Goal: Task Accomplishment & Management: Use online tool/utility

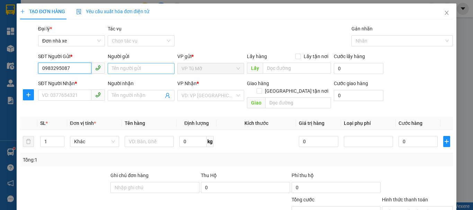
type input "0983295087"
click at [127, 71] on input "Người gửi" at bounding box center [141, 68] width 67 height 11
type input "v"
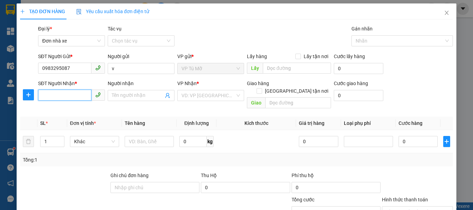
click at [73, 96] on input "SĐT Người Nhận *" at bounding box center [64, 95] width 53 height 11
type input "0949107698"
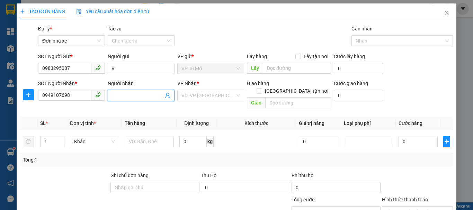
click at [127, 96] on input "Người nhận" at bounding box center [138, 96] width 52 height 8
type input "hội"
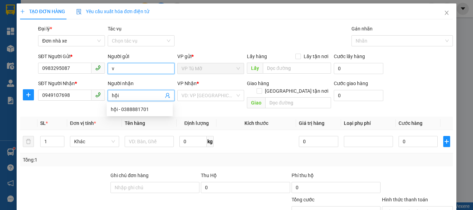
click at [116, 66] on input "v" at bounding box center [141, 68] width 67 height 11
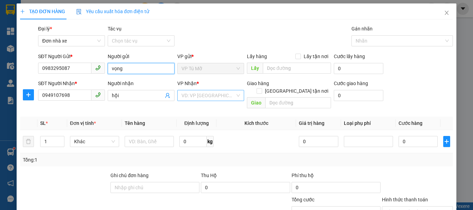
type input "vọng"
click at [197, 97] on input "search" at bounding box center [209, 95] width 54 height 10
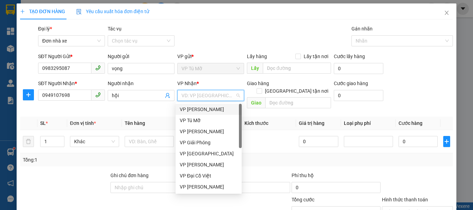
click at [205, 110] on div "VP [PERSON_NAME]" at bounding box center [209, 110] width 58 height 8
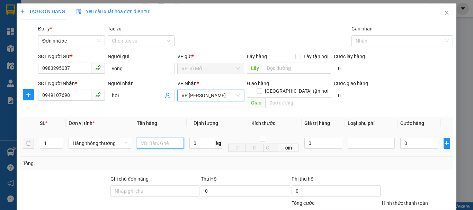
click at [162, 138] on input "text" at bounding box center [160, 143] width 47 height 11
type input "b"
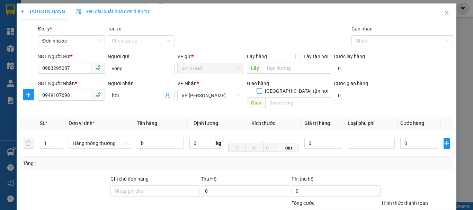
click at [262, 88] on input "[GEOGRAPHIC_DATA] tận nơi" at bounding box center [259, 90] width 5 height 5
checkbox input "true"
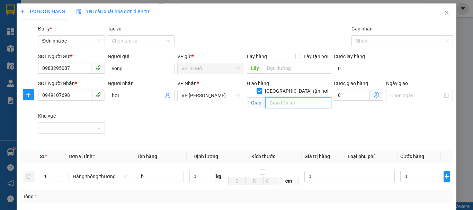
click at [275, 97] on input "text" at bounding box center [298, 102] width 66 height 11
click at [273, 97] on input "99 ật sơn" at bounding box center [298, 102] width 66 height 11
click at [297, 97] on input "99 mật sơn" at bounding box center [298, 102] width 66 height 11
type input "99 mật sơn th"
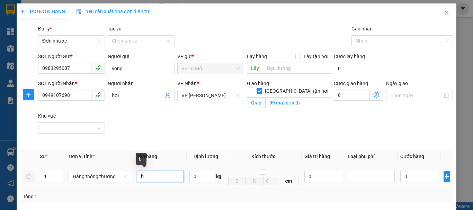
click at [150, 178] on input "b" at bounding box center [160, 176] width 47 height 11
type input "bọc cam"
click at [200, 179] on input "0" at bounding box center [203, 176] width 26 height 11
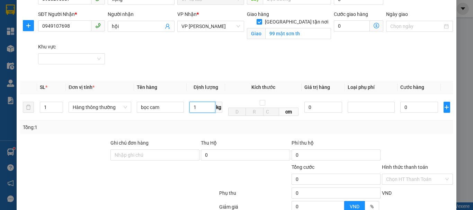
type input "1"
click at [374, 26] on icon "dollar-circle" at bounding box center [377, 26] width 6 height 6
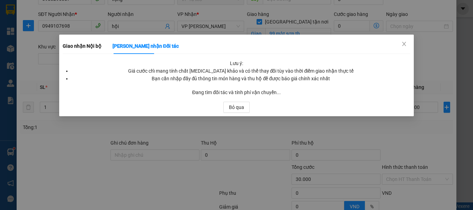
type input "30.000"
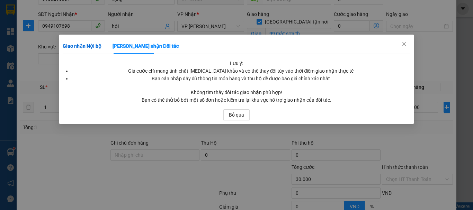
click at [90, 45] on b "Giao nhận Nội bộ" at bounding box center [82, 46] width 39 height 6
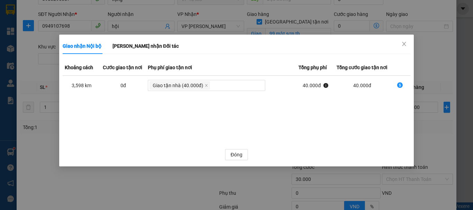
click at [399, 83] on icon "dollar-circle" at bounding box center [400, 85] width 6 height 6
type input "70.000"
type input "40.000"
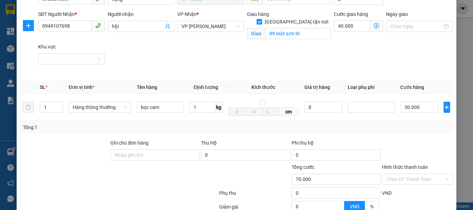
scroll to position [104, 0]
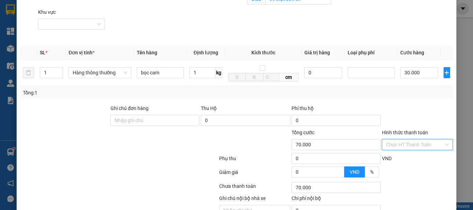
click at [401, 143] on input "Hình thức thanh toán" at bounding box center [415, 145] width 58 height 10
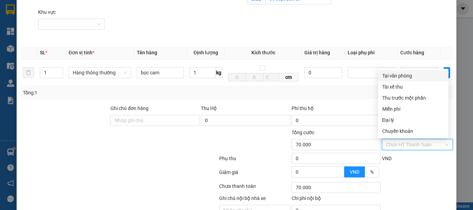
click at [390, 76] on div "Tại văn phòng" at bounding box center [414, 76] width 62 height 8
type input "0"
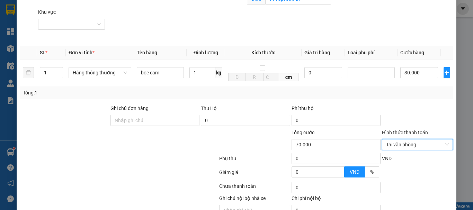
scroll to position [139, 0]
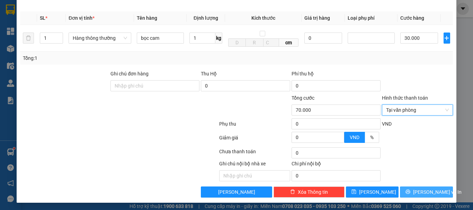
click at [428, 193] on span "[PERSON_NAME] và In" at bounding box center [437, 192] width 49 height 8
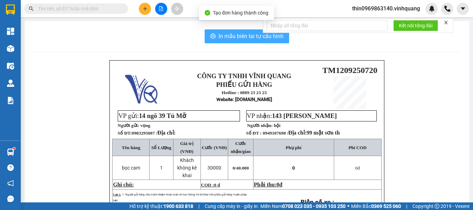
click at [224, 33] on span "In mẫu biên lai tự cấu hình" at bounding box center [251, 36] width 65 height 9
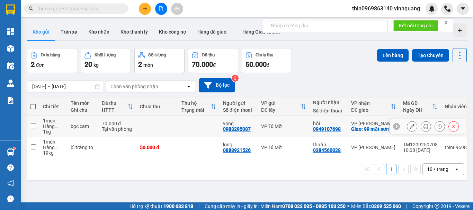
click at [423, 126] on button at bounding box center [426, 127] width 10 height 12
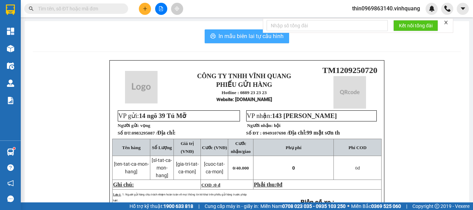
click at [253, 39] on span "In mẫu biên lai tự cấu hình" at bounding box center [251, 36] width 65 height 9
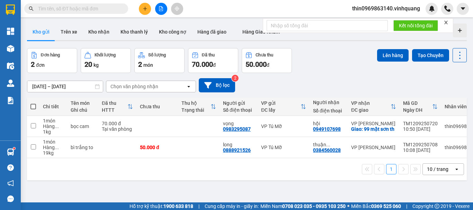
click at [95, 9] on input "text" at bounding box center [79, 9] width 82 height 8
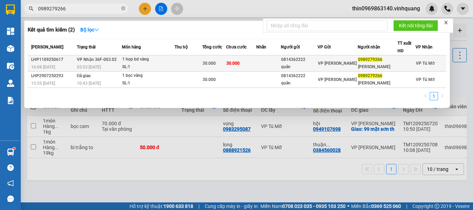
type input "0989279266"
click at [184, 62] on td at bounding box center [188, 63] width 27 height 16
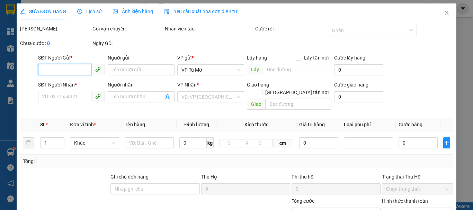
type input "0814362222"
type input "quân"
type input "0989279266"
type input "mạnh cường"
type input "30.000"
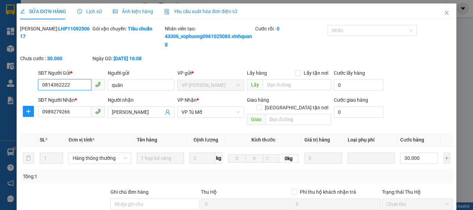
type input "0"
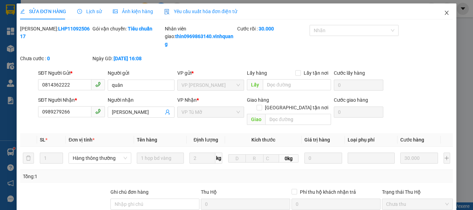
click at [444, 14] on icon "close" at bounding box center [447, 13] width 6 height 6
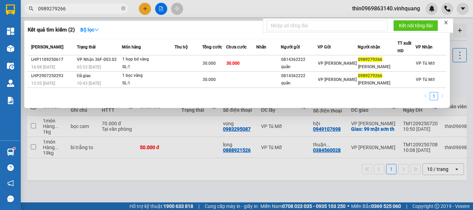
click at [73, 12] on input "0989279266" at bounding box center [79, 9] width 82 height 8
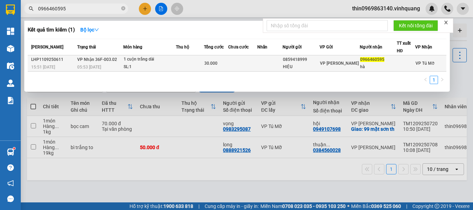
type input "0966460595"
click at [149, 69] on div "SL: 1" at bounding box center [150, 67] width 52 height 8
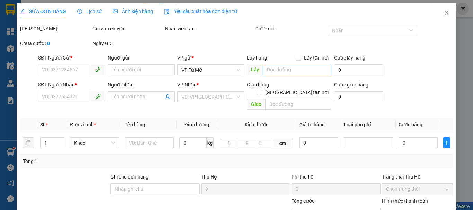
type input "0859418999"
type input "HIỆU"
type input "0966460595"
type input "hà"
type input "30.000"
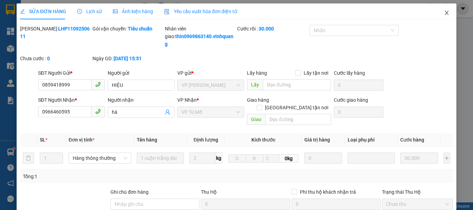
click at [445, 15] on span "Close" at bounding box center [446, 12] width 19 height 19
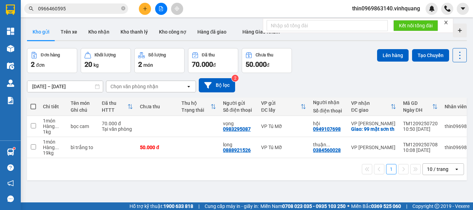
click at [144, 11] on button at bounding box center [145, 9] width 12 height 12
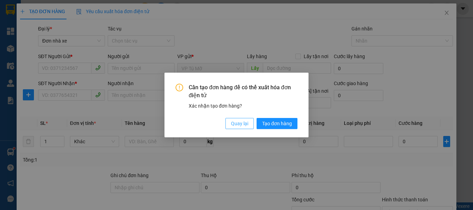
click at [238, 125] on span "Quay lại" at bounding box center [239, 124] width 17 height 8
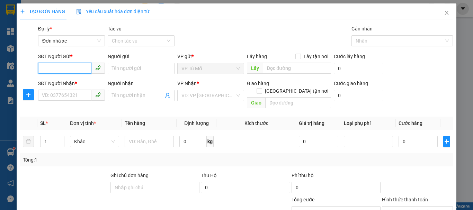
click at [71, 69] on input "SĐT Người Gửi *" at bounding box center [64, 68] width 53 height 11
click at [64, 82] on div "0979999010 - phương" at bounding box center [71, 83] width 58 height 8
type input "0979999010"
type input "phương"
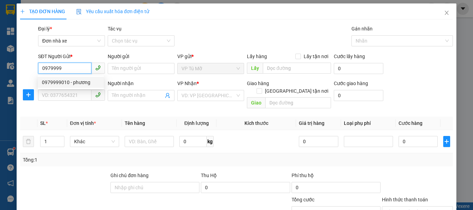
type input "0981606798"
type input "[PERSON_NAME]"
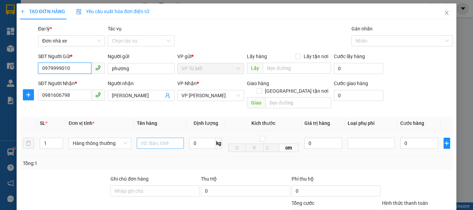
type input "0979999010"
click at [159, 138] on input "text" at bounding box center [160, 143] width 47 height 11
type input "thùng ct"
click at [196, 138] on input "0" at bounding box center [203, 143] width 26 height 11
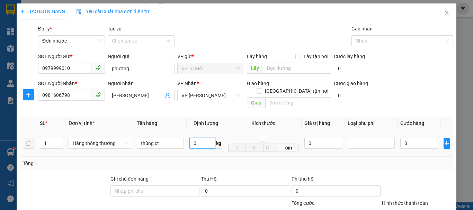
click at [196, 138] on input "0" at bounding box center [203, 143] width 26 height 11
type input "21"
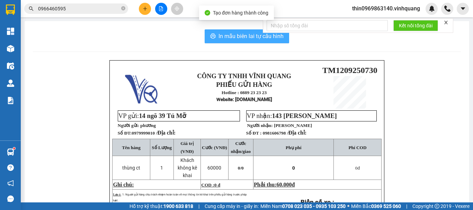
click at [227, 34] on span "In mẫu biên lai tự cấu hình" at bounding box center [251, 36] width 65 height 9
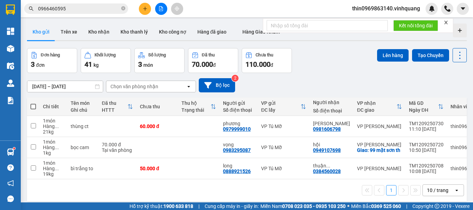
click at [77, 9] on input "0966460595" at bounding box center [79, 9] width 82 height 8
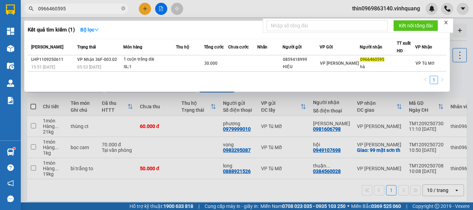
click at [77, 9] on input "0966460595" at bounding box center [79, 9] width 82 height 8
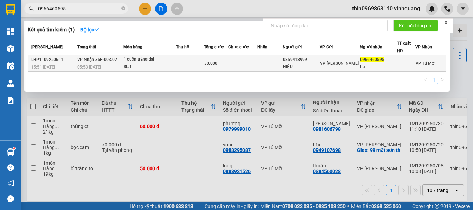
click at [184, 64] on td at bounding box center [190, 63] width 28 height 16
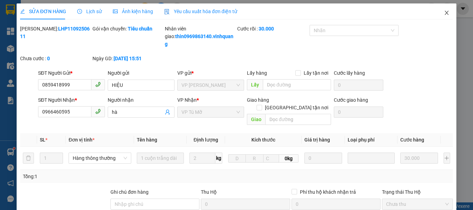
click at [444, 13] on icon "close" at bounding box center [447, 13] width 6 height 6
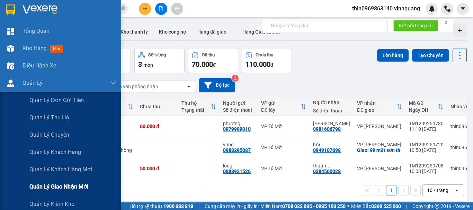
click at [64, 186] on span "Quản lý giao nhận mới" at bounding box center [58, 187] width 59 height 9
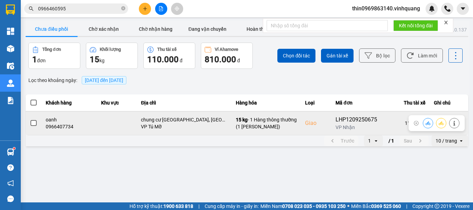
click at [28, 122] on td at bounding box center [34, 123] width 16 height 24
click at [33, 122] on span at bounding box center [33, 123] width 6 height 6
click at [30, 120] on input "checkbox" at bounding box center [30, 120] width 0 height 0
click at [429, 123] on icon at bounding box center [428, 123] width 5 height 4
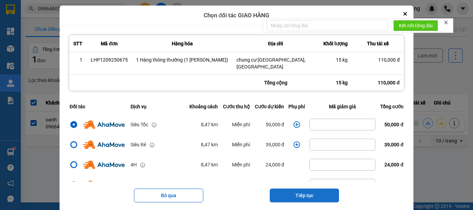
click at [313, 189] on button "Tiếp tục" at bounding box center [304, 196] width 69 height 14
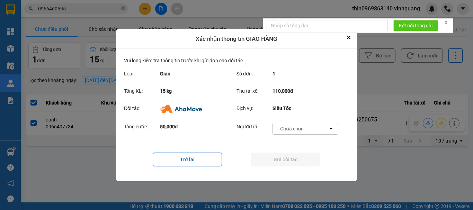
click at [283, 130] on div "-- Chưa chọn --" at bounding box center [292, 128] width 31 height 7
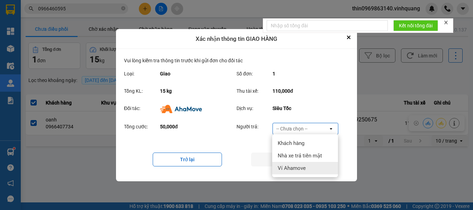
click at [295, 168] on span "Ví Ahamove" at bounding box center [292, 168] width 28 height 7
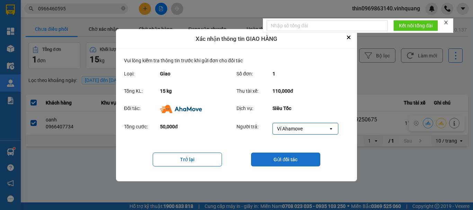
click at [295, 161] on button "Gửi đối tác" at bounding box center [285, 160] width 69 height 14
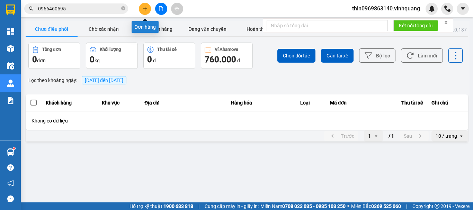
click at [147, 12] on button at bounding box center [145, 9] width 12 height 12
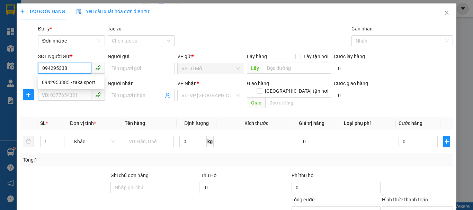
type input "0942953385"
click at [85, 80] on div "0942953385 - taka sport" at bounding box center [71, 83] width 58 height 8
type input "taka sport"
type input "0966357868"
type input "anh tuấn"
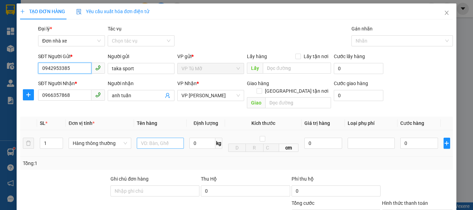
type input "0942953385"
click at [150, 138] on input "text" at bounding box center [160, 143] width 47 height 11
type input "bọc trắng"
click at [203, 138] on input "0" at bounding box center [203, 143] width 26 height 11
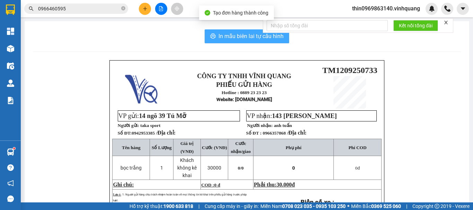
click at [245, 35] on span "In mẫu biên lai tự cấu hình" at bounding box center [251, 36] width 65 height 9
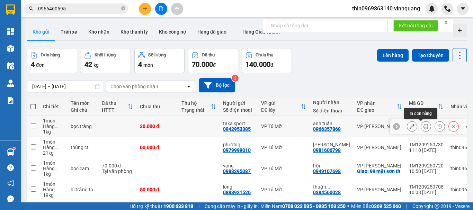
click at [424, 129] on icon at bounding box center [426, 126] width 5 height 5
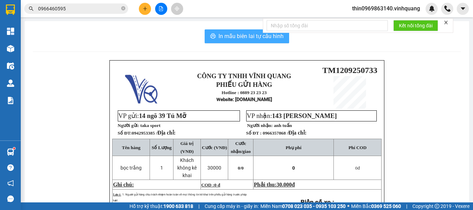
click at [248, 38] on span "In mẫu biên lai tự cấu hình" at bounding box center [251, 36] width 65 height 9
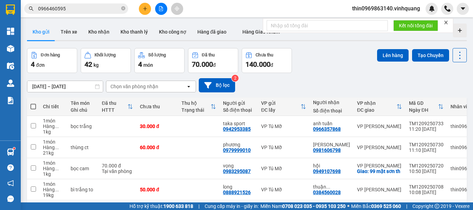
click at [73, 12] on input "0966460595" at bounding box center [79, 9] width 82 height 8
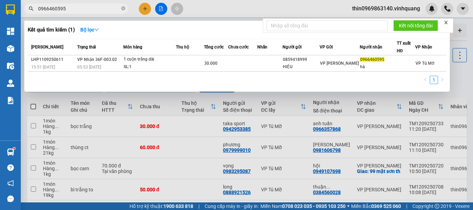
click at [73, 12] on input "0966460595" at bounding box center [79, 9] width 82 height 8
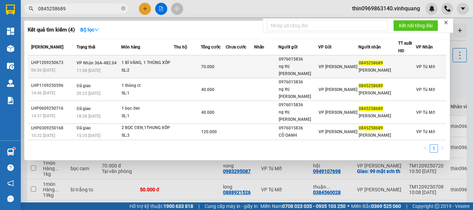
type input "0845258689"
click at [162, 67] on div "SL: 2" at bounding box center [148, 71] width 52 height 8
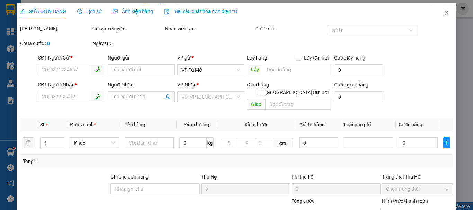
type input "0976015836"
type input "ng thị kim oanh"
type input "0845258689"
type input "NGỌC LY"
type input "70.000"
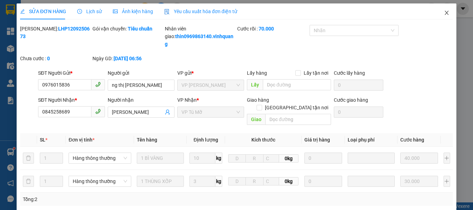
click at [444, 12] on icon "close" at bounding box center [447, 13] width 6 height 6
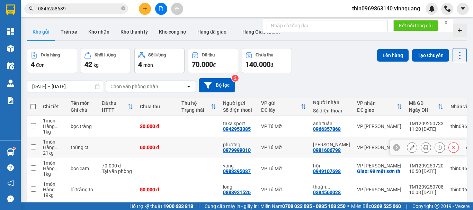
click at [235, 150] on div "0979999010" at bounding box center [237, 151] width 28 height 6
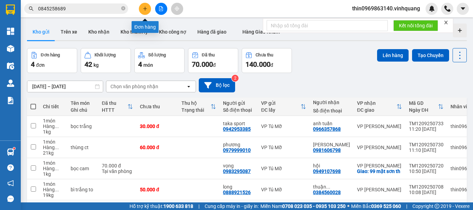
click at [143, 9] on icon "plus" at bounding box center [145, 8] width 5 height 5
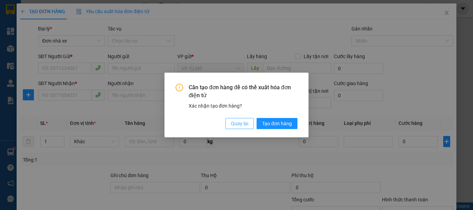
click at [239, 122] on span "Quay lại" at bounding box center [239, 124] width 17 height 8
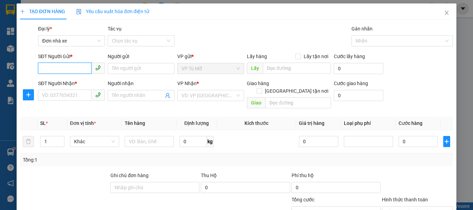
paste input "0979999010"
type input "0979999010"
click at [80, 83] on div "0979999010 - phương" at bounding box center [71, 83] width 58 height 8
type input "phương"
type input "0981606798"
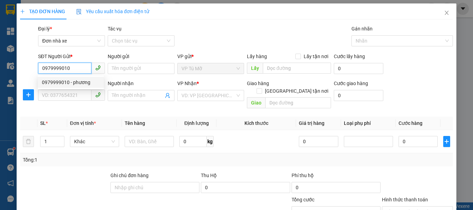
type input "[PERSON_NAME]"
type input "0979999010"
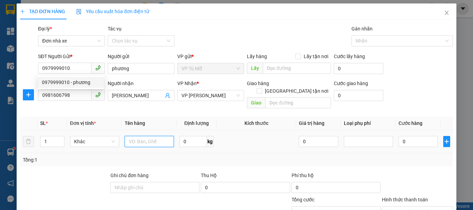
click at [144, 136] on input "text" at bounding box center [149, 141] width 49 height 11
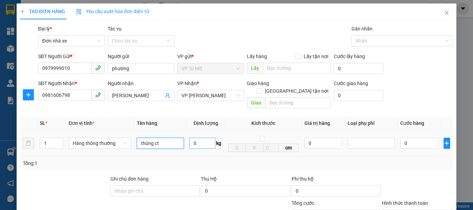
type input "thùng ct"
click at [207, 138] on input "0" at bounding box center [203, 143] width 26 height 11
type input "21"
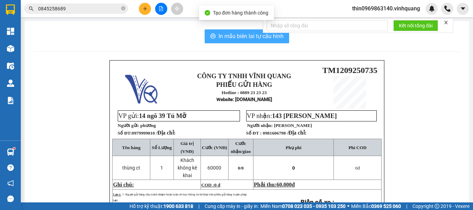
click at [232, 41] on button "In mẫu biên lai tự cấu hình" at bounding box center [247, 36] width 85 height 14
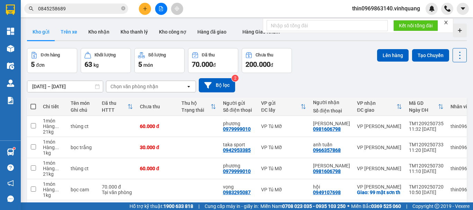
click at [70, 29] on button "Trên xe" at bounding box center [69, 32] width 28 height 17
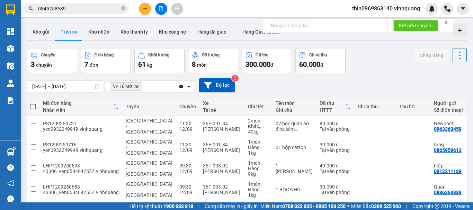
click at [155, 84] on div "VP Tú Mỡ Delete" at bounding box center [142, 86] width 72 height 11
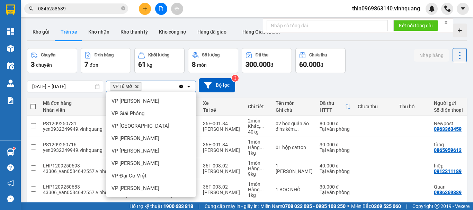
click at [134, 207] on div "VP Tú Mỡ" at bounding box center [151, 213] width 90 height 12
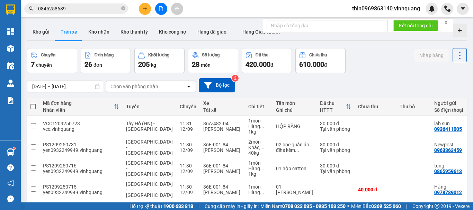
click at [134, 85] on div "Chọn văn phòng nhận" at bounding box center [135, 86] width 48 height 7
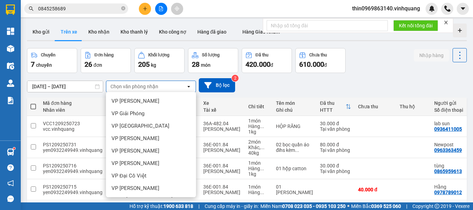
click at [137, 207] on div "VP Tú Mỡ" at bounding box center [151, 213] width 90 height 12
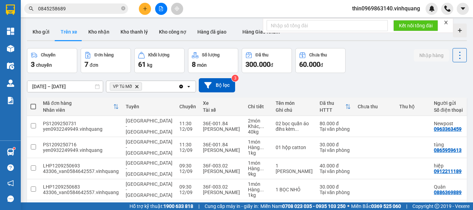
click at [425, 49] on button "Nhập hàng" at bounding box center [431, 55] width 35 height 12
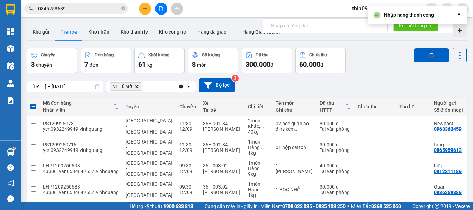
checkbox input "false"
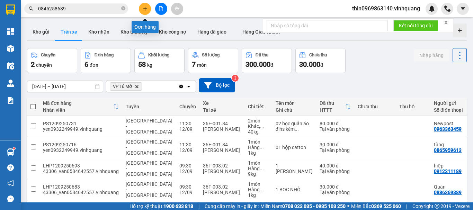
click at [147, 11] on button at bounding box center [145, 9] width 12 height 12
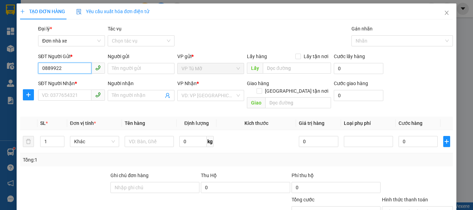
click at [60, 67] on input "0889922" at bounding box center [64, 68] width 53 height 11
click at [79, 83] on div "0889922333 - A HẢI" at bounding box center [71, 83] width 58 height 8
type input "0889922333"
type input "A HẢI"
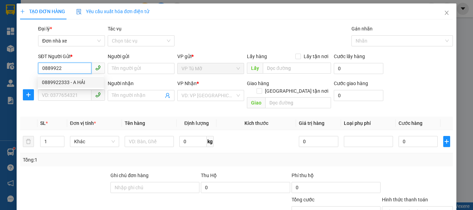
type input "0988529999"
type input "thìn"
click at [79, 83] on div "0889922333 - A HẢI" at bounding box center [71, 83] width 58 height 8
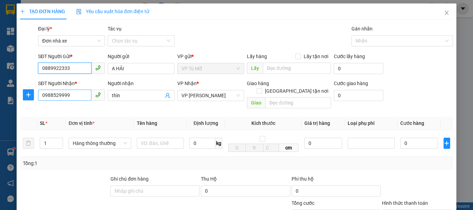
type input "0889922333"
click at [68, 96] on input "0988529999" at bounding box center [64, 95] width 53 height 11
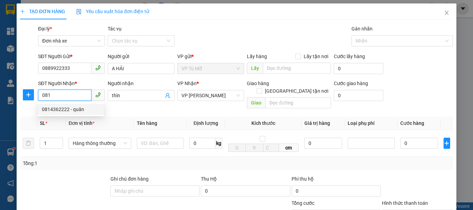
click at [76, 110] on div "0814362222 - quân" at bounding box center [71, 110] width 58 height 8
type input "0814362222"
type input "quân"
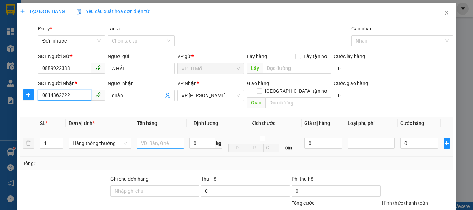
type input "0814362222"
click at [162, 138] on input "text" at bounding box center [160, 143] width 47 height 11
type input "hộp ct"
click at [203, 141] on input "0" at bounding box center [203, 143] width 26 height 11
type input "1"
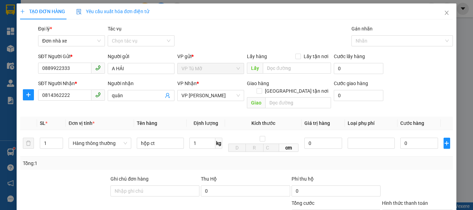
drag, startPoint x: 430, startPoint y: 198, endPoint x: 427, endPoint y: 191, distance: 8.1
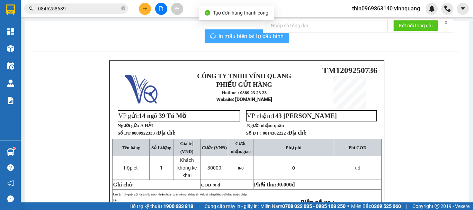
drag, startPoint x: 427, startPoint y: 191, endPoint x: 235, endPoint y: 34, distance: 248.0
click at [235, 34] on span "In mẫu biên lai tự cấu hình" at bounding box center [251, 36] width 65 height 9
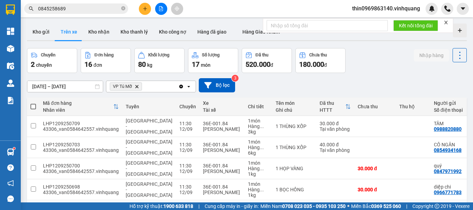
click at [143, 11] on button at bounding box center [145, 9] width 12 height 12
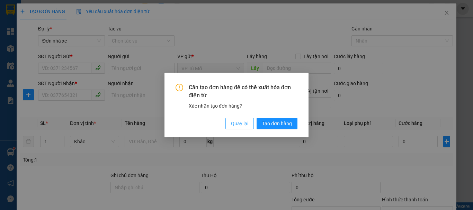
click at [235, 123] on span "Quay lại" at bounding box center [239, 124] width 17 height 8
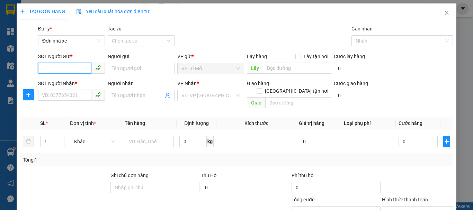
click at [67, 68] on input "SĐT Người Gửi *" at bounding box center [64, 68] width 53 height 11
type input "0377411733"
click at [80, 84] on div "0377411733 - huệ" at bounding box center [71, 83] width 58 height 8
type input "huệ"
type input "0975050616"
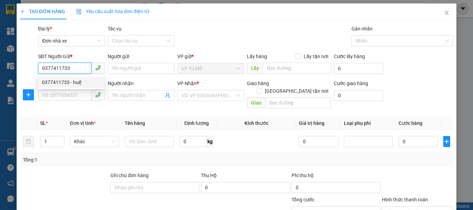
type input "c Hòa"
click at [80, 84] on div "0377411733 - huệ" at bounding box center [71, 83] width 58 height 8
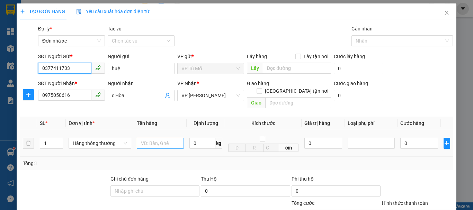
type input "0377411733"
click at [147, 138] on input "text" at bounding box center [160, 143] width 47 height 11
type input "thùng ct"
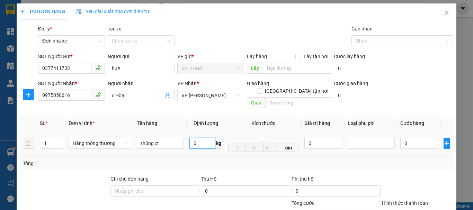
click at [200, 138] on input "0" at bounding box center [203, 143] width 26 height 11
type input "25"
type input "60.000"
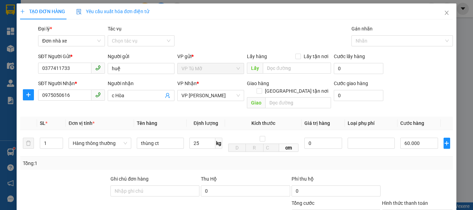
type input "60.000"
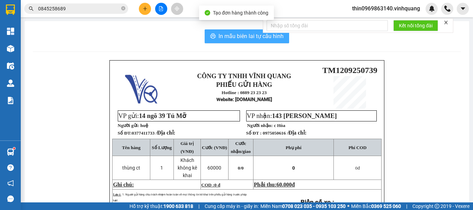
click at [243, 36] on span "In mẫu biên lai tự cấu hình" at bounding box center [251, 36] width 65 height 9
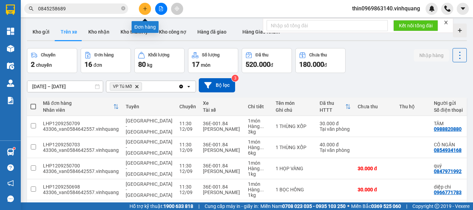
click at [146, 10] on icon "plus" at bounding box center [145, 8] width 5 height 5
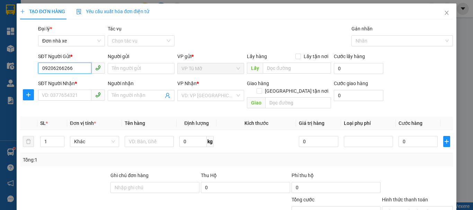
click at [50, 70] on input "09206266266" at bounding box center [64, 68] width 53 height 11
type input "0906266266"
click at [76, 80] on div "0906266266 - huy quang" at bounding box center [76, 83] width 68 height 8
type input "huy quang"
type input "0976726789"
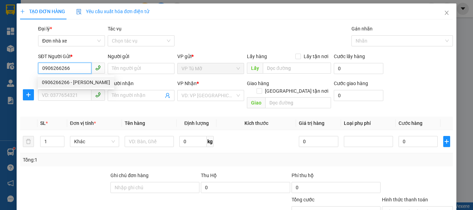
type input "phong"
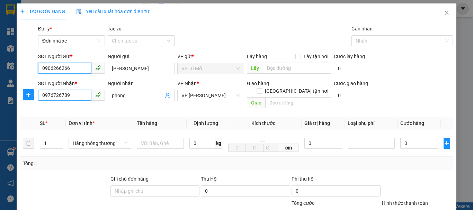
type input "0906266266"
click at [71, 97] on input "0976726789" at bounding box center [64, 95] width 53 height 11
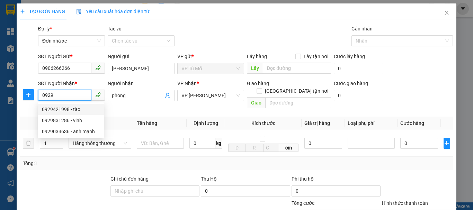
click at [65, 109] on div "0929421998 - tào" at bounding box center [71, 110] width 58 height 8
type input "0929421998"
type input "tào"
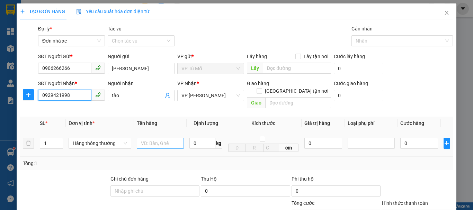
type input "0929421998"
click at [155, 138] on input "text" at bounding box center [160, 143] width 47 height 11
type input "hộp ct"
click at [197, 138] on input "0" at bounding box center [203, 143] width 26 height 11
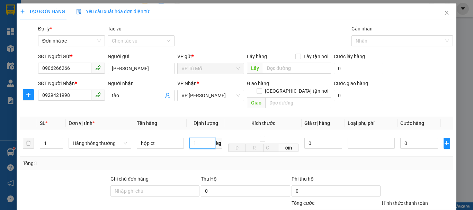
type input "1"
type input "30.000"
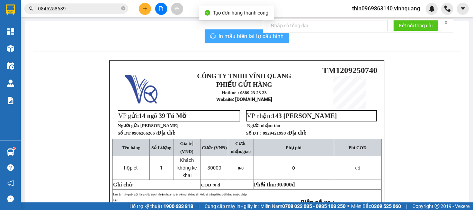
click at [249, 36] on span "In mẫu biên lai tự cấu hình" at bounding box center [251, 36] width 65 height 9
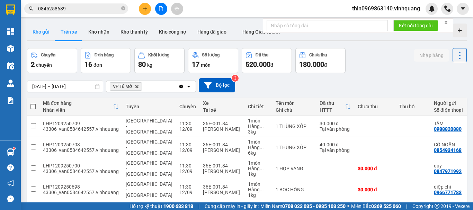
click at [42, 30] on button "Kho gửi" at bounding box center [41, 32] width 28 height 17
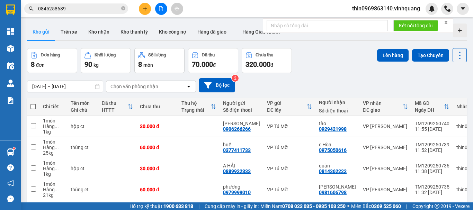
click at [33, 105] on span at bounding box center [33, 107] width 6 height 6
click at [33, 103] on input "checkbox" at bounding box center [33, 103] width 0 height 0
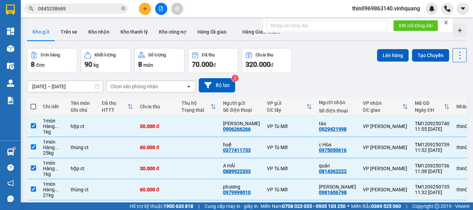
click at [33, 105] on span at bounding box center [33, 107] width 6 height 6
click at [33, 103] on input "checkbox" at bounding box center [33, 103] width 0 height 0
click at [392, 57] on button "Lên hàng" at bounding box center [393, 55] width 32 height 12
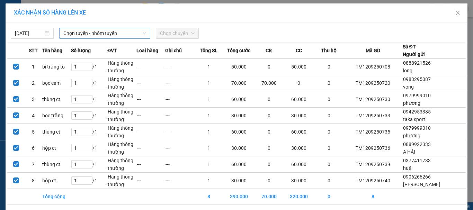
click at [102, 34] on span "Chọn tuyến - nhóm tuyến" at bounding box center [104, 33] width 83 height 10
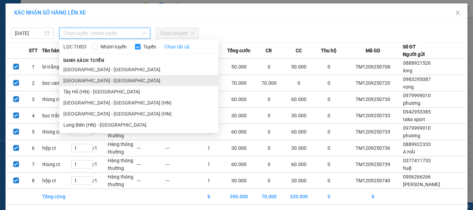
click at [80, 83] on li "[GEOGRAPHIC_DATA] - [GEOGRAPHIC_DATA]" at bounding box center [138, 80] width 159 height 11
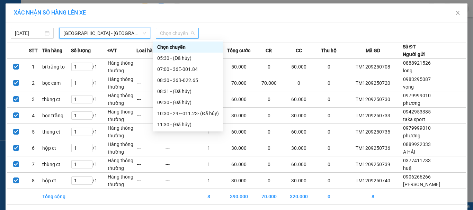
click at [165, 36] on span "Chọn chuyến" at bounding box center [177, 33] width 35 height 10
click at [79, 33] on span "[GEOGRAPHIC_DATA] - [GEOGRAPHIC_DATA]" at bounding box center [104, 33] width 83 height 10
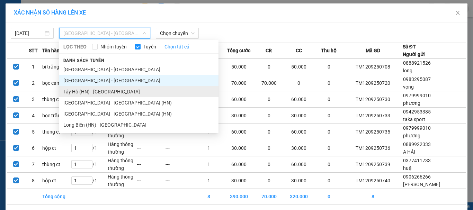
click at [75, 91] on li "Tây Hồ (HN) - [GEOGRAPHIC_DATA]" at bounding box center [138, 91] width 159 height 11
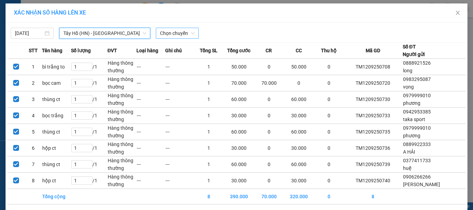
click at [171, 29] on span "Chọn chuyến" at bounding box center [177, 33] width 35 height 10
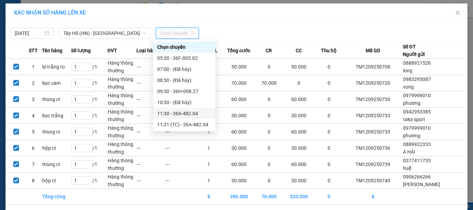
click at [192, 112] on div "11:30 - 36A-482.04" at bounding box center [184, 114] width 54 height 8
click at [192, 112] on td "---" at bounding box center [179, 116] width 29 height 16
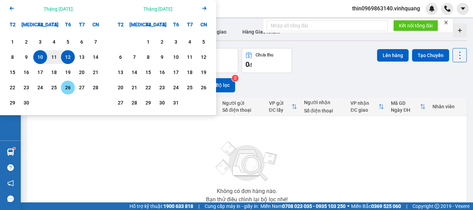
click at [301, 81] on div "10/09/2025 – 12/09/2025 Press the down arrow key to interact with the calendar …" at bounding box center [247, 85] width 440 height 14
drag, startPoint x: 62, startPoint y: 90, endPoint x: 301, endPoint y: 81, distance: 239.2
click at [301, 81] on div "10/09/2025 – 12/09/2025 Press the down arrow key to interact with the calendar …" at bounding box center [247, 85] width 440 height 14
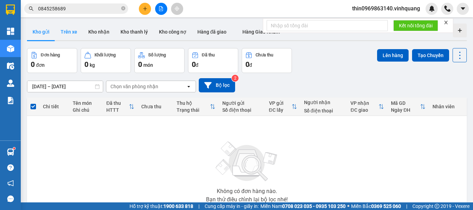
click at [68, 32] on button "Trên xe" at bounding box center [69, 32] width 28 height 17
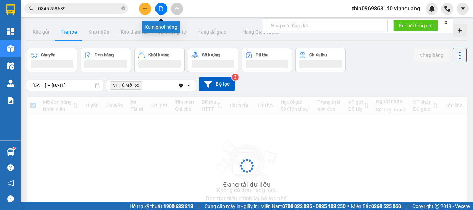
click at [163, 11] on icon "file-add" at bounding box center [161, 8] width 4 height 5
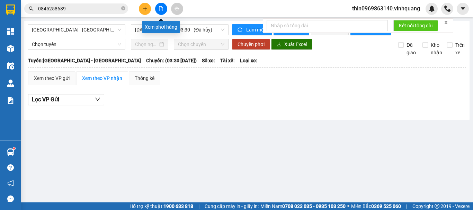
click at [160, 6] on button at bounding box center [161, 9] width 12 height 12
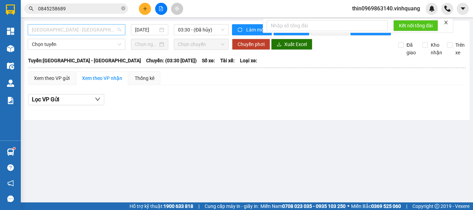
click at [77, 30] on span "[GEOGRAPHIC_DATA] - [GEOGRAPHIC_DATA]" at bounding box center [76, 30] width 89 height 10
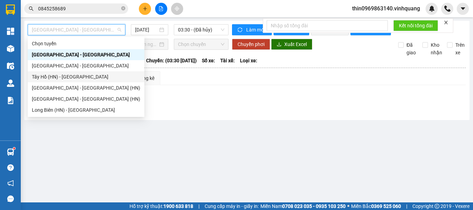
click at [54, 79] on div "Tây Hồ (HN) - [GEOGRAPHIC_DATA]" at bounding box center [86, 77] width 108 height 8
type input "[DATE]"
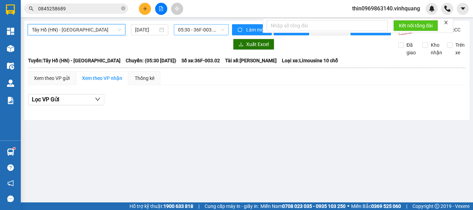
click at [197, 31] on span "05:30 - 36F-003.02" at bounding box center [201, 30] width 46 height 10
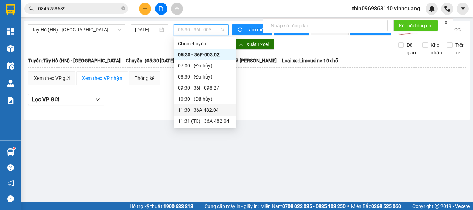
click at [203, 113] on div "11:30 - 36A-482.04" at bounding box center [205, 110] width 54 height 8
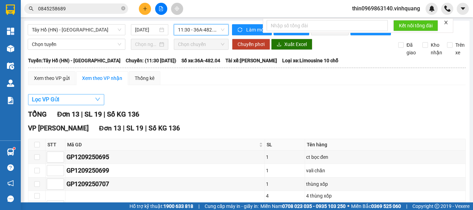
click at [60, 104] on button "Lọc VP Gửi" at bounding box center [66, 99] width 76 height 11
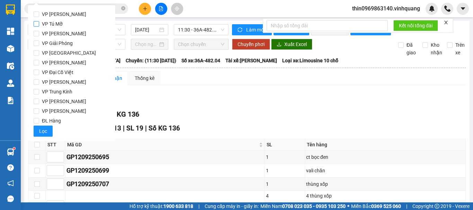
click at [38, 25] on input "VP Tú Mỡ" at bounding box center [37, 24] width 6 height 6
click at [37, 26] on input "VP Tú Mỡ" at bounding box center [37, 24] width 6 height 6
checkbox input "true"
click at [37, 108] on label "VP [PERSON_NAME]" at bounding box center [72, 111] width 76 height 10
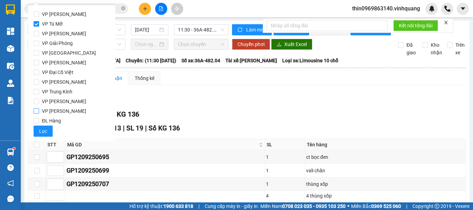
click at [37, 108] on input "VP [PERSON_NAME]" at bounding box center [37, 111] width 6 height 6
checkbox input "true"
click at [41, 133] on span "Lọc" at bounding box center [43, 132] width 8 height 8
click at [41, 119] on span "TỔNG" at bounding box center [37, 114] width 19 height 8
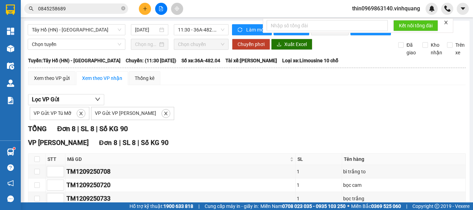
click at [54, 120] on div "VP Gửi: VP Tú Mỡ" at bounding box center [60, 113] width 60 height 13
click at [54, 116] on span "VP Gửi: VP Tú Mỡ" at bounding box center [53, 114] width 38 height 6
click at [61, 116] on span "VP Gửi: VP Tú Mỡ" at bounding box center [53, 114] width 38 height 6
click at [164, 115] on icon "close" at bounding box center [165, 113] width 3 height 3
click at [69, 105] on button "Lọc VP Gửi" at bounding box center [66, 99] width 76 height 11
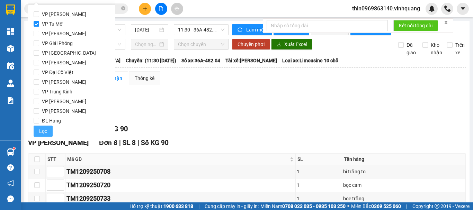
click at [44, 132] on span "Lọc" at bounding box center [43, 132] width 8 height 8
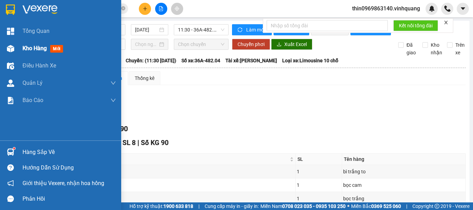
click at [25, 47] on span "Kho hàng" at bounding box center [35, 48] width 24 height 7
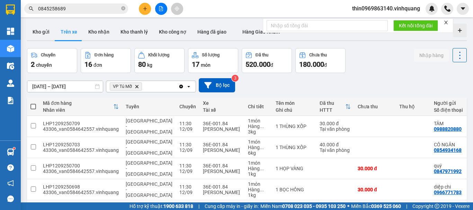
click at [0, 171] on div "Hướng dẫn sử dụng" at bounding box center [10, 168] width 21 height 16
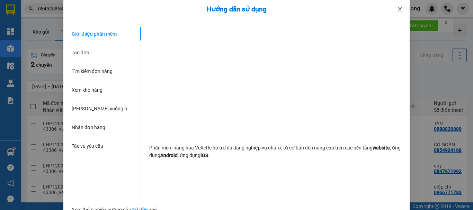
click at [397, 9] on icon "close" at bounding box center [400, 10] width 6 height 6
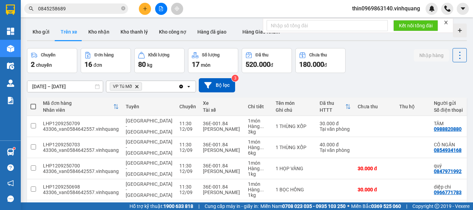
click at [144, 11] on icon "plus" at bounding box center [145, 8] width 5 height 5
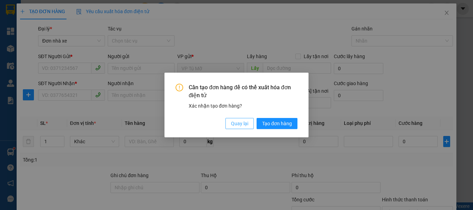
click at [243, 126] on span "Quay lại" at bounding box center [239, 124] width 17 height 8
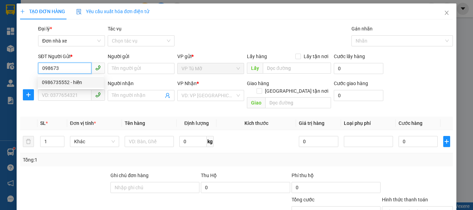
click at [80, 82] on div "0986735552 - hiền" at bounding box center [71, 83] width 58 height 8
type input "0986735552"
type input "hiền"
type input "0941452222"
type input "vinh anh"
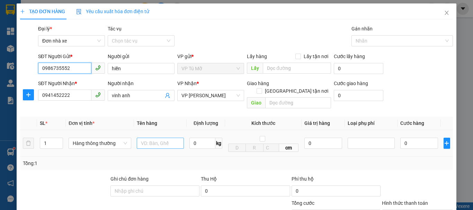
type input "0986735552"
click at [148, 138] on input "text" at bounding box center [160, 143] width 47 height 11
type input "thùng ct"
click at [198, 138] on input "0" at bounding box center [203, 143] width 26 height 11
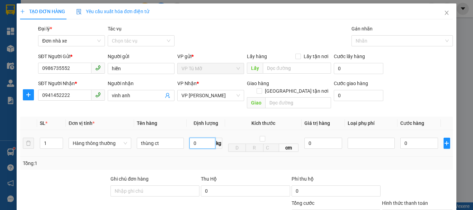
click at [198, 138] on input "0" at bounding box center [203, 143] width 26 height 11
type input "1"
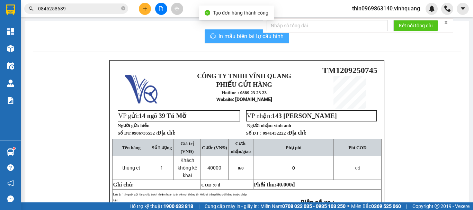
click at [254, 34] on span "In mẫu biên lai tự cấu hình" at bounding box center [251, 36] width 65 height 9
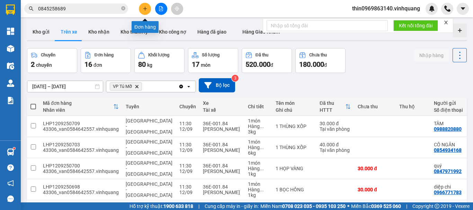
click at [148, 12] on button at bounding box center [145, 9] width 12 height 12
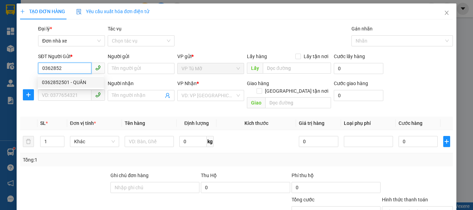
click at [81, 81] on div "0362852501 - QUÂN" at bounding box center [71, 83] width 58 height 8
type input "0362852501"
type input "QUÂN"
type input "0862126136"
type input "sơn"
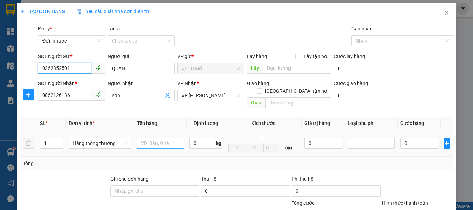
type input "0362852501"
click at [151, 138] on input "text" at bounding box center [160, 143] width 47 height 11
type input "bọc bd vàng"
click at [200, 142] on div "0 kg" at bounding box center [206, 144] width 33 height 14
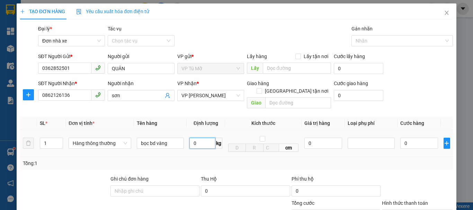
click at [202, 138] on input "0" at bounding box center [203, 143] width 26 height 11
type input "1"
click at [76, 67] on input "0362852501" at bounding box center [64, 68] width 53 height 11
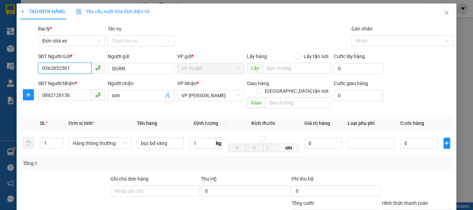
click at [76, 67] on input "0362852501" at bounding box center [64, 68] width 53 height 11
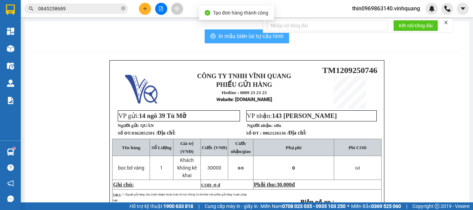
click at [221, 40] on span "In mẫu biên lai tự cấu hình" at bounding box center [251, 36] width 65 height 9
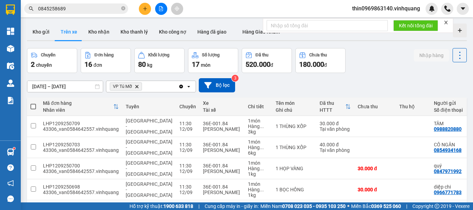
click at [70, 10] on input "0845258689" at bounding box center [79, 9] width 82 height 8
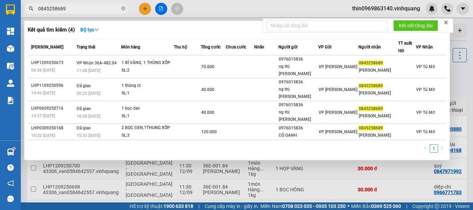
click at [70, 10] on input "0845258689" at bounding box center [79, 9] width 82 height 8
paste input "362852501"
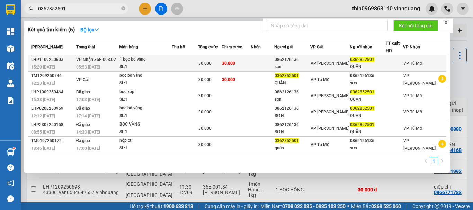
type input "0362852501"
click at [221, 62] on div "30.000" at bounding box center [210, 64] width 23 height 8
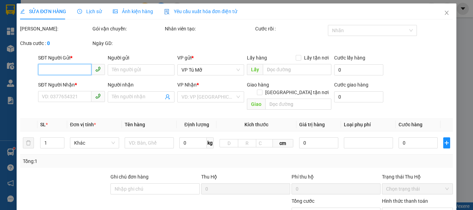
type input "0862126136"
type input "sơn"
type input "0362852501"
type input "QUÂN"
type input "30.000"
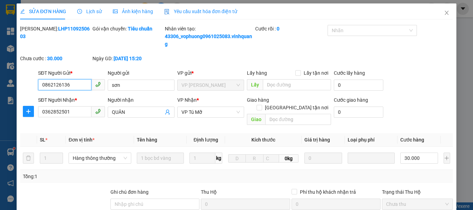
type input "0"
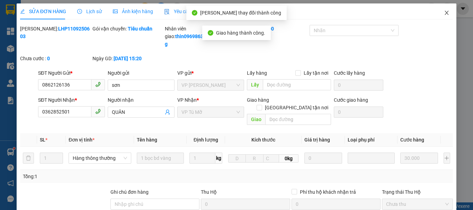
click at [444, 13] on icon "close" at bounding box center [447, 13] width 6 height 6
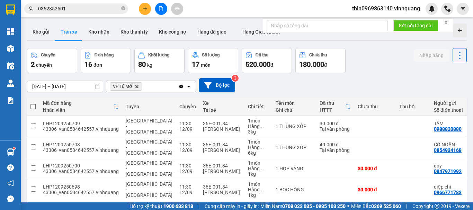
click at [68, 10] on input "0362852501" at bounding box center [79, 9] width 82 height 8
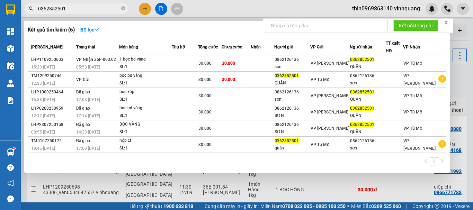
click at [68, 10] on input "0362852501" at bounding box center [79, 9] width 82 height 8
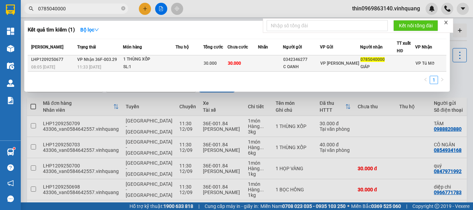
type input "0785040000"
click at [177, 62] on td at bounding box center [190, 63] width 28 height 16
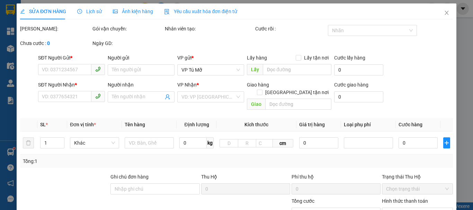
type input "0342346277"
type input "C OANH"
type input "0785040000"
type input "GIÁP"
type input "30.000"
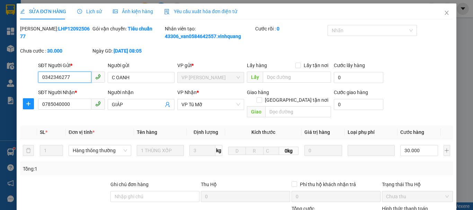
type input "0"
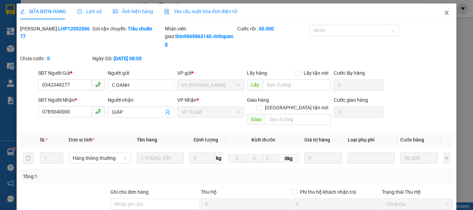
click at [444, 13] on icon "close" at bounding box center [447, 13] width 6 height 6
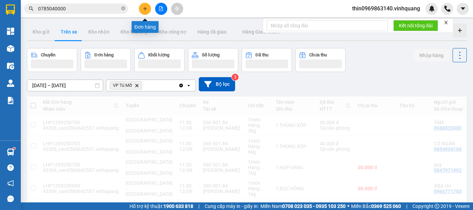
click at [146, 11] on icon "plus" at bounding box center [145, 8] width 5 height 5
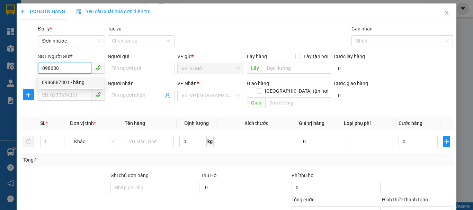
click at [79, 80] on div "0986887301 - hằng" at bounding box center [71, 83] width 58 height 8
type input "0986887301"
type input "hằng"
type input "0986887301"
type input "hằng"
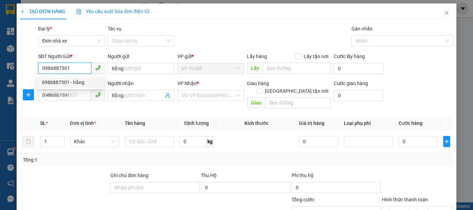
click at [79, 80] on div "0986887301 - hằng" at bounding box center [71, 83] width 58 height 8
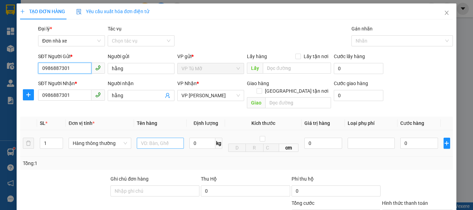
type input "0986887301"
click at [156, 138] on input "text" at bounding box center [160, 143] width 47 height 11
type input "túi xanh"
click at [198, 138] on input "0" at bounding box center [203, 143] width 26 height 11
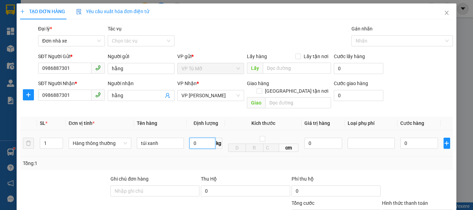
click at [198, 138] on input "0" at bounding box center [203, 143] width 26 height 11
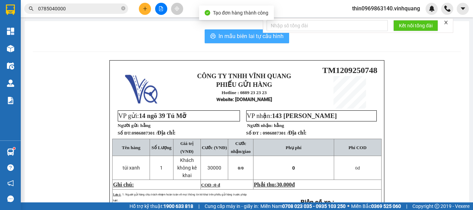
click at [246, 34] on span "In mẫu biên lai tự cấu hình" at bounding box center [251, 36] width 65 height 9
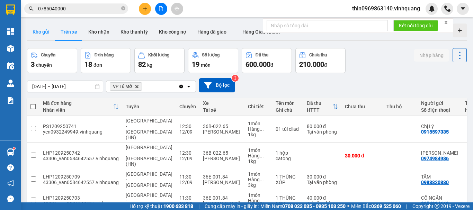
click at [40, 32] on button "Kho gửi" at bounding box center [41, 32] width 28 height 17
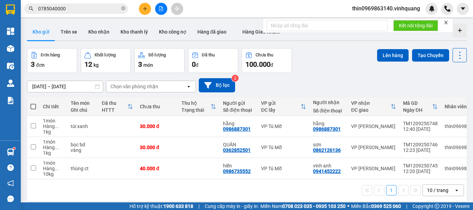
click at [32, 105] on span at bounding box center [33, 107] width 6 height 6
click at [33, 103] on input "checkbox" at bounding box center [33, 103] width 0 height 0
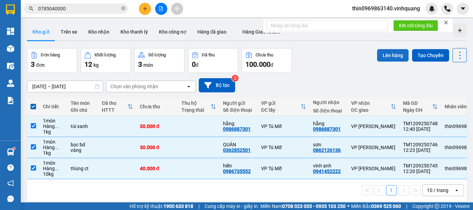
click at [382, 59] on button "Lên hàng" at bounding box center [393, 55] width 32 height 12
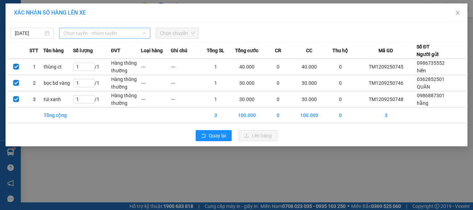
click at [75, 34] on span "Chọn tuyến - nhóm tuyến" at bounding box center [104, 33] width 83 height 10
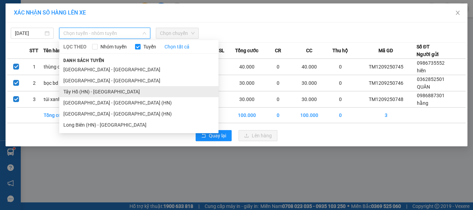
click at [76, 91] on li "Tây Hồ (HN) - [GEOGRAPHIC_DATA]" at bounding box center [138, 91] width 159 height 11
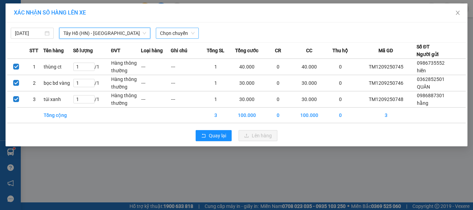
click at [174, 30] on span "Chọn chuyến" at bounding box center [177, 33] width 35 height 10
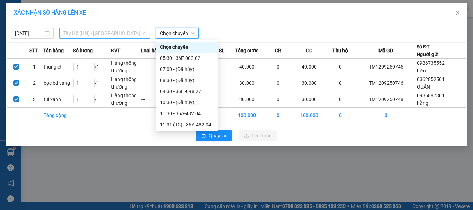
click at [81, 35] on span "Tây Hồ (HN) - [GEOGRAPHIC_DATA]" at bounding box center [104, 33] width 83 height 10
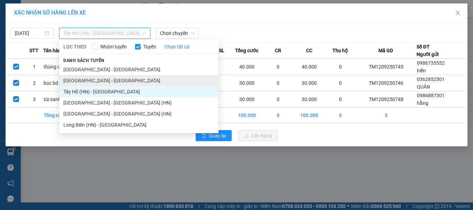
click at [87, 80] on li "[GEOGRAPHIC_DATA] - [GEOGRAPHIC_DATA]" at bounding box center [138, 80] width 159 height 11
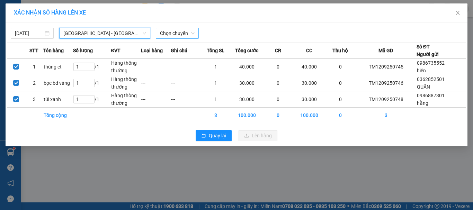
click at [175, 34] on span "Chọn chuyến" at bounding box center [177, 33] width 35 height 10
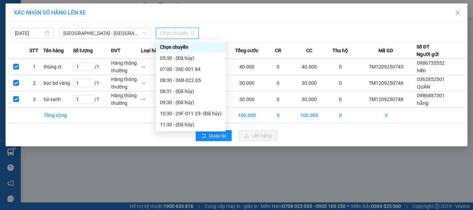
click at [192, 132] on div "12:30 - 36F-003.29" at bounding box center [191, 136] width 62 height 8
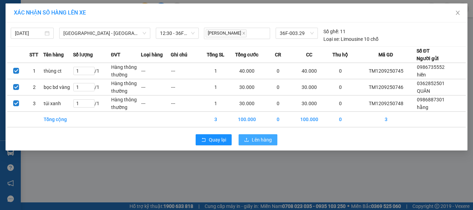
click at [265, 139] on span "Lên hàng" at bounding box center [262, 140] width 20 height 8
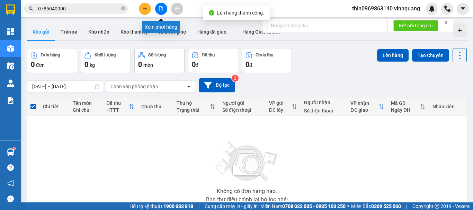
click at [160, 9] on icon "file-add" at bounding box center [161, 8] width 4 height 5
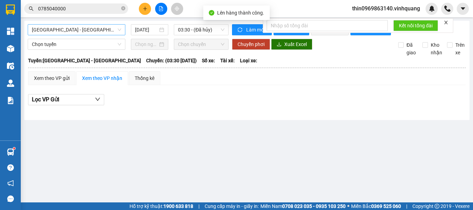
click at [73, 27] on span "[GEOGRAPHIC_DATA] - [GEOGRAPHIC_DATA]" at bounding box center [76, 30] width 89 height 10
click at [76, 29] on span "[GEOGRAPHIC_DATA] - [GEOGRAPHIC_DATA]" at bounding box center [76, 30] width 89 height 10
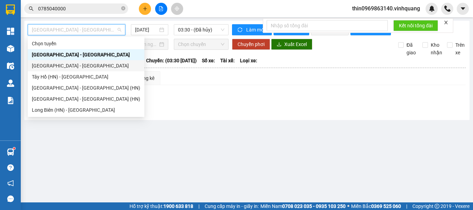
drag, startPoint x: 56, startPoint y: 67, endPoint x: 77, endPoint y: 61, distance: 21.3
click at [56, 67] on div "[GEOGRAPHIC_DATA] - [GEOGRAPHIC_DATA]" at bounding box center [86, 66] width 108 height 8
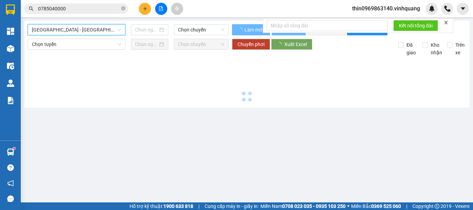
type input "[DATE]"
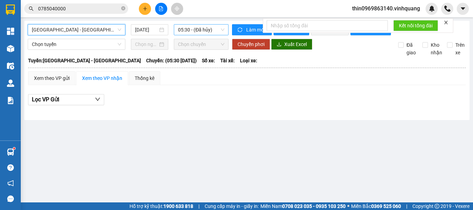
click at [194, 29] on span "05:30 - (Đã hủy)" at bounding box center [201, 30] width 46 height 10
click at [191, 32] on span "05:30 - (Đã hủy)" at bounding box center [201, 30] width 46 height 10
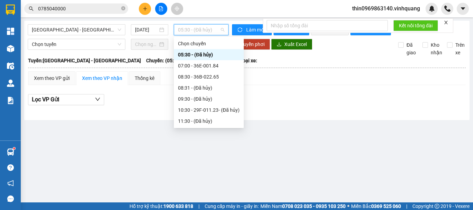
click at [213, 129] on div "12:30 - 36F-003.29" at bounding box center [209, 133] width 62 height 8
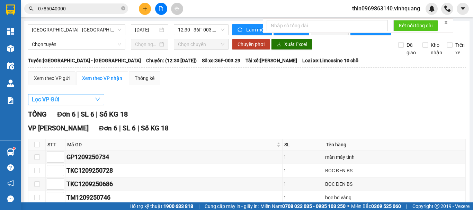
click at [63, 105] on button "Lọc VP Gửi" at bounding box center [66, 99] width 76 height 11
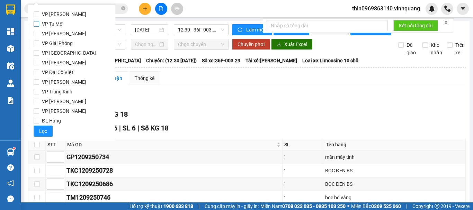
click at [37, 23] on input "VP Tú Mỡ" at bounding box center [37, 24] width 6 height 6
click at [48, 129] on button "Lọc" at bounding box center [43, 131] width 19 height 11
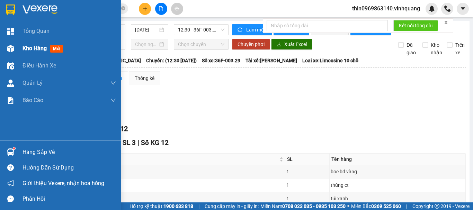
click at [42, 49] on span "Kho hàng" at bounding box center [35, 48] width 24 height 7
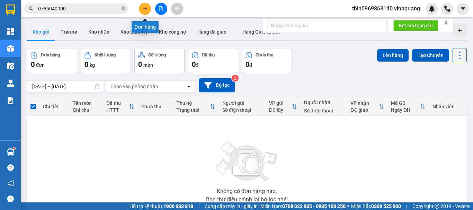
click at [147, 7] on icon "plus" at bounding box center [145, 8] width 5 height 5
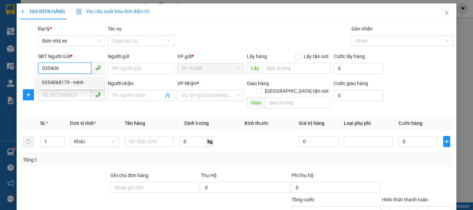
click at [78, 86] on div "0354068179 - minh" at bounding box center [71, 83] width 58 height 8
type input "0354068179"
type input "minh"
type input "0903021983"
type input "dương văn tuyên"
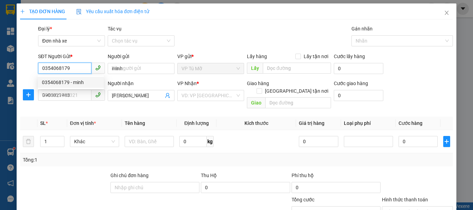
click at [78, 86] on div "0354068179 - minh" at bounding box center [71, 83] width 58 height 8
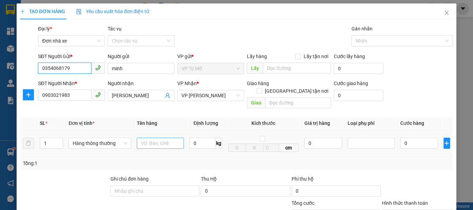
type input "0354068179"
click at [154, 138] on input "text" at bounding box center [160, 143] width 47 height 11
type input "thùng ct"
click at [200, 138] on input "0" at bounding box center [203, 143] width 26 height 11
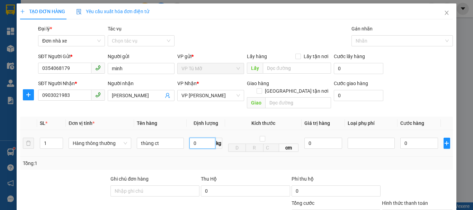
click at [200, 138] on input "0" at bounding box center [203, 143] width 26 height 11
type input "16"
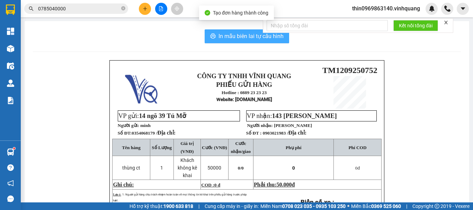
click at [229, 30] on button "In mẫu biên lai tự cấu hình" at bounding box center [247, 36] width 85 height 14
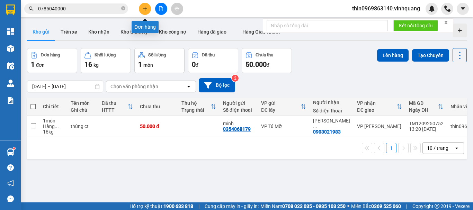
click at [147, 8] on icon "plus" at bounding box center [145, 8] width 5 height 5
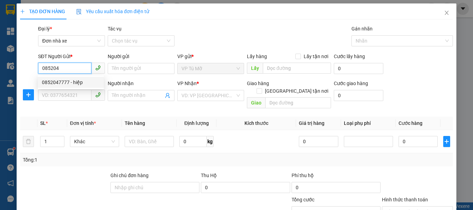
click at [67, 79] on div "0852047777 - hiệp" at bounding box center [71, 83] width 58 height 8
type input "0852047777"
type input "hiệp"
type input "0888555386"
type input "giang"
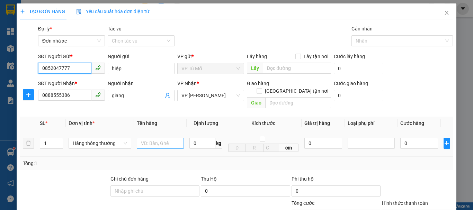
type input "0852047777"
click at [166, 139] on input "text" at bounding box center [160, 143] width 47 height 11
type input "ct bd vàng"
click at [198, 138] on input "0" at bounding box center [203, 143] width 26 height 11
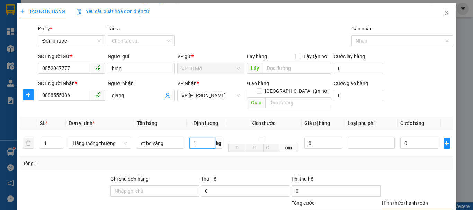
type input "1"
type input "30.000"
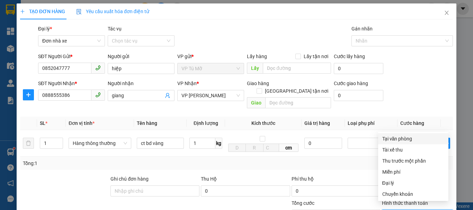
drag, startPoint x: 428, startPoint y: 175, endPoint x: 457, endPoint y: 183, distance: 29.4
click at [457, 183] on div "TẠO ĐƠN HÀNG Yêu cầu xuất hóa đơn điện tử Transit Pickup Surcharge Ids Transit …" at bounding box center [236, 105] width 473 height 210
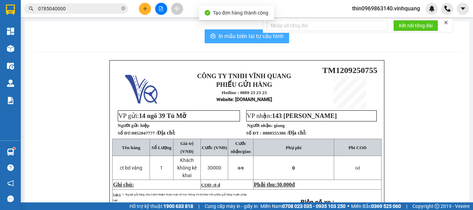
click at [245, 33] on span "In mẫu biên lai tự cấu hình" at bounding box center [251, 36] width 65 height 9
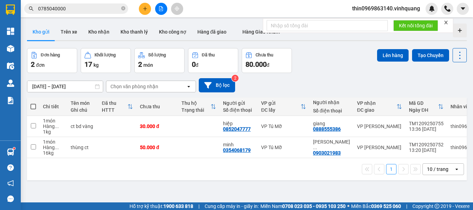
click at [33, 106] on span at bounding box center [33, 107] width 6 height 6
click at [33, 103] on input "checkbox" at bounding box center [33, 103] width 0 height 0
click at [33, 106] on span at bounding box center [33, 107] width 6 height 6
click at [33, 103] on input "checkbox" at bounding box center [33, 103] width 0 height 0
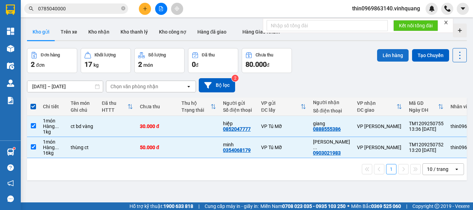
click at [384, 57] on button "Lên hàng" at bounding box center [393, 55] width 32 height 12
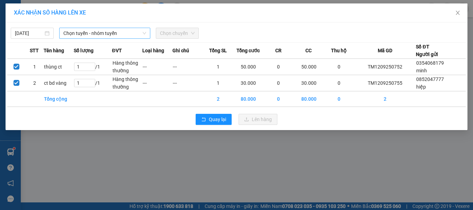
click at [103, 35] on span "Chọn tuyến - nhóm tuyến" at bounding box center [104, 33] width 83 height 10
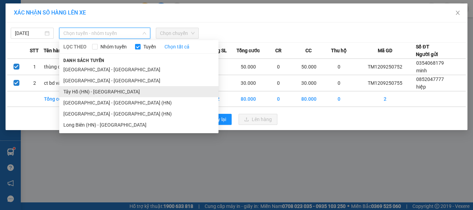
click at [82, 92] on li "Tây Hồ (HN) - [GEOGRAPHIC_DATA]" at bounding box center [138, 91] width 159 height 11
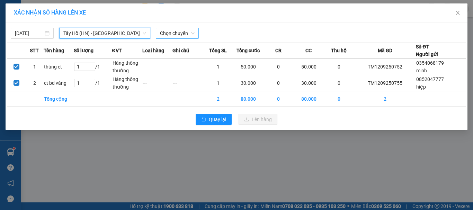
click at [161, 38] on span "Chọn chuyến" at bounding box center [177, 33] width 35 height 10
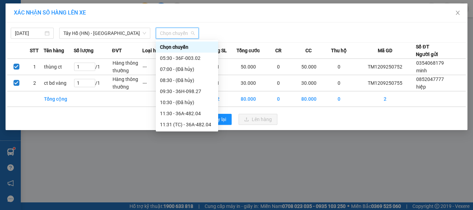
click at [197, 143] on div "13:30 - 36F-003.02" at bounding box center [187, 147] width 54 height 8
click at [197, 112] on div "12/09/2025 Tây Hồ (HN) - Thanh Hóa LỌC THEO Nhóm tuyến Tuyến Chọn tất cả Danh s…" at bounding box center [237, 77] width 462 height 108
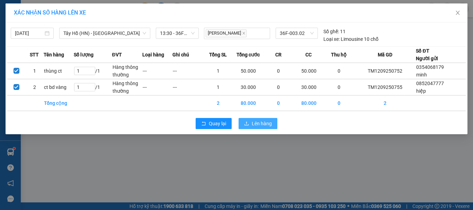
click at [260, 123] on span "Lên hàng" at bounding box center [262, 124] width 20 height 8
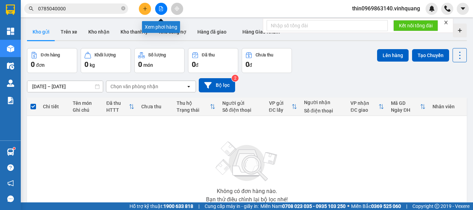
click at [163, 11] on icon "file-add" at bounding box center [161, 8] width 5 height 5
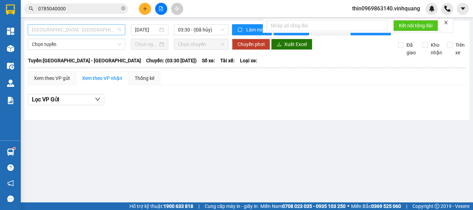
click at [72, 32] on span "[GEOGRAPHIC_DATA] - [GEOGRAPHIC_DATA]" at bounding box center [76, 30] width 89 height 10
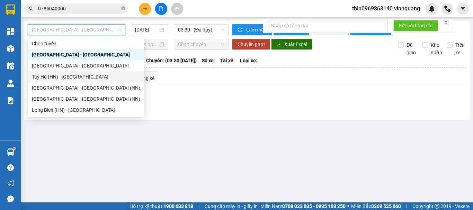
click at [51, 80] on div "Tây Hồ (HN) - [GEOGRAPHIC_DATA]" at bounding box center [86, 77] width 108 height 8
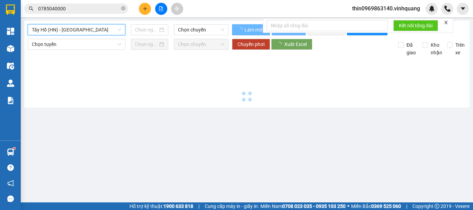
type input "[DATE]"
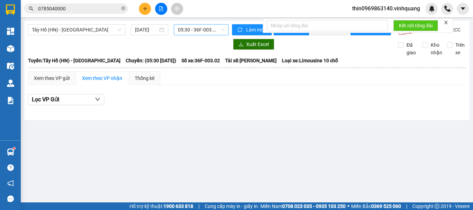
click at [200, 32] on span "05:30 - 36F-003.02" at bounding box center [201, 30] width 46 height 10
click at [192, 26] on span "05:30 - 36F-003.02" at bounding box center [201, 30] width 46 height 10
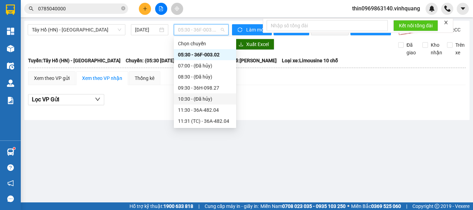
scroll to position [69, 0]
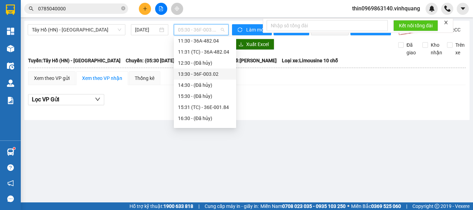
click at [211, 73] on div "13:30 - 36F-003.02" at bounding box center [205, 74] width 54 height 8
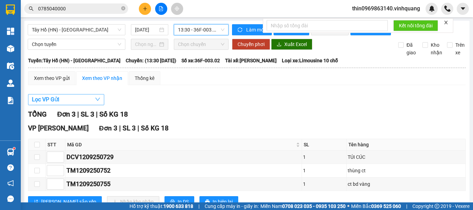
click at [75, 105] on button "Lọc VP Gửi" at bounding box center [66, 99] width 76 height 11
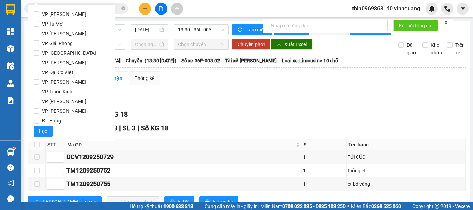
click at [36, 33] on input "VP [PERSON_NAME]" at bounding box center [37, 34] width 6 height 6
checkbox input "true"
click at [37, 25] on input "VP Tú Mỡ" at bounding box center [37, 24] width 6 height 6
checkbox input "true"
click at [36, 32] on input "VP [PERSON_NAME]" at bounding box center [37, 34] width 6 height 6
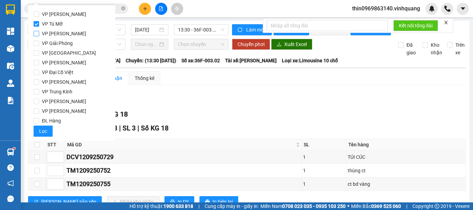
click at [36, 32] on input "VP [PERSON_NAME]" at bounding box center [37, 34] width 6 height 6
click at [34, 32] on input "VP [PERSON_NAME]" at bounding box center [37, 34] width 6 height 6
checkbox input "false"
click at [44, 130] on span "Lọc" at bounding box center [43, 132] width 8 height 8
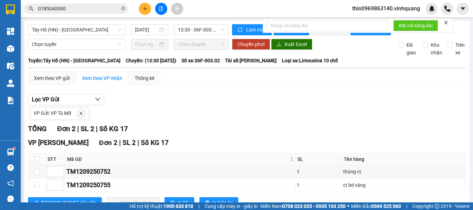
scroll to position [31, 0]
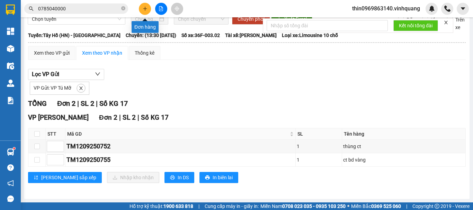
click at [143, 8] on icon "plus" at bounding box center [145, 8] width 5 height 5
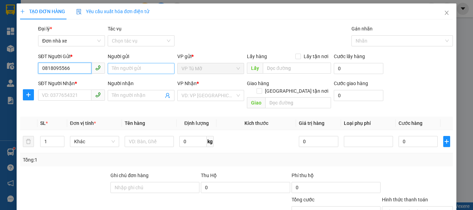
type input "0818095566"
click at [128, 68] on input "Người gửi" at bounding box center [141, 68] width 67 height 11
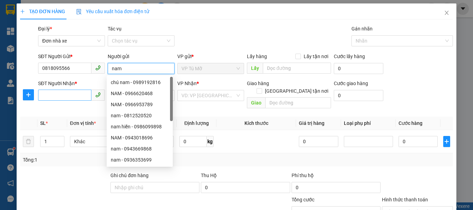
type input "nam"
click at [76, 98] on input "SĐT Người Nhận *" at bounding box center [64, 95] width 53 height 11
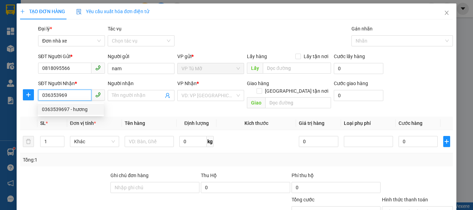
click at [81, 112] on div "0363539697 - hương" at bounding box center [71, 110] width 58 height 8
type input "0363539697"
type input "hương"
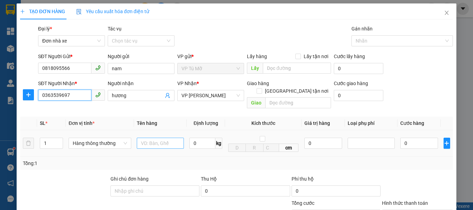
type input "0363539697"
click at [163, 138] on input "text" at bounding box center [160, 143] width 47 height 11
click at [148, 140] on input "túi vàng" at bounding box center [160, 143] width 47 height 11
type input "túi nilong vàng"
click at [205, 138] on input "0" at bounding box center [203, 143] width 26 height 11
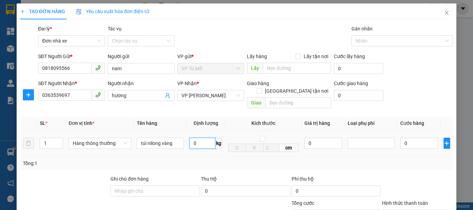
click at [205, 138] on input "0" at bounding box center [203, 143] width 26 height 11
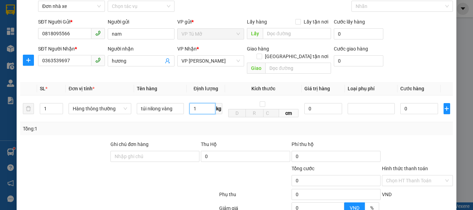
scroll to position [99, 0]
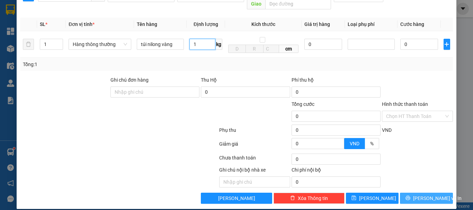
type input "1"
click at [426, 195] on span "[PERSON_NAME] và In" at bounding box center [437, 199] width 49 height 8
type input "30.000"
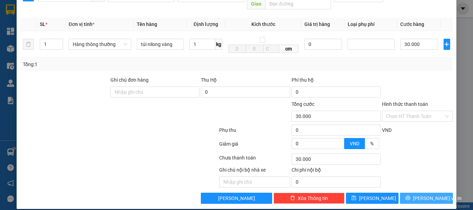
click at [427, 195] on span "[PERSON_NAME] và In" at bounding box center [437, 199] width 49 height 8
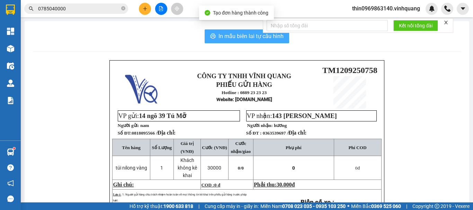
click at [234, 35] on span "In mẫu biên lai tự cấu hình" at bounding box center [251, 36] width 65 height 9
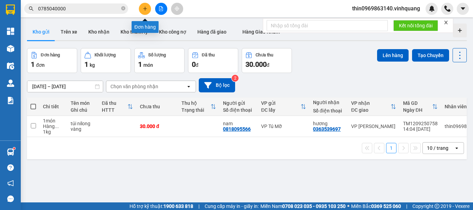
click at [142, 12] on button at bounding box center [145, 9] width 12 height 12
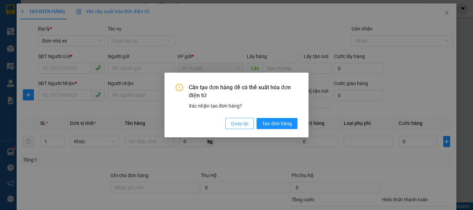
click at [238, 123] on span "Quay lại" at bounding box center [239, 124] width 17 height 8
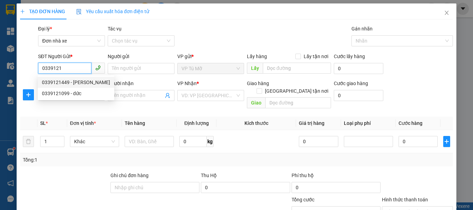
click at [68, 81] on div "0339121449 - minh anh" at bounding box center [76, 83] width 68 height 8
type input "0339121449"
type input "[PERSON_NAME]"
type input "0889116886"
type input "tú"
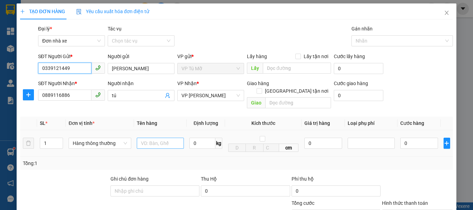
type input "0339121449"
click at [165, 139] on input "text" at bounding box center [160, 143] width 47 height 11
type input "thùng ct"
click at [200, 139] on input "0" at bounding box center [203, 143] width 26 height 11
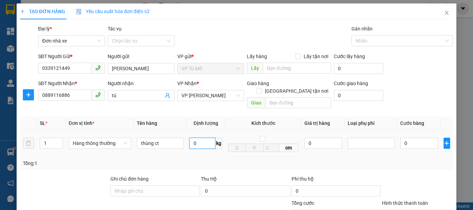
click at [200, 139] on input "0" at bounding box center [203, 143] width 26 height 11
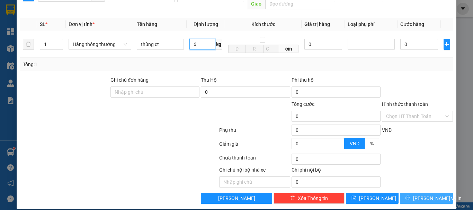
type input "6"
click at [436, 193] on button "[PERSON_NAME] và In" at bounding box center [426, 198] width 53 height 11
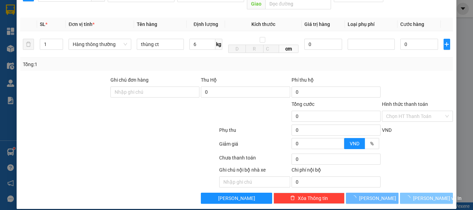
type input "40.000"
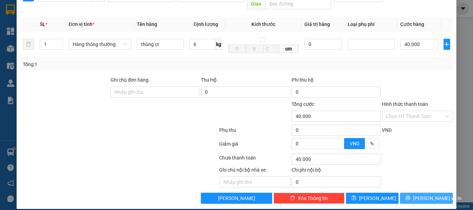
click at [436, 193] on button "[PERSON_NAME] và In" at bounding box center [426, 198] width 53 height 11
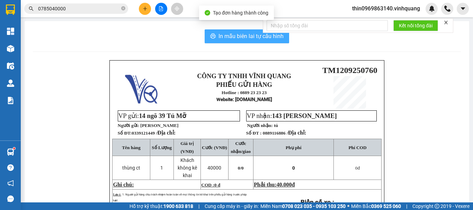
click at [235, 32] on span "In mẫu biên lai tự cấu hình" at bounding box center [251, 36] width 65 height 9
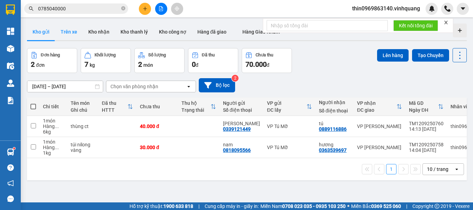
click at [70, 31] on button "Trên xe" at bounding box center [69, 32] width 28 height 17
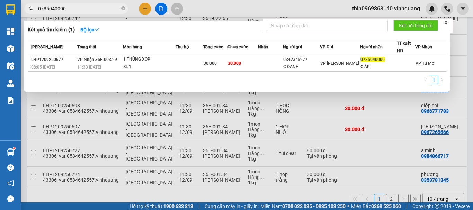
click at [80, 6] on input "0785040000" at bounding box center [79, 9] width 82 height 8
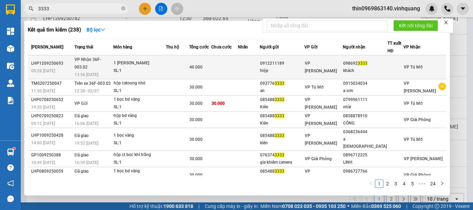
type input "3333"
click at [211, 63] on div "40.000" at bounding box center [200, 67] width 21 height 8
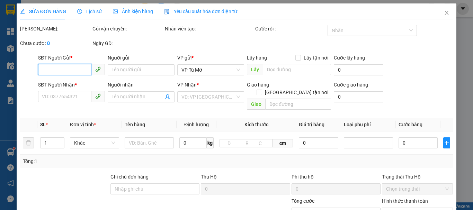
type input "0912211189"
type input "hiệp"
type input "0986923333"
type input "khách"
type input "40.000"
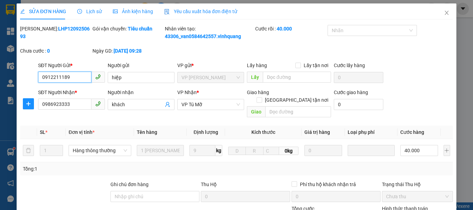
scroll to position [104, 0]
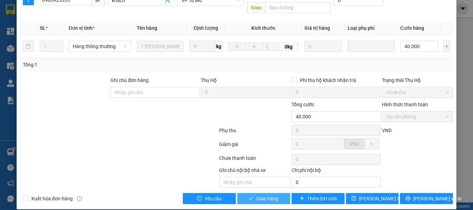
click at [268, 195] on span "Giao hàng" at bounding box center [267, 199] width 22 height 8
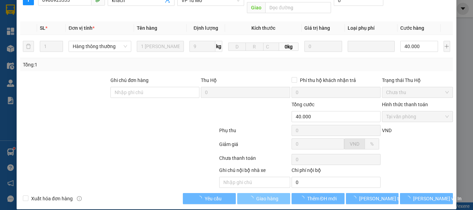
drag, startPoint x: 268, startPoint y: 192, endPoint x: 274, endPoint y: 190, distance: 6.2
click at [269, 195] on span "Giao hàng" at bounding box center [267, 199] width 22 height 8
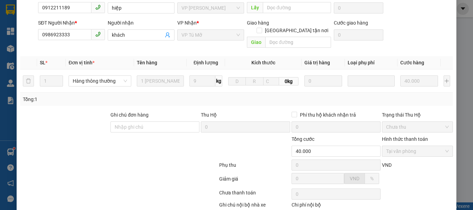
scroll to position [0, 0]
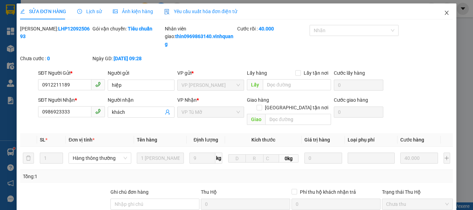
click at [445, 12] on icon "close" at bounding box center [447, 13] width 4 height 4
click at [441, 12] on div "thin0969863140.vinhquang" at bounding box center [410, 9] width 126 height 12
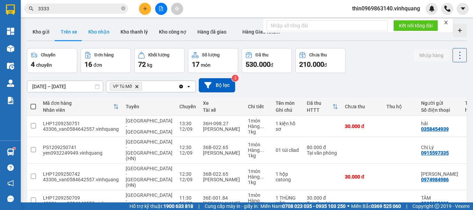
click at [99, 32] on button "Kho nhận" at bounding box center [99, 32] width 32 height 17
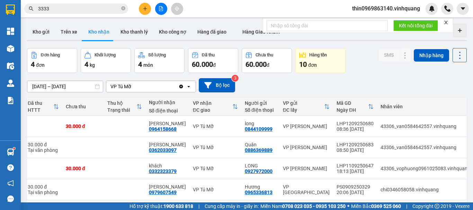
click at [99, 31] on button "Kho nhận" at bounding box center [99, 32] width 32 height 17
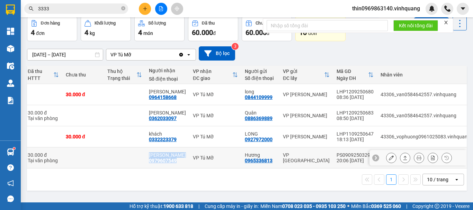
drag, startPoint x: 160, startPoint y: 168, endPoint x: 53, endPoint y: 145, distance: 110.0
click at [53, 145] on tbody "1 món Hàng ... 1 kg 1 BỌC TRẮNG 30.000 đ DUY TUẤN 0964158668 VP Tú Mỡ long 0844…" at bounding box center [214, 126] width 522 height 85
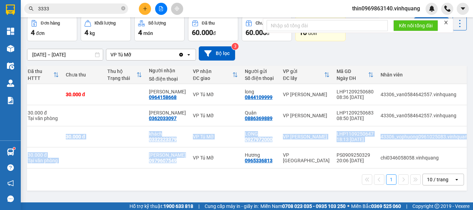
scroll to position [0, 0]
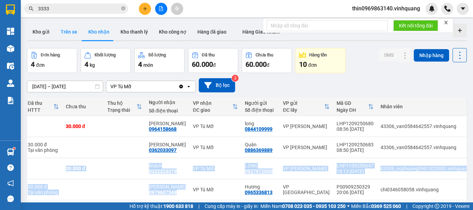
click at [64, 27] on button "Trên xe" at bounding box center [69, 32] width 28 height 17
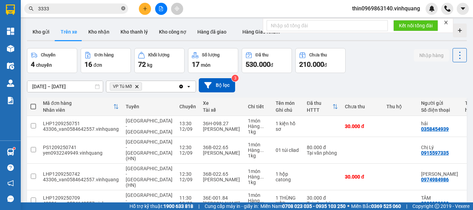
click at [124, 8] on icon "close-circle" at bounding box center [123, 8] width 4 height 4
click at [138, 87] on icon "VP Tú Mỡ, close by backspace" at bounding box center [136, 86] width 3 height 3
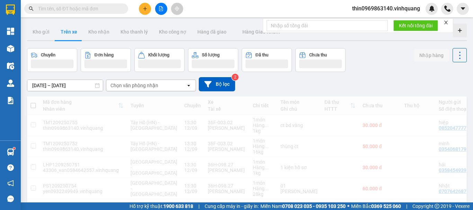
click at [138, 87] on div "Chọn văn phòng nhận" at bounding box center [135, 85] width 48 height 7
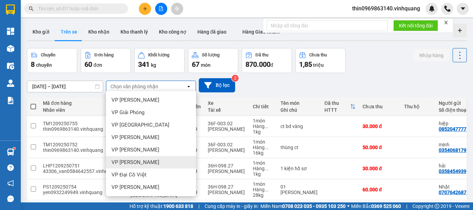
scroll to position [50, 0]
click at [128, 159] on span "VP Tú Mỡ" at bounding box center [123, 162] width 23 height 7
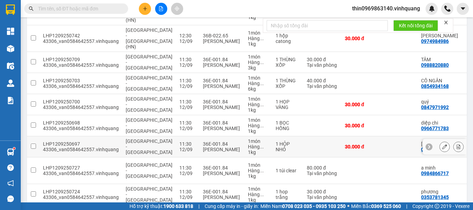
scroll to position [156, 0]
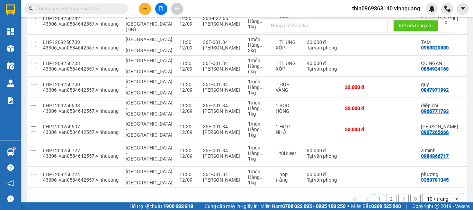
click at [386, 194] on button "2" at bounding box center [391, 199] width 10 height 10
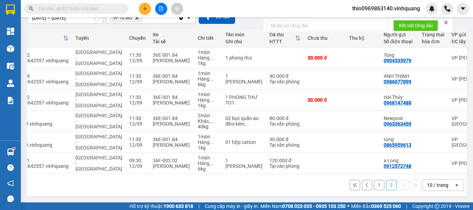
scroll to position [0, 4]
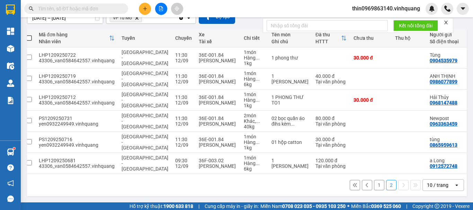
drag, startPoint x: 307, startPoint y: 179, endPoint x: 286, endPoint y: 178, distance: 20.8
click at [304, 179] on div "1 2 10 / trang open" at bounding box center [247, 185] width 440 height 22
click at [290, 178] on div "1 2 10 / trang open" at bounding box center [247, 185] width 440 height 22
drag, startPoint x: 286, startPoint y: 178, endPoint x: 241, endPoint y: 178, distance: 45.0
click at [267, 178] on div "1 2 10 / trang open" at bounding box center [247, 185] width 440 height 22
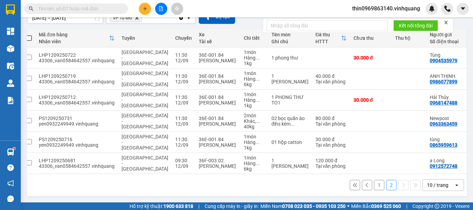
click at [243, 178] on div "1 2 10 / trang open" at bounding box center [247, 185] width 440 height 22
drag, startPoint x: 241, startPoint y: 178, endPoint x: 217, endPoint y: 179, distance: 24.3
click at [238, 178] on div "1 2 10 / trang open" at bounding box center [247, 185] width 440 height 22
click at [232, 178] on div "1 2 10 / trang open" at bounding box center [247, 185] width 440 height 22
click at [230, 178] on div "1 2 10 / trang open" at bounding box center [247, 185] width 440 height 22
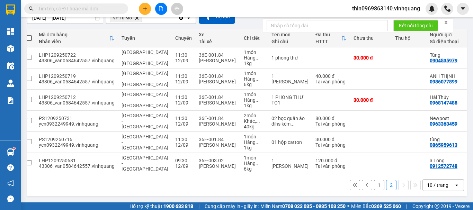
click at [228, 178] on div "1 2 10 / trang open" at bounding box center [247, 185] width 440 height 22
click at [226, 178] on div "1 2 10 / trang open" at bounding box center [247, 185] width 440 height 22
click at [224, 179] on div "1 2 10 / trang open" at bounding box center [247, 185] width 440 height 22
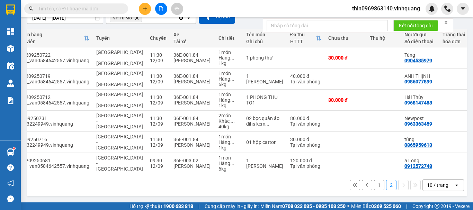
scroll to position [0, 52]
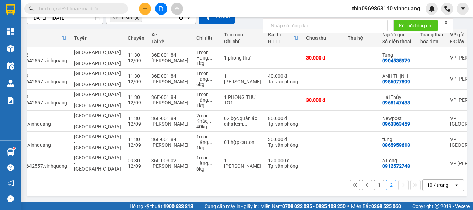
drag, startPoint x: 313, startPoint y: 183, endPoint x: 334, endPoint y: 185, distance: 21.2
click at [334, 185] on div "1 2 10 / trang open" at bounding box center [247, 185] width 435 height 12
click at [148, 169] on td "36F-003.02 Hoàng Văn Tiến" at bounding box center [170, 163] width 45 height 21
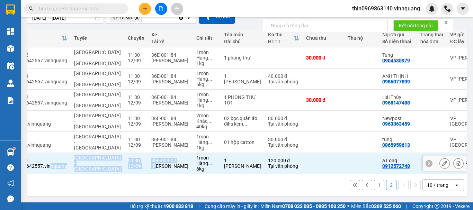
drag, startPoint x: 117, startPoint y: 169, endPoint x: 45, endPoint y: 167, distance: 72.1
click at [45, 167] on tr "LHP1209250681 43306_van0584642557.vinhquang Thanh Hóa - Hà Nội 09:30 12/09 36F-…" at bounding box center [295, 163] width 640 height 21
click at [45, 167] on td "LHP1209250681 43306_van0584642557.vinhquang" at bounding box center [29, 163] width 83 height 21
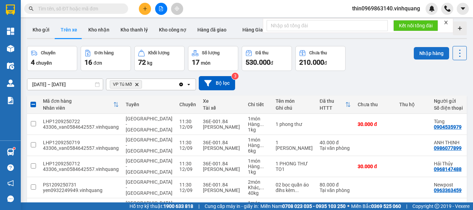
scroll to position [0, 0]
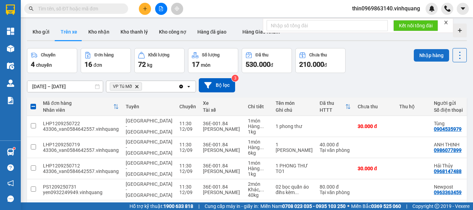
click at [437, 53] on button "Nhập hàng" at bounding box center [431, 55] width 35 height 12
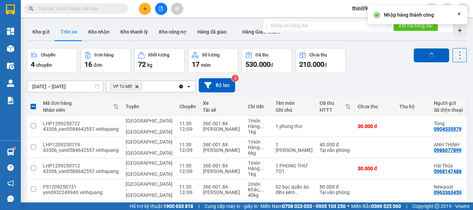
checkbox input "false"
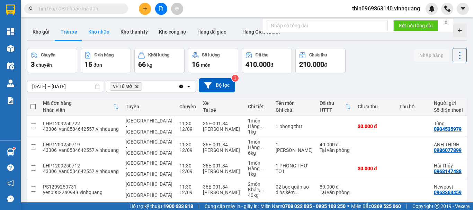
click at [106, 32] on button "Kho nhận" at bounding box center [99, 32] width 32 height 17
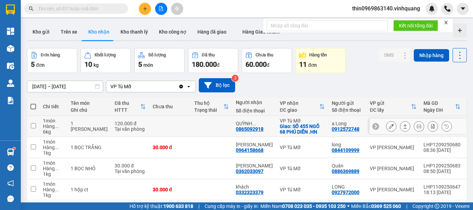
click at [236, 129] on div "0865092918" at bounding box center [250, 129] width 28 height 6
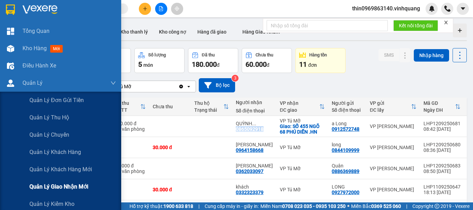
click at [59, 188] on span "Quản lý giao nhận mới" at bounding box center [58, 187] width 59 height 9
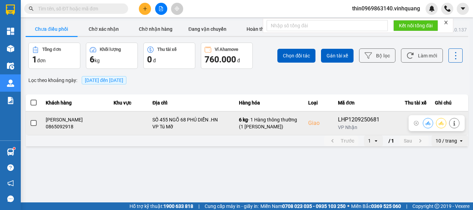
click at [34, 123] on span at bounding box center [33, 123] width 6 height 6
click at [30, 120] on input "checkbox" at bounding box center [30, 120] width 0 height 0
click at [32, 124] on span at bounding box center [33, 123] width 6 height 6
click at [30, 120] on input "checkbox" at bounding box center [30, 120] width 0 height 0
click at [429, 122] on icon at bounding box center [428, 123] width 5 height 4
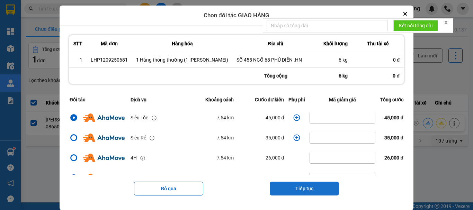
click at [311, 187] on button "Tiếp tục" at bounding box center [304, 189] width 69 height 14
click at [311, 187] on main "ver: 0.0.137 Chưa điều phối Chờ xác nhận Chờ nhận hàng Đang vận chuyển Hoàn thà…" at bounding box center [236, 101] width 473 height 203
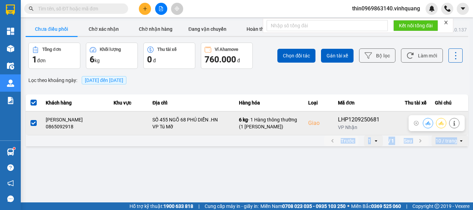
click at [426, 121] on icon at bounding box center [428, 123] width 5 height 5
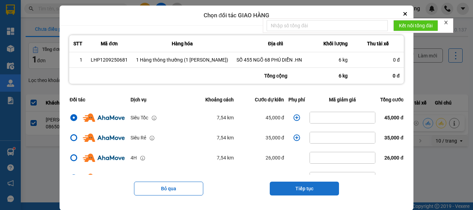
click at [302, 191] on button "Tiếp tục" at bounding box center [304, 189] width 69 height 14
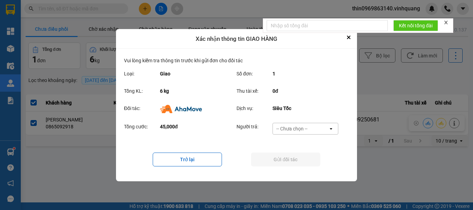
click at [300, 126] on div "-- Chưa chọn --" at bounding box center [292, 128] width 31 height 7
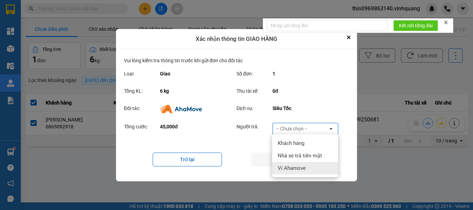
click at [296, 169] on span "Ví Ahamove" at bounding box center [292, 168] width 28 height 7
click at [296, 169] on div "Trở lại Gửi đối tác" at bounding box center [236, 160] width 225 height 28
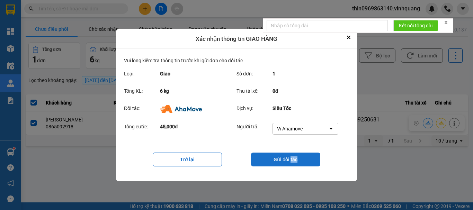
click at [300, 163] on button "Gửi đối tác" at bounding box center [285, 160] width 69 height 14
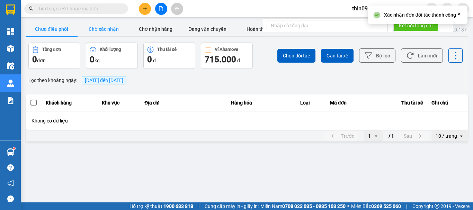
click at [107, 28] on button "Chờ xác nhận" at bounding box center [104, 29] width 52 height 14
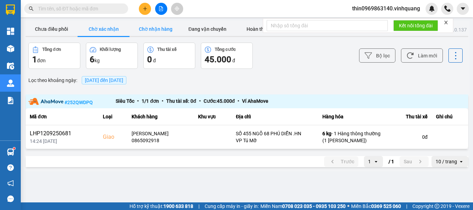
click at [154, 28] on button "Chờ nhận hàng" at bounding box center [156, 29] width 52 height 14
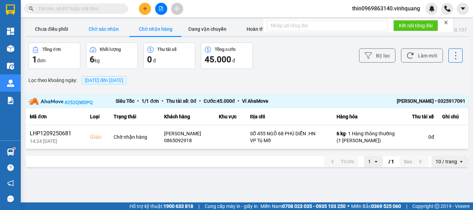
click at [110, 29] on button "Chờ xác nhận" at bounding box center [104, 29] width 52 height 14
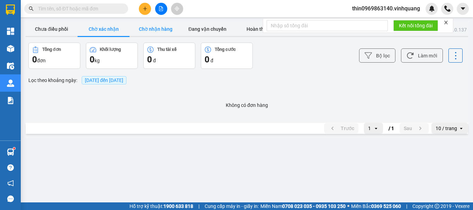
click at [159, 28] on button "Chờ nhận hàng" at bounding box center [156, 29] width 52 height 14
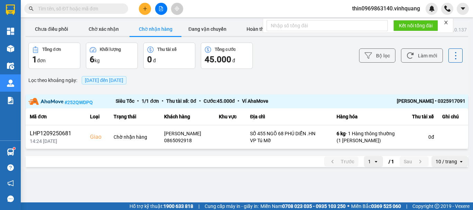
click at [211, 187] on main "ver: 0.0.137 Chưa điều phối Chờ xác nhận Chờ nhận hàng Đang vận chuyển Hoàn thà…" at bounding box center [236, 101] width 473 height 203
click at [105, 31] on button "Chờ xác nhận" at bounding box center [104, 29] width 52 height 14
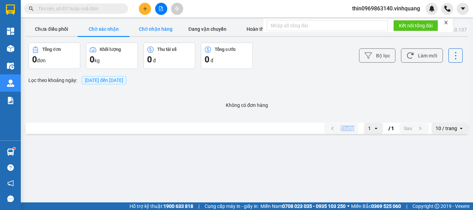
click at [149, 28] on button "Chờ nhận hàng" at bounding box center [156, 29] width 52 height 14
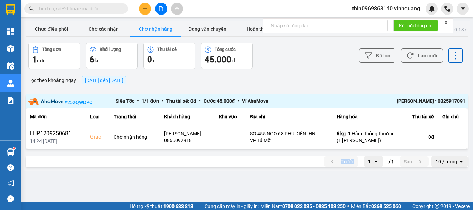
click at [149, 28] on button "Chờ nhận hàng" at bounding box center [156, 29] width 52 height 14
click at [141, 8] on button at bounding box center [145, 9] width 12 height 12
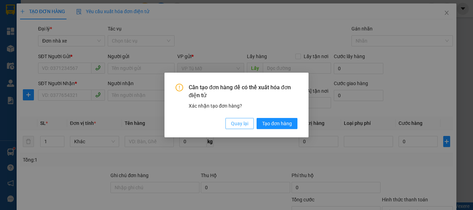
click at [243, 126] on span "Quay lại" at bounding box center [239, 124] width 17 height 8
click at [243, 126] on div "Cần tạo đơn hàng để có thể xuất hóa đơn điện tử Xác nhận tạo đơn hàng? Quay lại…" at bounding box center [236, 105] width 473 height 210
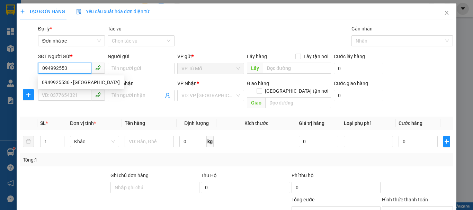
type input "0949925536"
click at [72, 79] on div "0949925536 - [GEOGRAPHIC_DATA]" at bounding box center [81, 83] width 78 height 8
type input "đức"
type input "0944727978"
type input "chị [PERSON_NAME]"
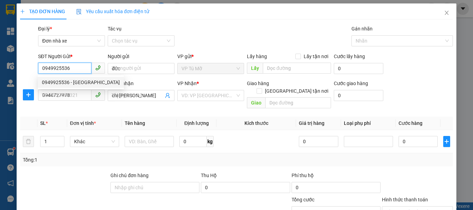
click at [72, 79] on div "0949925536 - [GEOGRAPHIC_DATA]" at bounding box center [81, 83] width 78 height 8
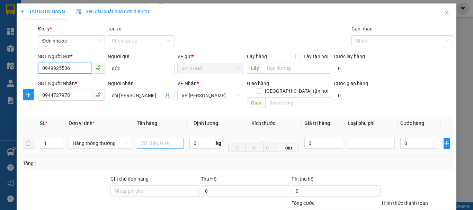
type input "0949925536"
click at [159, 138] on input "text" at bounding box center [160, 143] width 47 height 11
type input "vali xám"
click at [199, 138] on input "0" at bounding box center [203, 143] width 26 height 11
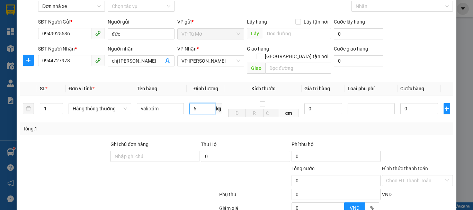
scroll to position [69, 0]
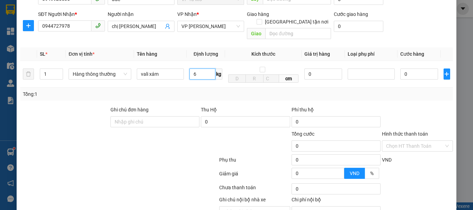
type input "6"
click at [415, 133] on div "Hình thức thanh toán" at bounding box center [417, 135] width 71 height 10
click at [414, 141] on input "Hình thức thanh toán" at bounding box center [415, 146] width 58 height 10
click at [411, 141] on input "Hình thức thanh toán" at bounding box center [415, 146] width 58 height 10
type input "40.000"
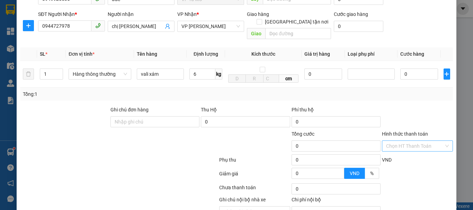
type input "40.000"
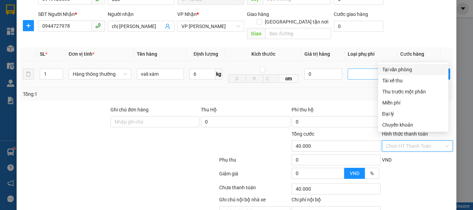
click at [388, 70] on div "Tại văn phòng" at bounding box center [414, 70] width 62 height 8
type input "0"
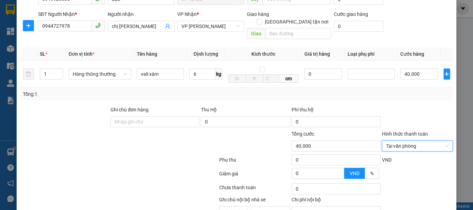
scroll to position [99, 0]
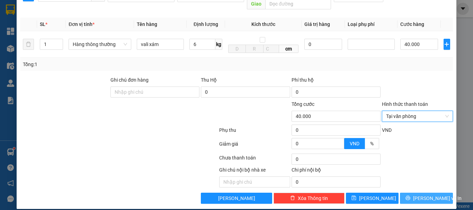
click at [417, 195] on span "[PERSON_NAME] và In" at bounding box center [437, 199] width 49 height 8
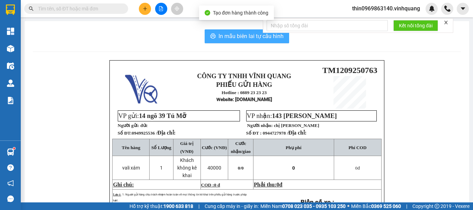
click at [235, 37] on span "In mẫu biên lai tự cấu hình" at bounding box center [251, 36] width 65 height 9
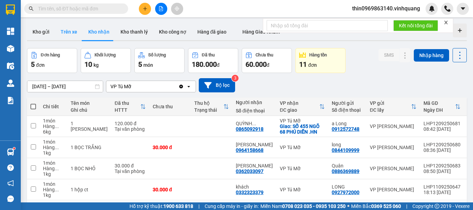
click at [69, 33] on button "Trên xe" at bounding box center [69, 32] width 28 height 17
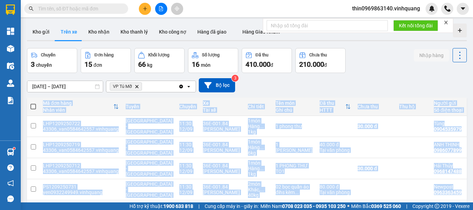
click at [245, 115] on th "Chi tiết" at bounding box center [259, 107] width 28 height 18
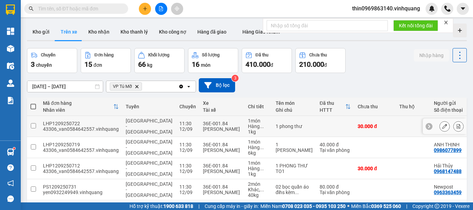
scroll to position [50, 0]
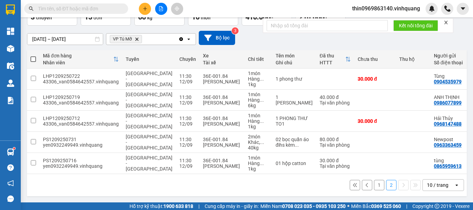
click at [376, 187] on button "1" at bounding box center [379, 185] width 10 height 10
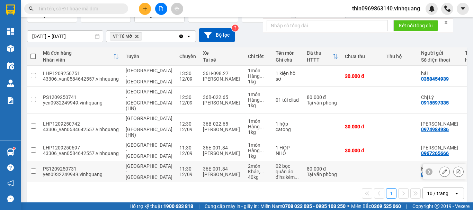
click at [31, 169] on input "checkbox" at bounding box center [33, 171] width 5 height 5
checkbox input "true"
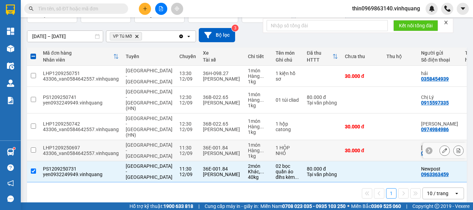
click at [33, 148] on input "checkbox" at bounding box center [33, 150] width 5 height 5
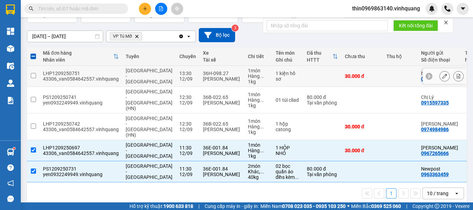
scroll to position [0, 0]
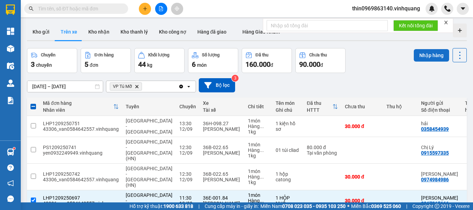
click at [427, 57] on button "Nhập hàng" at bounding box center [431, 55] width 35 height 12
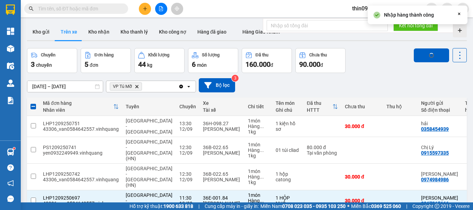
checkbox input "false"
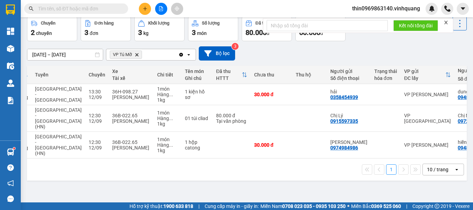
scroll to position [0, 16]
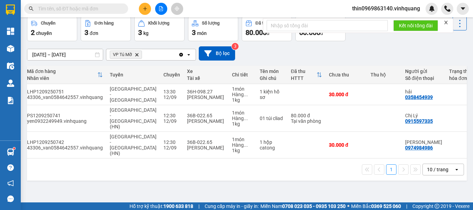
click at [279, 173] on div "ver 1.8.143 Kho gửi Trên xe Kho nhận Kho thanh lý Kho công nợ Hàng đã giao Hàng…" at bounding box center [247, 94] width 446 height 210
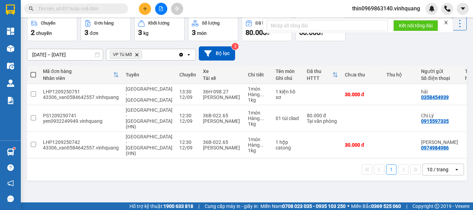
click at [99, 9] on input "text" at bounding box center [79, 9] width 82 height 8
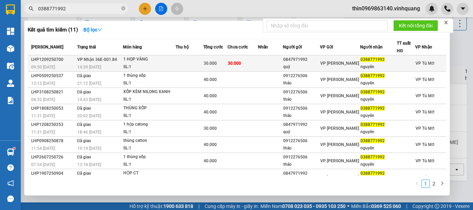
type input "0388771992"
click at [168, 58] on div "1 HỌP VÀNG" at bounding box center [149, 60] width 52 height 8
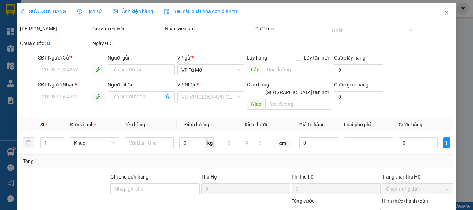
type input "0847971992"
type input "quý"
type input "0388771992"
type input "nguyên"
type input "30.000"
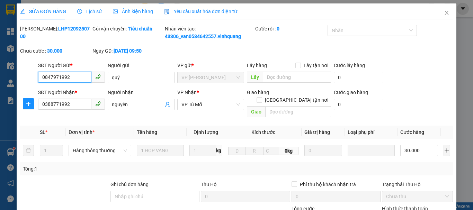
scroll to position [104, 0]
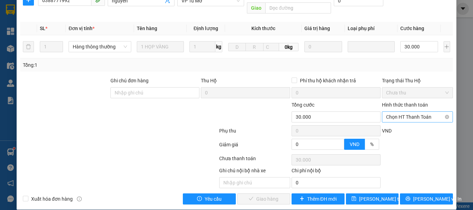
click at [412, 112] on span "Chọn HT Thanh Toán" at bounding box center [417, 117] width 63 height 10
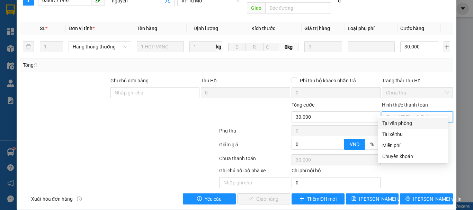
click at [396, 122] on div "Tại văn phòng" at bounding box center [414, 124] width 62 height 8
type input "0"
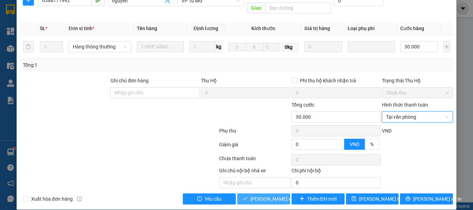
click at [262, 195] on span "[PERSON_NAME] và Giao hàng" at bounding box center [284, 199] width 67 height 8
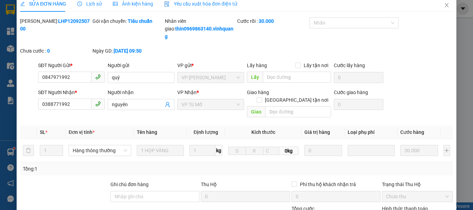
scroll to position [0, 0]
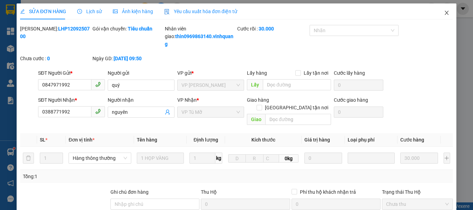
click at [445, 14] on icon "close" at bounding box center [447, 13] width 4 height 4
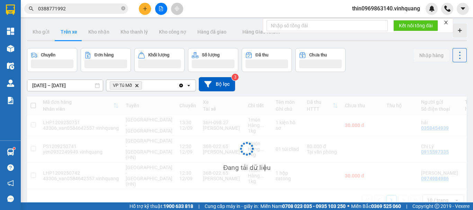
click at [146, 9] on icon "plus" at bounding box center [145, 8] width 5 height 5
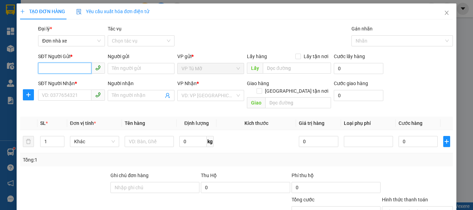
type input "."
type input "0853648895"
click at [80, 83] on div "0853648895 - huy" at bounding box center [71, 83] width 58 height 8
type input "huy"
type input "0982580835"
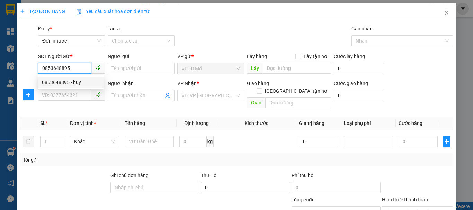
type input "trà my"
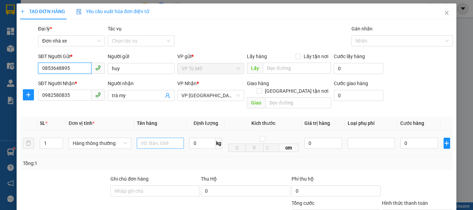
type input "0853648895"
click at [162, 138] on input "text" at bounding box center [160, 143] width 47 height 11
type input "thùng ct"
click at [195, 138] on input "0" at bounding box center [203, 143] width 26 height 11
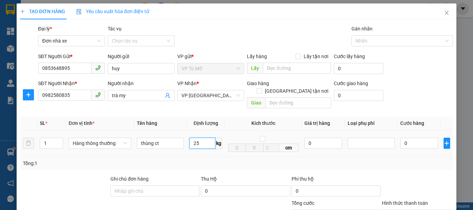
scroll to position [99, 0]
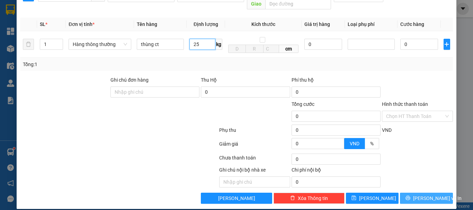
type input "25"
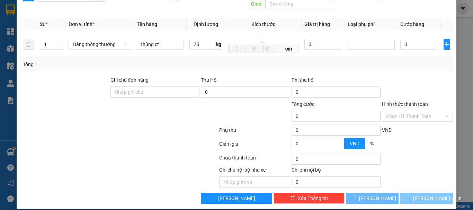
click at [429, 195] on span "[PERSON_NAME] và In" at bounding box center [437, 199] width 49 height 8
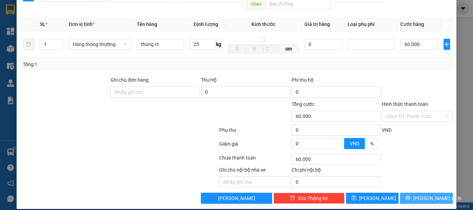
type input "60.000"
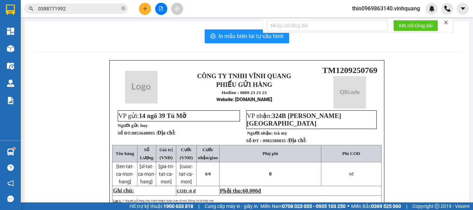
click at [429, 190] on div "CÔNG TY TNHH VĨNH QUANG PHIẾU GỬI HÀNG Hotline : 0889 23 23 23 Website : xevinh…" at bounding box center [247, 190] width 428 height 260
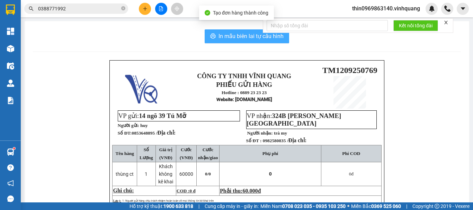
click at [253, 37] on span "In mẫu biên lai tự cấu hình" at bounding box center [251, 36] width 65 height 9
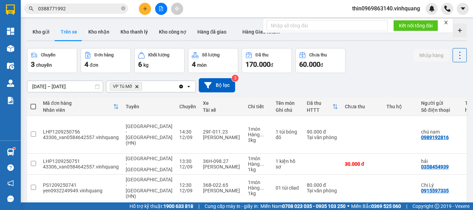
click at [68, 9] on input "0388771992" at bounding box center [79, 9] width 82 height 8
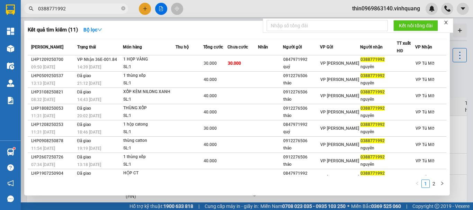
click at [68, 9] on input "0388771992" at bounding box center [79, 9] width 82 height 8
click at [123, 9] on icon "close-circle" at bounding box center [123, 8] width 4 height 4
click at [123, 9] on span at bounding box center [123, 9] width 4 height 8
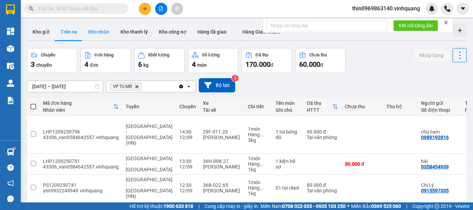
click at [105, 32] on button "Kho nhận" at bounding box center [99, 32] width 32 height 17
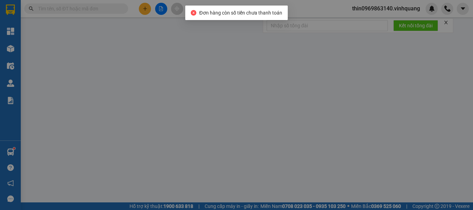
type input "0966771783"
type input "diệp chi"
type input "0399555050"
type input "TRÚC QUỲNH"
type input "30.000"
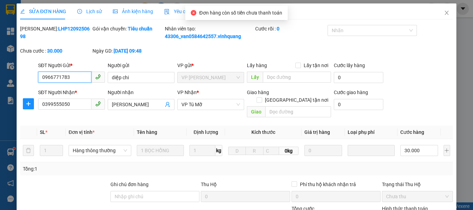
type input "0"
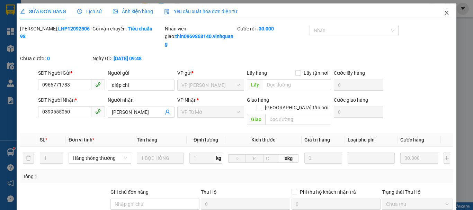
click at [444, 11] on icon "close" at bounding box center [447, 13] width 6 height 6
click at [441, 11] on div at bounding box center [447, 9] width 12 height 12
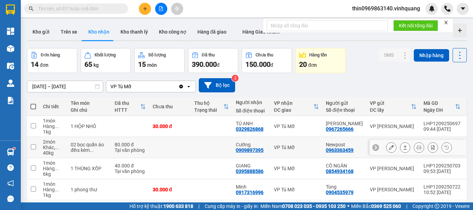
click at [32, 147] on input "checkbox" at bounding box center [33, 146] width 5 height 5
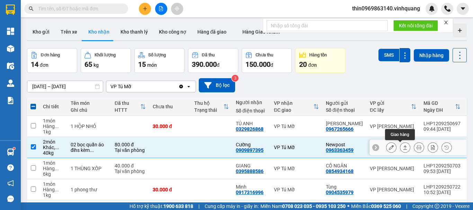
click at [403, 148] on icon at bounding box center [405, 147] width 5 height 5
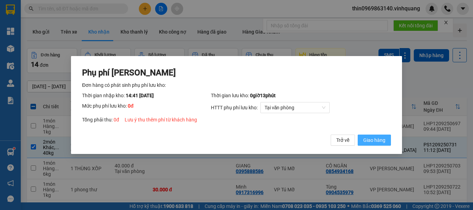
click at [373, 138] on span "Giao hàng" at bounding box center [374, 141] width 22 height 8
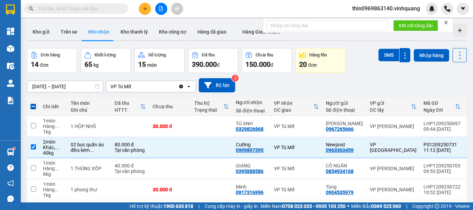
click at [266, 113] on span "Giao hàng" at bounding box center [264, 112] width 5 height 1
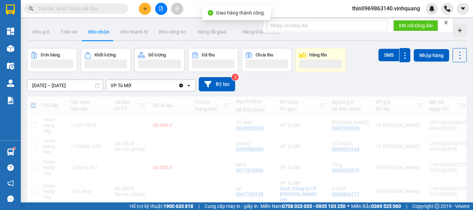
checkbox input "false"
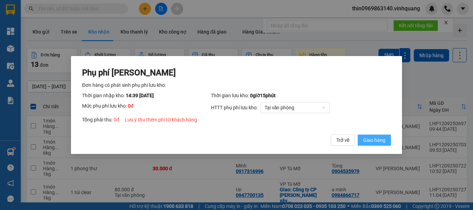
click at [375, 141] on span "Giao hàng" at bounding box center [374, 141] width 22 height 8
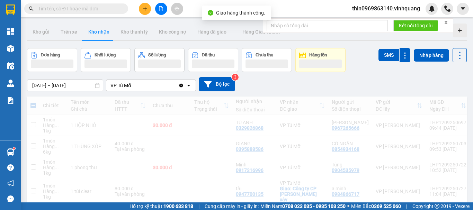
checkbox input "false"
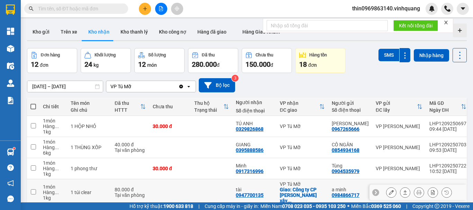
click at [236, 187] on div "tài" at bounding box center [254, 190] width 37 height 6
checkbox input "true"
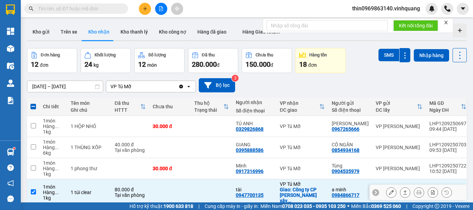
click at [241, 193] on div "0947700135" at bounding box center [250, 196] width 28 height 6
click at [240, 193] on div "0947700135" at bounding box center [250, 196] width 28 height 6
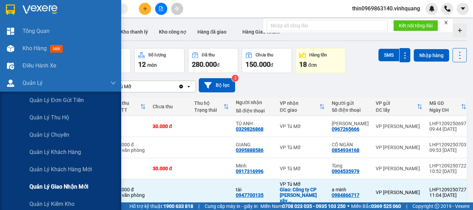
click at [88, 188] on span "Quản lý giao nhận mới" at bounding box center [58, 187] width 59 height 9
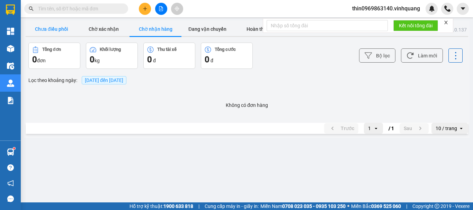
click at [50, 29] on button "Chưa điều phối" at bounding box center [52, 29] width 52 height 14
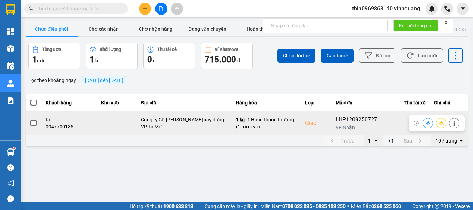
drag, startPoint x: 29, startPoint y: 122, endPoint x: 37, endPoint y: 124, distance: 7.6
click at [29, 122] on td at bounding box center [34, 123] width 16 height 24
click at [37, 124] on label at bounding box center [34, 124] width 8 height 8
click at [30, 120] on input "checkbox" at bounding box center [30, 120] width 0 height 0
click at [32, 124] on span at bounding box center [33, 123] width 6 height 6
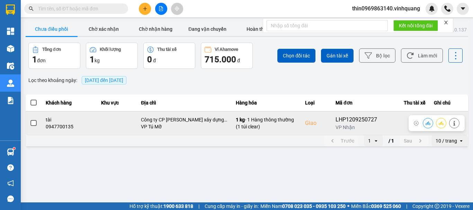
click at [30, 120] on input "checkbox" at bounding box center [30, 120] width 0 height 0
click at [34, 124] on span at bounding box center [33, 123] width 6 height 6
click at [30, 120] on input "checkbox" at bounding box center [30, 120] width 0 height 0
click at [430, 126] on button at bounding box center [428, 123] width 10 height 12
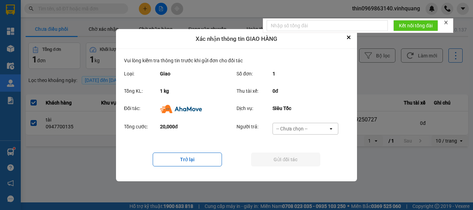
click at [304, 129] on div "-- Chưa chọn --" at bounding box center [292, 128] width 31 height 7
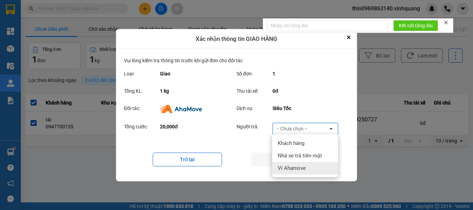
click at [293, 165] on span "Ví Ahamove" at bounding box center [292, 168] width 28 height 7
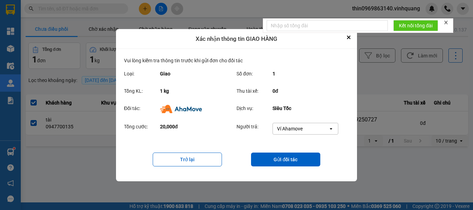
click at [293, 165] on button "Gửi đối tác" at bounding box center [285, 160] width 69 height 14
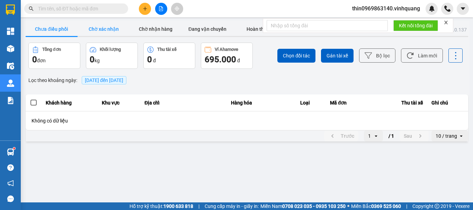
click at [116, 30] on button "Chờ xác nhận" at bounding box center [104, 29] width 52 height 14
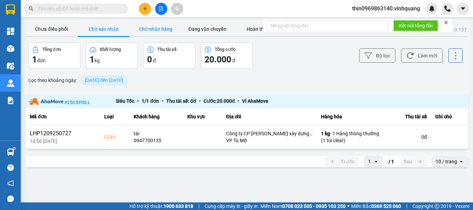
click at [152, 27] on button "Chờ nhận hàng" at bounding box center [156, 29] width 52 height 14
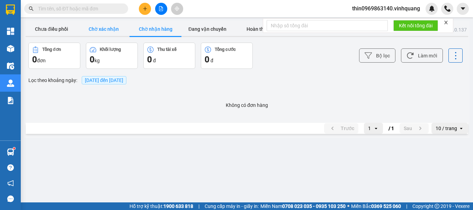
click at [112, 28] on button "Chờ xác nhận" at bounding box center [104, 29] width 52 height 14
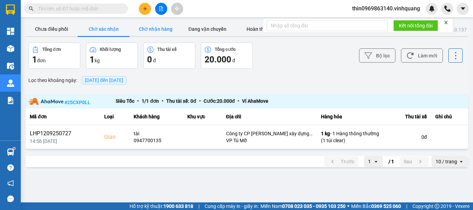
click at [161, 29] on button "Chờ nhận hàng" at bounding box center [156, 29] width 52 height 14
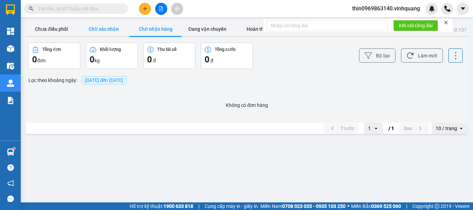
click at [108, 30] on button "Chờ xác nhận" at bounding box center [104, 29] width 52 height 14
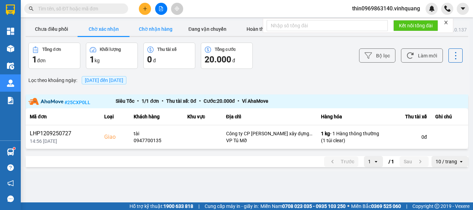
click at [167, 30] on button "Chờ nhận hàng" at bounding box center [156, 29] width 52 height 14
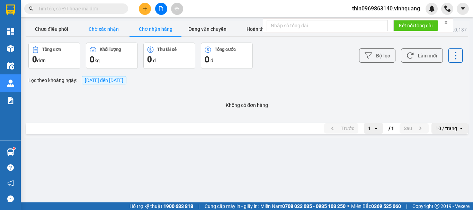
click at [106, 30] on button "Chờ xác nhận" at bounding box center [104, 29] width 52 height 14
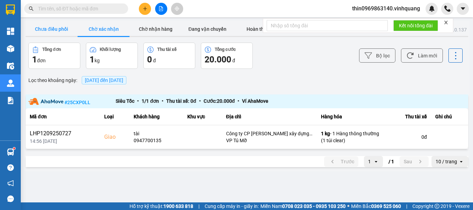
click at [61, 28] on button "Chưa điều phối" at bounding box center [52, 29] width 52 height 14
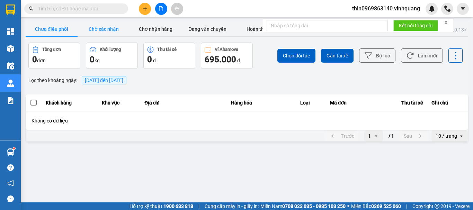
click at [105, 31] on button "Chờ xác nhận" at bounding box center [104, 29] width 52 height 14
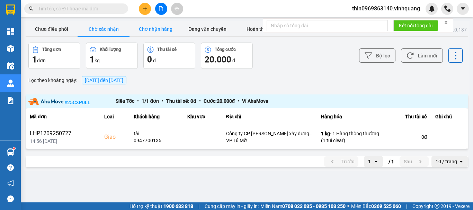
click at [146, 32] on button "Chờ nhận hàng" at bounding box center [156, 29] width 52 height 14
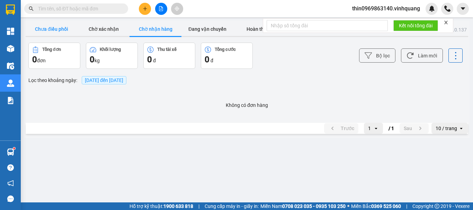
click at [54, 29] on button "Chưa điều phối" at bounding box center [52, 29] width 52 height 14
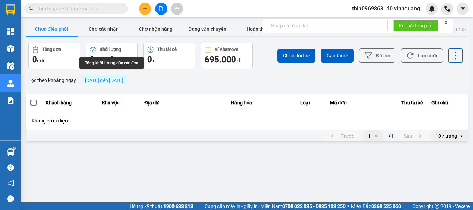
click at [116, 48] on div "Khối lượng" at bounding box center [110, 49] width 21 height 5
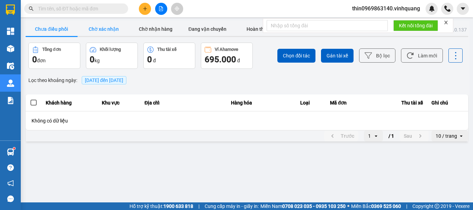
click at [112, 31] on button "Chờ xác nhận" at bounding box center [104, 29] width 52 height 14
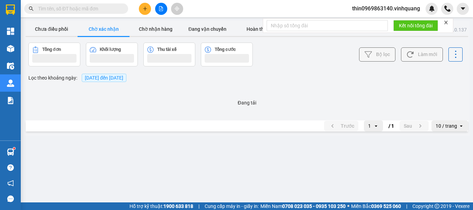
click at [112, 31] on button "Chờ xác nhận" at bounding box center [104, 29] width 52 height 14
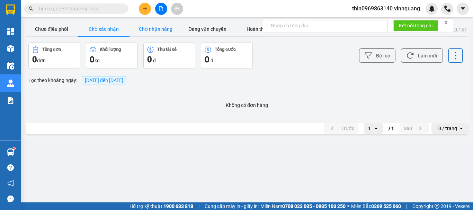
click at [162, 30] on button "Chờ nhận hàng" at bounding box center [156, 29] width 52 height 14
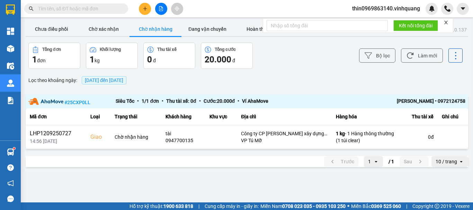
drag, startPoint x: 33, startPoint y: 93, endPoint x: 72, endPoint y: 108, distance: 41.2
click at [72, 108] on div "ver: 0.0.137 Chưa điều phối Chờ xác nhận Chờ nhận hàng Đang vận chuyển Hoàn thà…" at bounding box center [247, 96] width 446 height 151
drag, startPoint x: 207, startPoint y: 183, endPoint x: 437, endPoint y: 159, distance: 231.4
click at [437, 159] on div "10 / trang" at bounding box center [446, 161] width 21 height 7
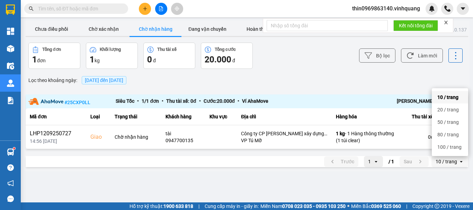
click at [93, 11] on input "text" at bounding box center [79, 9] width 82 height 8
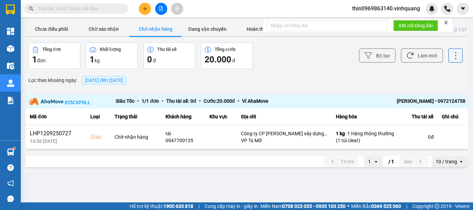
click at [93, 11] on input "text" at bounding box center [79, 9] width 82 height 8
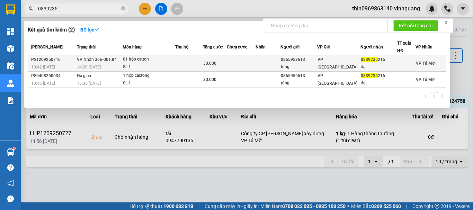
type input "0839235"
click at [220, 63] on div "30.000" at bounding box center [215, 64] width 24 height 8
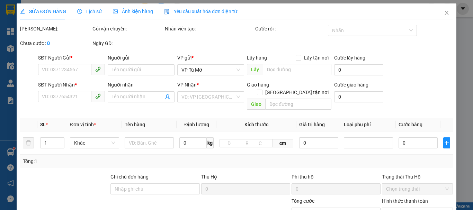
type input "0865959613"
type input "tùng"
type input "0839235216"
type input "đạt"
type input "30.000"
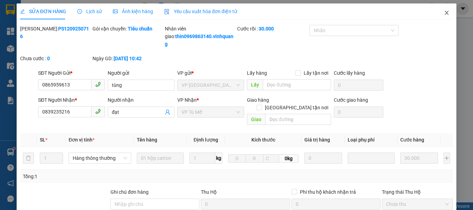
click at [444, 10] on icon "close" at bounding box center [447, 13] width 6 height 6
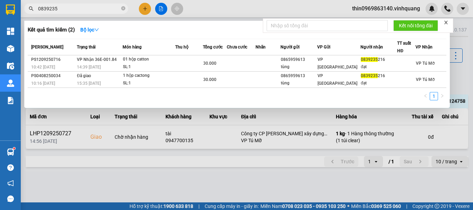
click at [60, 12] on input "0839235" at bounding box center [79, 9] width 82 height 8
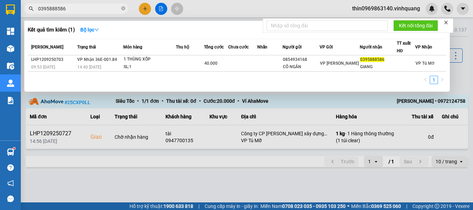
type input "0395888586"
click at [176, 72] on div "Mã ĐH Trạng thái Món hàng Thu hộ Tổng cước Chưa cước Nhãn Người gửi VP Gửi Ngườ…" at bounding box center [237, 64] width 419 height 50
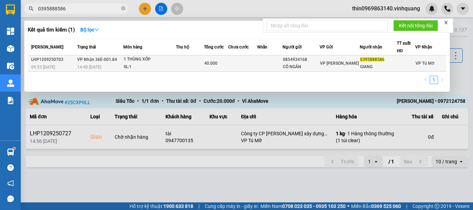
click at [169, 65] on div "SL: 1" at bounding box center [150, 67] width 52 height 8
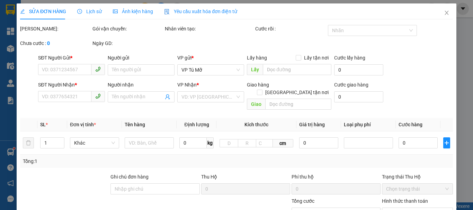
type input "0854934168"
type input "CÔ NGÂN"
type input "0395888586"
type input "GIANG"
type input "40.000"
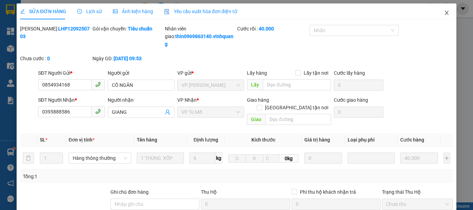
click at [444, 11] on icon "close" at bounding box center [447, 13] width 6 height 6
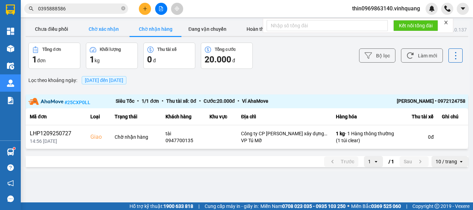
click at [106, 30] on button "Chờ xác nhận" at bounding box center [104, 29] width 52 height 14
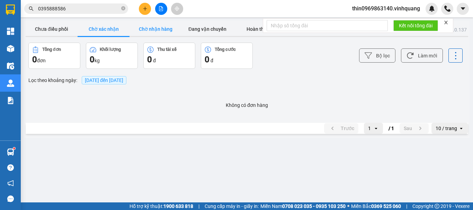
click at [159, 31] on button "Chờ nhận hàng" at bounding box center [156, 29] width 52 height 14
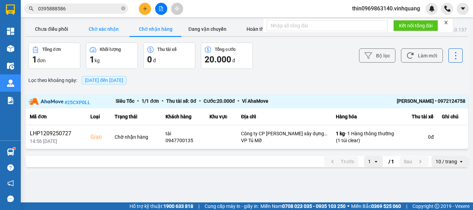
click at [108, 28] on button "Chờ xác nhận" at bounding box center [104, 29] width 52 height 14
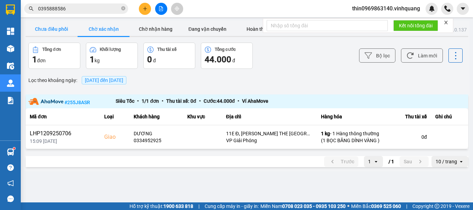
click at [56, 29] on button "Chưa điều phối" at bounding box center [52, 29] width 52 height 14
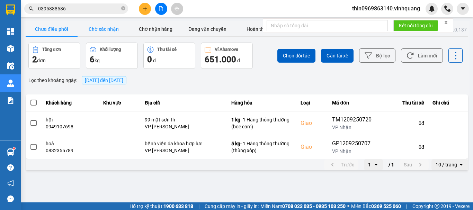
click at [102, 31] on button "Chờ xác nhận" at bounding box center [104, 29] width 52 height 14
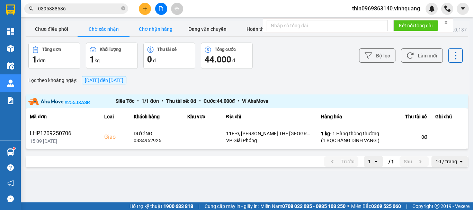
click at [161, 32] on button "Chờ nhận hàng" at bounding box center [156, 29] width 52 height 14
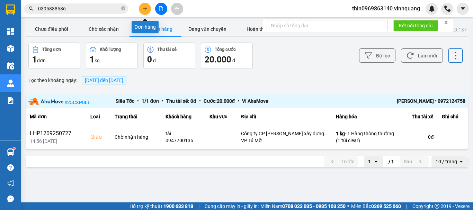
click at [143, 6] on icon "plus" at bounding box center [145, 8] width 5 height 5
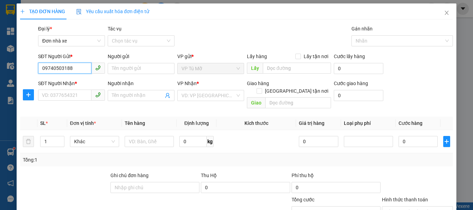
click at [55, 71] on input "09740503188" at bounding box center [64, 68] width 53 height 11
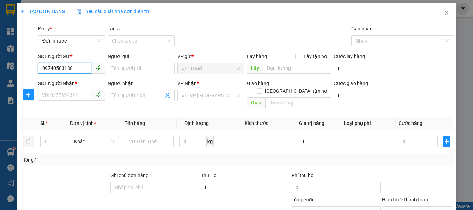
click at [55, 71] on input "09740503188" at bounding box center [64, 68] width 53 height 11
click at [55, 69] on input "09740503188" at bounding box center [64, 68] width 53 height 11
type input "0974503188"
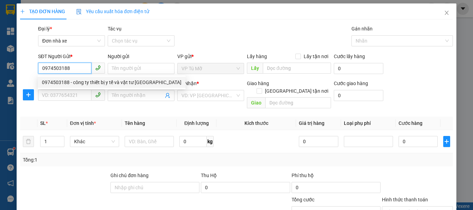
click at [61, 84] on div "0974503188 - công ty thiết bị y tế và vật tư hà nội" at bounding box center [112, 83] width 140 height 8
type input "công ty thiết bị y tế và vật tư [GEOGRAPHIC_DATA]"
type input "0327448901"
type input "anh tá"
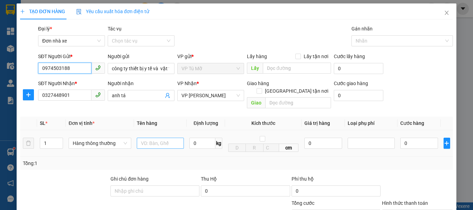
type input "0974503188"
click at [147, 138] on input "text" at bounding box center [160, 143] width 47 height 11
type input "hộp ct"
click at [204, 138] on input "0" at bounding box center [203, 143] width 26 height 11
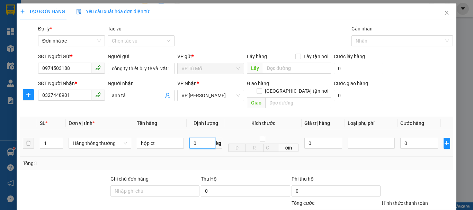
click at [204, 138] on input "0" at bounding box center [203, 143] width 26 height 11
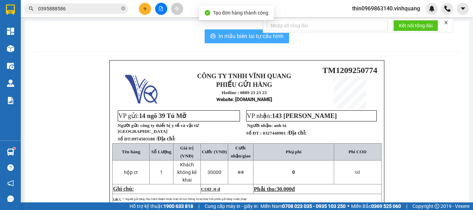
click at [246, 33] on span "In mẫu biên lai tự cấu hình" at bounding box center [251, 36] width 65 height 9
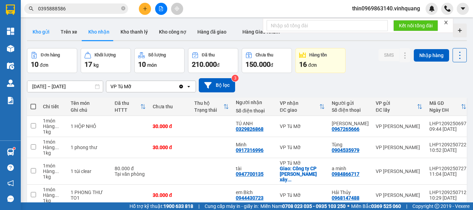
click at [38, 34] on button "Kho gửi" at bounding box center [41, 32] width 28 height 17
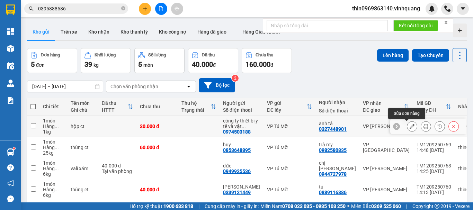
click at [410, 127] on icon at bounding box center [412, 126] width 5 height 5
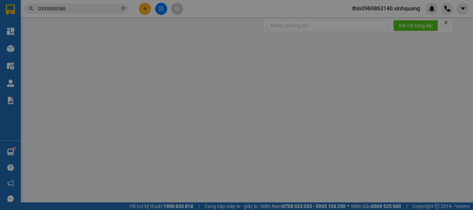
type input "0974503188"
type input "công ty thiết bị y tế và vật tư [GEOGRAPHIC_DATA]"
type input "0327448901"
type input "anh tá"
type input "30.000"
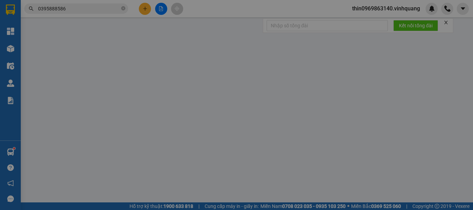
type input "30.000"
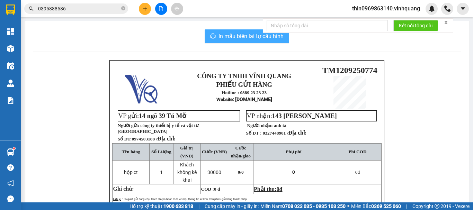
click at [235, 36] on span "In mẫu biên lai tự cấu hình" at bounding box center [251, 36] width 65 height 9
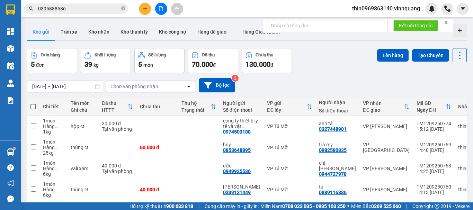
click at [80, 9] on input "0395888586" at bounding box center [79, 9] width 82 height 8
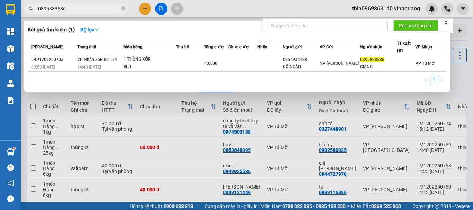
click at [80, 9] on input "0395888586" at bounding box center [79, 9] width 82 height 8
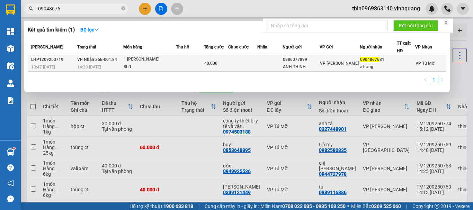
type input "09048676"
click at [156, 64] on div "SL: 1" at bounding box center [150, 67] width 52 height 8
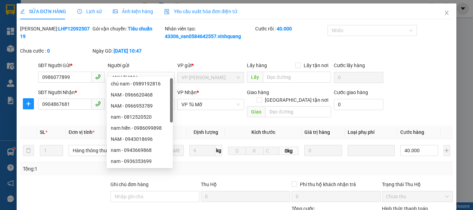
type input "0986077899"
type input "ANH THỊNH"
type input "0904867681"
type input "a hưng"
type input "40.000"
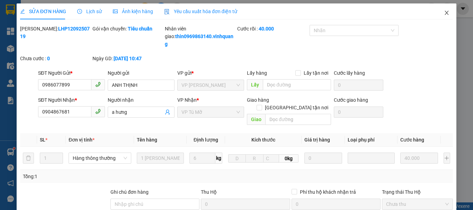
click at [444, 14] on icon "close" at bounding box center [447, 13] width 6 height 6
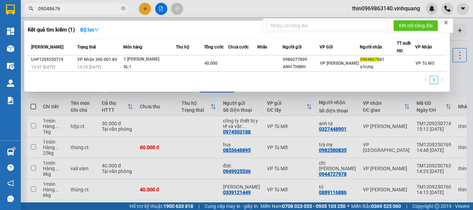
click at [76, 9] on input "09048676" at bounding box center [79, 9] width 82 height 8
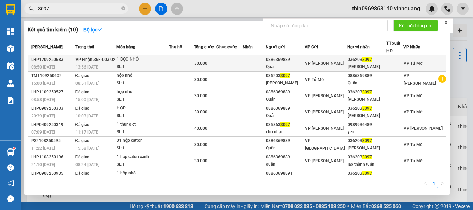
type input "3097"
click at [169, 65] on div "SL: 1" at bounding box center [143, 67] width 52 height 8
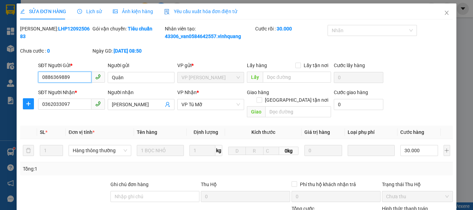
type input "0886369889"
type input "Quân"
type input "0362033097"
type input "Thành Tuấn"
type input "30.000"
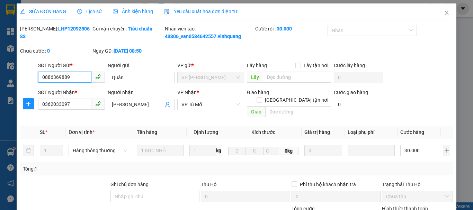
click at [77, 75] on input "0886369889" at bounding box center [64, 77] width 53 height 11
click at [76, 103] on input "0362033097" at bounding box center [64, 104] width 53 height 11
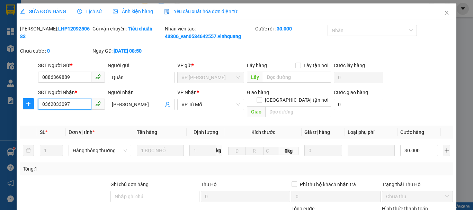
drag, startPoint x: 379, startPoint y: 158, endPoint x: 436, endPoint y: 151, distance: 56.9
drag, startPoint x: 436, startPoint y: 151, endPoint x: 443, endPoint y: 151, distance: 7.6
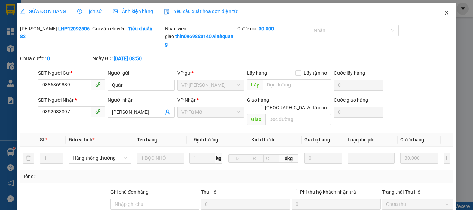
click at [445, 12] on icon "close" at bounding box center [447, 13] width 4 height 4
click at [441, 12] on div at bounding box center [447, 9] width 12 height 12
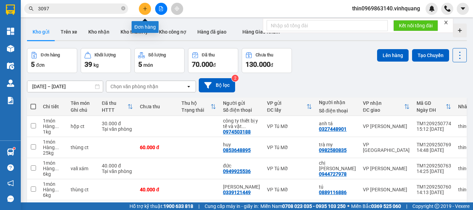
click at [143, 7] on icon "plus" at bounding box center [145, 8] width 5 height 5
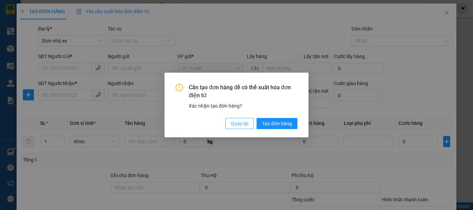
click at [237, 125] on span "Quay lại" at bounding box center [239, 124] width 17 height 8
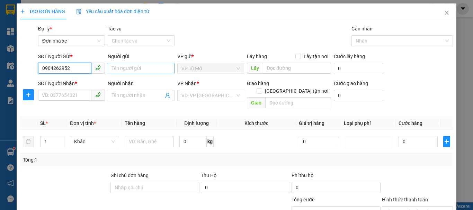
type input "0904262952"
click at [138, 68] on input "Người gửi" at bounding box center [141, 68] width 67 height 11
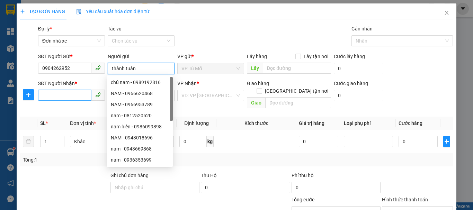
type input "thành tuấn"
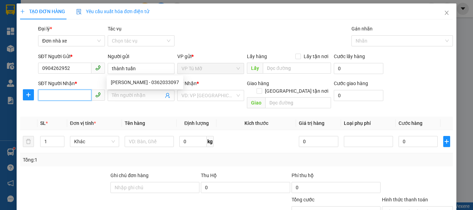
click at [80, 94] on input "SĐT Người Nhận *" at bounding box center [64, 95] width 53 height 11
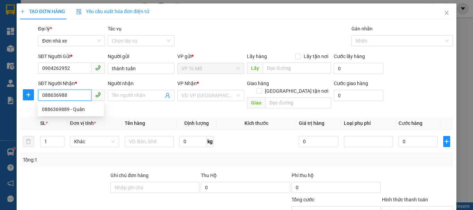
type input "0886369889"
click at [79, 111] on div "0886369889 - Quân" at bounding box center [71, 110] width 58 height 8
type input "Quân"
click at [79, 111] on div "0886369889 - Quân" at bounding box center [71, 110] width 58 height 8
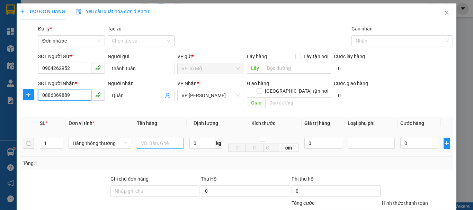
type input "0886369889"
click at [156, 139] on input "text" at bounding box center [160, 143] width 47 height 11
type input "hộp màu cam"
click at [203, 140] on input "0" at bounding box center [203, 143] width 26 height 11
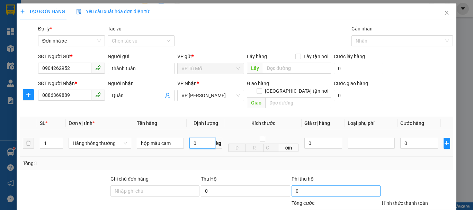
type input "1"
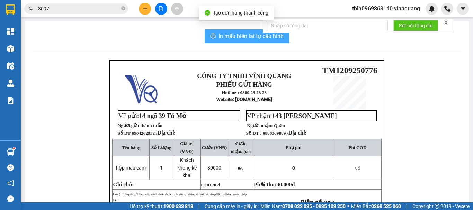
click at [244, 38] on span "In mẫu biên lai tự cấu hình" at bounding box center [251, 36] width 65 height 9
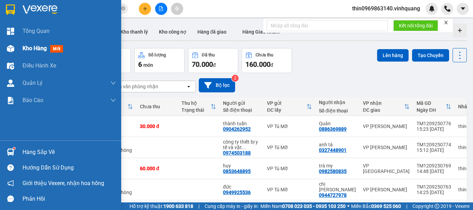
click at [32, 50] on span "Kho hàng" at bounding box center [35, 48] width 24 height 7
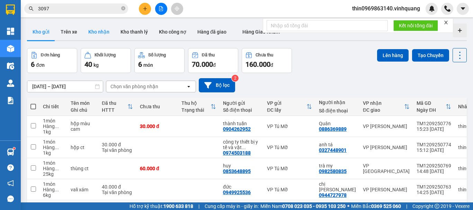
click at [98, 34] on button "Kho nhận" at bounding box center [99, 32] width 32 height 17
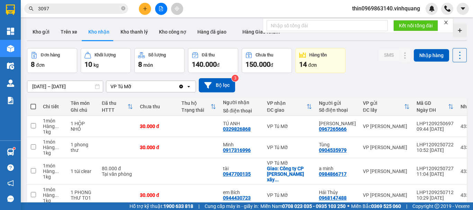
click at [67, 11] on input "3097" at bounding box center [79, 9] width 82 height 8
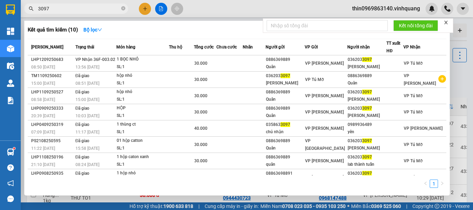
click at [67, 11] on input "3097" at bounding box center [79, 9] width 82 height 8
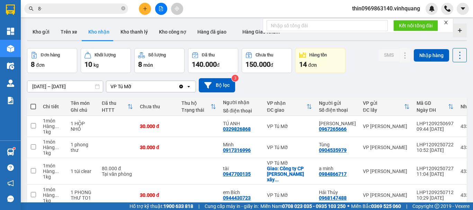
type input "8"
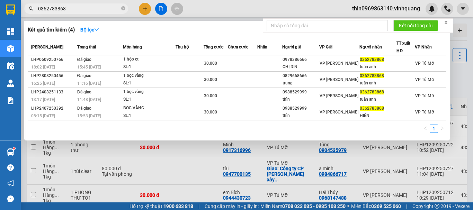
click at [74, 9] on input "0362783868" at bounding box center [79, 9] width 82 height 8
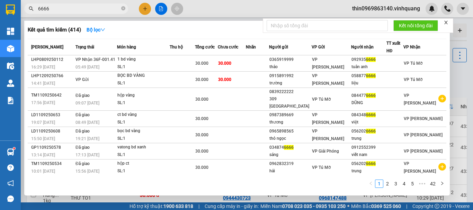
type input "6666"
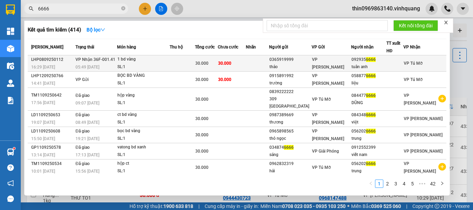
click at [151, 57] on div "1 bd vàng" at bounding box center [143, 60] width 52 height 8
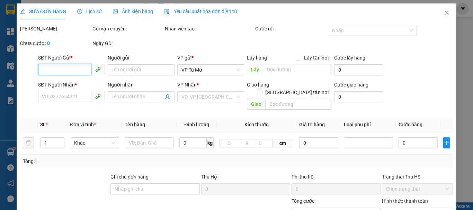
type input "0365919999"
type input "thảo"
type input "0929356666"
type input "tuân anh"
type input "30.000"
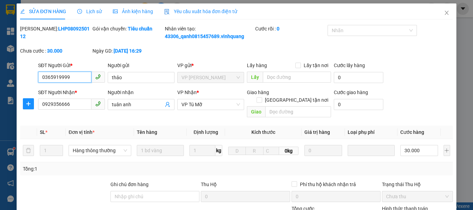
type input "0"
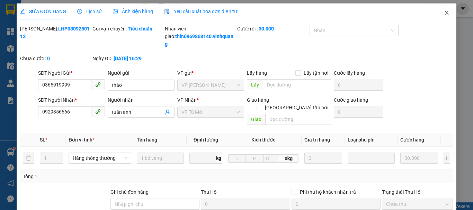
click at [444, 12] on icon "close" at bounding box center [447, 13] width 6 height 6
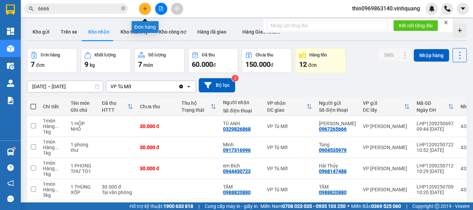
click at [146, 9] on icon "plus" at bounding box center [145, 8] width 5 height 5
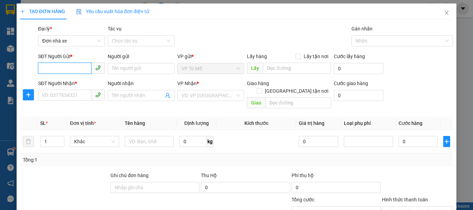
click at [59, 69] on input "SĐT Người Gửi *" at bounding box center [64, 68] width 53 height 11
click at [61, 83] on div "0343650000 - kiên" at bounding box center [71, 83] width 58 height 8
type input "0343650000"
type input "kiên"
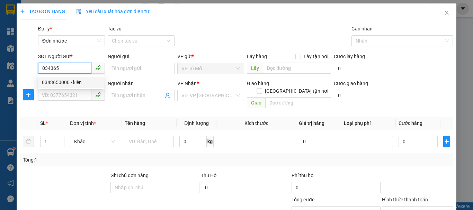
type input "0562026666"
type input "trung"
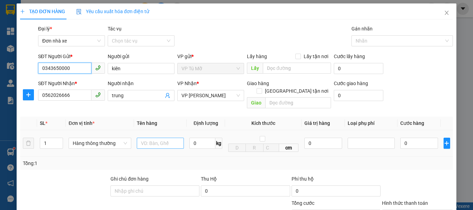
type input "0343650000"
click at [163, 138] on input "text" at bounding box center [160, 143] width 47 height 11
type input "hộp ct"
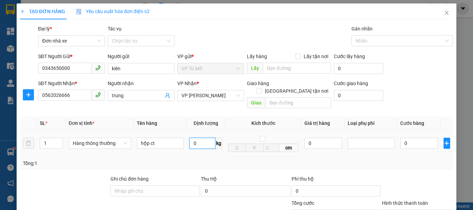
click at [198, 138] on input "0" at bounding box center [203, 143] width 26 height 11
type input "1"
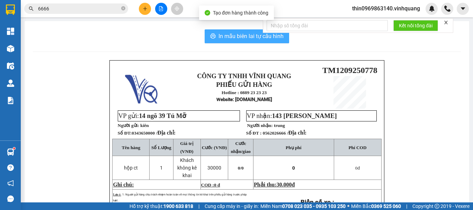
click at [224, 36] on span "In mẫu biên lai tự cấu hình" at bounding box center [251, 36] width 65 height 9
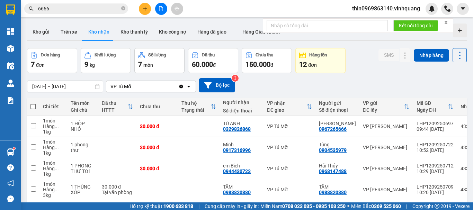
click at [143, 5] on button at bounding box center [145, 9] width 12 height 12
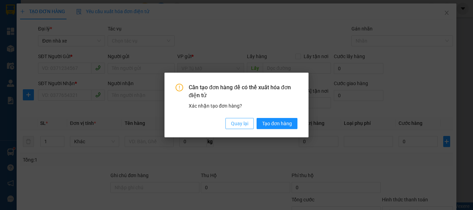
click at [253, 129] on button "Quay lại" at bounding box center [240, 123] width 28 height 11
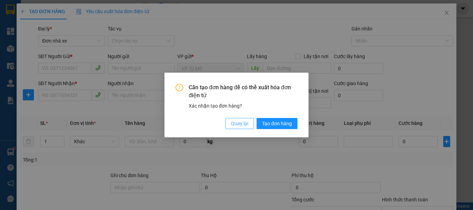
click at [245, 122] on span "Quay lại" at bounding box center [239, 124] width 17 height 8
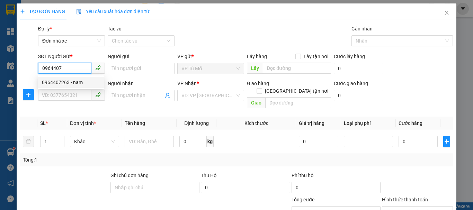
click at [73, 82] on div "0964407263 - nam" at bounding box center [71, 83] width 58 height 8
type input "0964407263"
type input "nam"
type input "0962383894"
type input "minh"
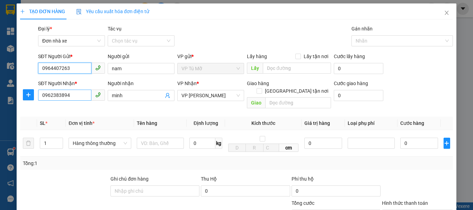
type input "0964407263"
click at [77, 99] on input "0962383894" at bounding box center [64, 95] width 53 height 11
type input "0368296582"
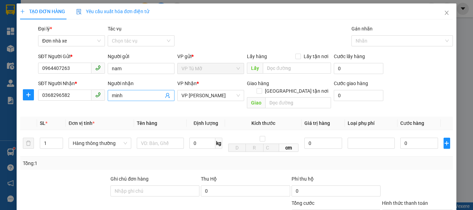
click at [131, 97] on input "minh" at bounding box center [138, 96] width 52 height 8
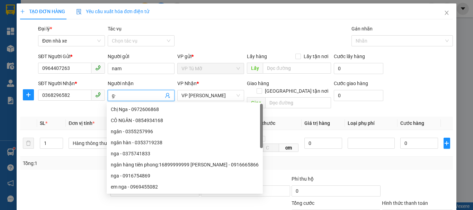
type input "g"
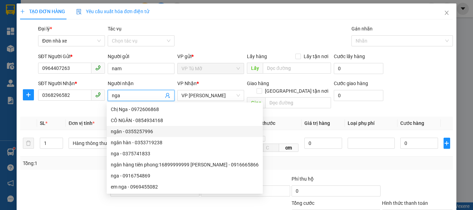
type input "nga"
click at [290, 117] on th "Kích thước" at bounding box center [263, 124] width 77 height 14
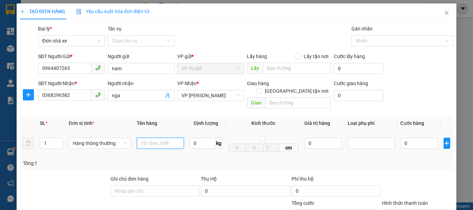
click at [156, 138] on input "text" at bounding box center [160, 143] width 47 height 11
type input "vợt"
click at [200, 139] on input "0" at bounding box center [203, 143] width 26 height 11
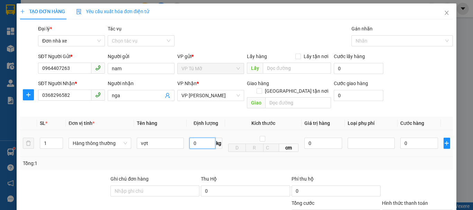
click at [200, 139] on input "0" at bounding box center [203, 143] width 26 height 11
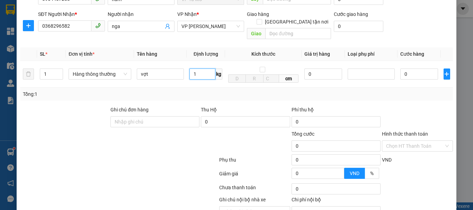
scroll to position [99, 0]
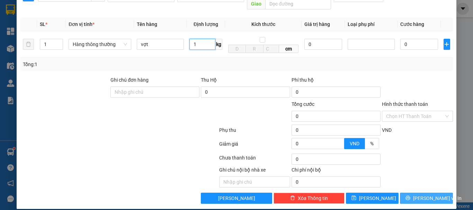
type input "1"
click at [428, 195] on span "[PERSON_NAME] và In" at bounding box center [437, 199] width 49 height 8
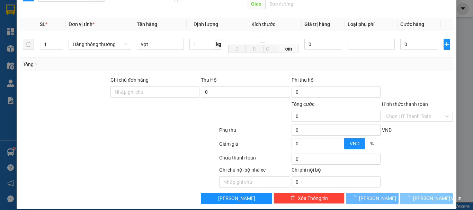
type input "30.000"
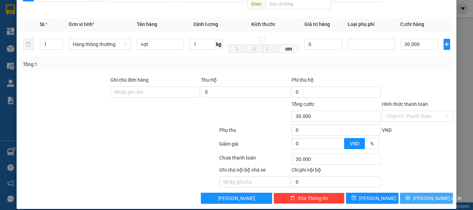
click at [428, 195] on span "[PERSON_NAME] và In" at bounding box center [437, 199] width 49 height 8
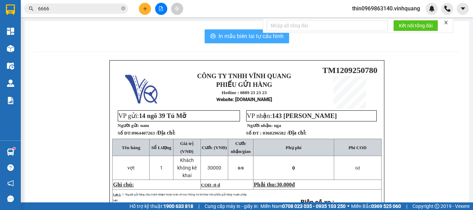
click at [252, 38] on span "In mẫu biên lai tự cấu hình" at bounding box center [251, 36] width 65 height 9
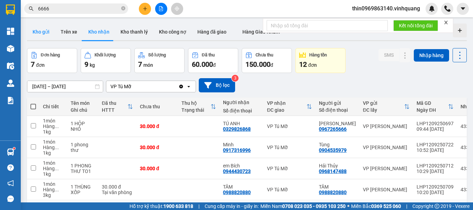
click at [40, 33] on button "Kho gửi" at bounding box center [41, 32] width 28 height 17
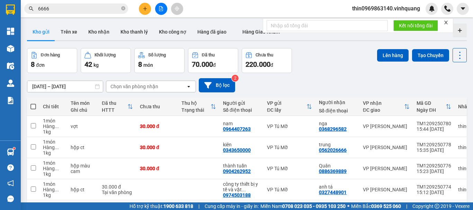
click at [32, 107] on span at bounding box center [33, 107] width 6 height 6
click at [33, 103] on input "checkbox" at bounding box center [33, 103] width 0 height 0
checkbox input "true"
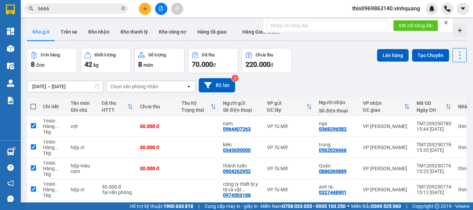
checkbox input "true"
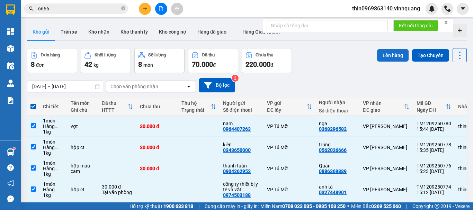
click at [393, 58] on button "Lên hàng" at bounding box center [393, 55] width 32 height 12
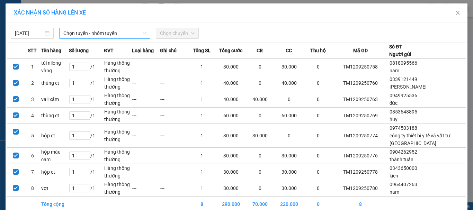
click at [99, 34] on span "Chọn tuyến - nhóm tuyến" at bounding box center [104, 33] width 83 height 10
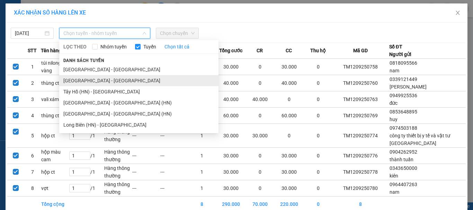
click at [78, 81] on li "[GEOGRAPHIC_DATA] - [GEOGRAPHIC_DATA]" at bounding box center [138, 80] width 159 height 11
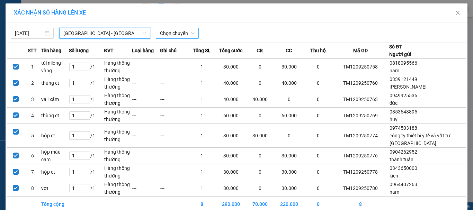
click at [174, 33] on span "Chọn chuyến" at bounding box center [177, 33] width 35 height 10
click at [172, 36] on span "Chọn chuyến" at bounding box center [177, 33] width 35 height 10
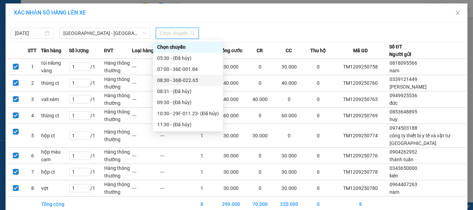
scroll to position [69, 0]
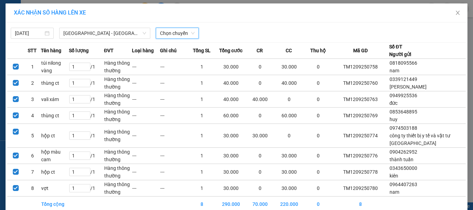
click at [161, 32] on span "Chọn chuyến" at bounding box center [177, 33] width 35 height 10
click at [161, 31] on span "Chọn chuyến" at bounding box center [177, 33] width 35 height 10
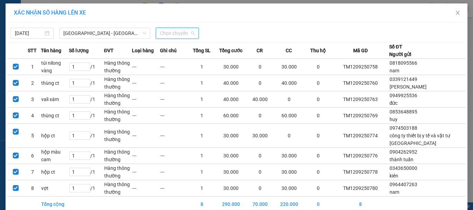
click at [170, 37] on span "Chọn chuyến" at bounding box center [177, 33] width 35 height 10
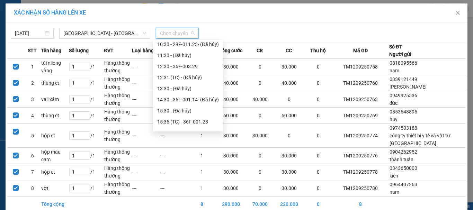
scroll to position [122, 0]
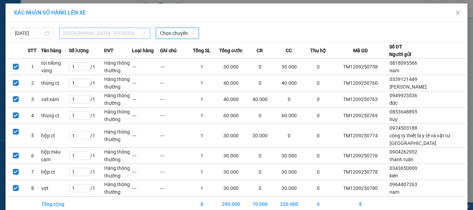
click at [81, 37] on span "[GEOGRAPHIC_DATA] - [GEOGRAPHIC_DATA]" at bounding box center [104, 33] width 83 height 10
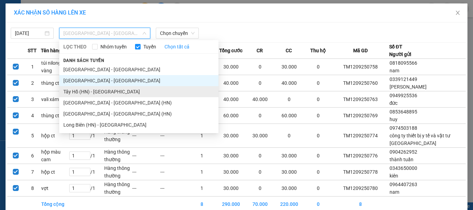
click at [81, 94] on li "Tây Hồ (HN) - [GEOGRAPHIC_DATA]" at bounding box center [138, 91] width 159 height 11
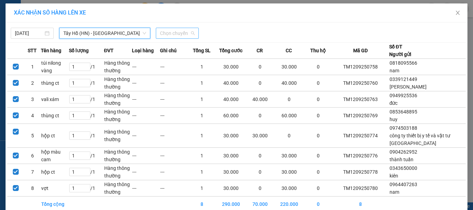
scroll to position [0, 0]
click at [170, 31] on span "Chọn chuyến" at bounding box center [177, 33] width 35 height 10
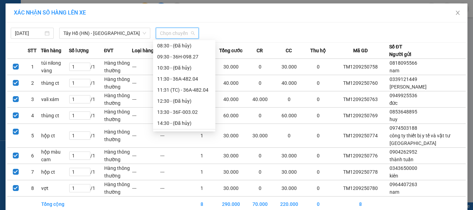
scroll to position [69, 0]
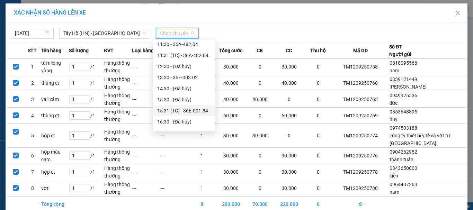
click at [198, 112] on div "15:31 (TC) - 36E-001.84" at bounding box center [184, 111] width 54 height 8
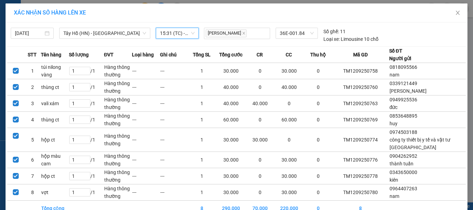
click at [176, 35] on span "15:31 (TC) - 36E-001.84" at bounding box center [177, 33] width 35 height 10
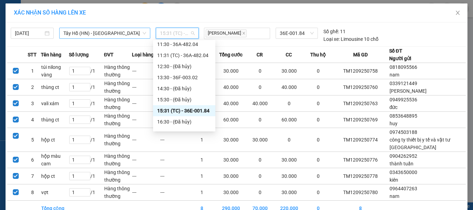
click at [79, 33] on span "Tây Hồ (HN) - [GEOGRAPHIC_DATA]" at bounding box center [104, 33] width 83 height 10
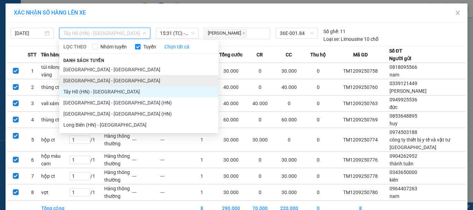
click at [88, 78] on li "[GEOGRAPHIC_DATA] - [GEOGRAPHIC_DATA]" at bounding box center [138, 80] width 159 height 11
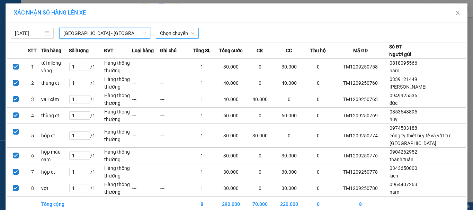
click at [179, 33] on span "Chọn chuyến" at bounding box center [177, 33] width 35 height 10
click at [173, 33] on span "Chọn chuyến" at bounding box center [177, 33] width 35 height 10
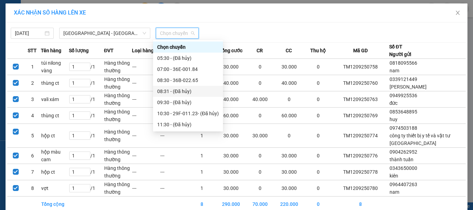
scroll to position [69, 0]
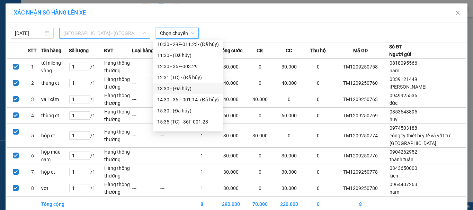
click at [78, 32] on span "[GEOGRAPHIC_DATA] - [GEOGRAPHIC_DATA]" at bounding box center [104, 33] width 83 height 10
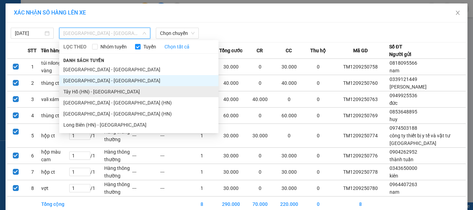
click at [94, 91] on li "Tây Hồ (HN) - [GEOGRAPHIC_DATA]" at bounding box center [138, 91] width 159 height 11
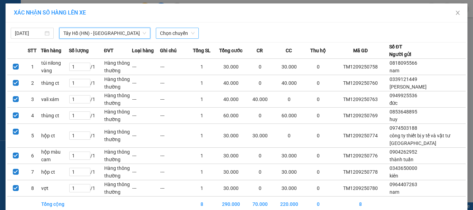
click at [169, 33] on span "Chọn chuyến" at bounding box center [177, 33] width 35 height 10
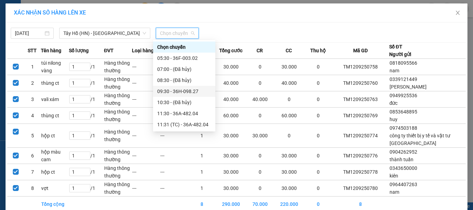
scroll to position [104, 0]
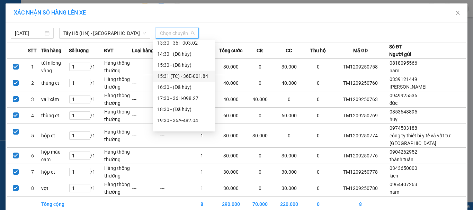
click at [200, 79] on div "15:31 (TC) - 36E-001.84" at bounding box center [184, 76] width 54 height 8
click at [188, 75] on td "---" at bounding box center [174, 67] width 28 height 16
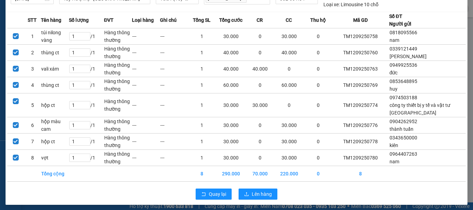
scroll to position [38, 0]
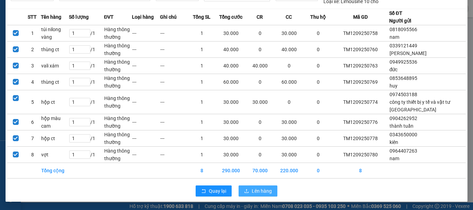
click at [258, 194] on span "Lên hàng" at bounding box center [262, 191] width 20 height 8
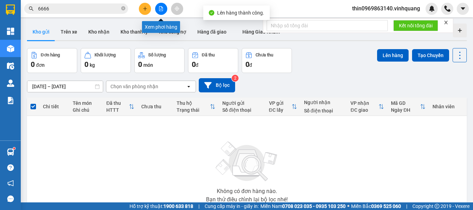
scroll to position [35, 0]
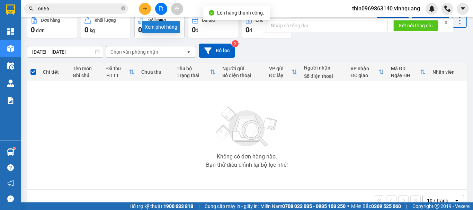
click at [160, 9] on icon "file-add" at bounding box center [161, 8] width 4 height 5
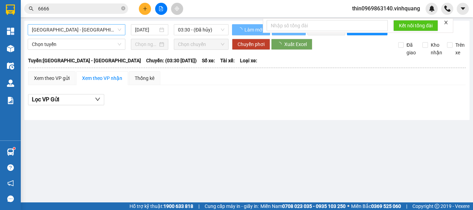
click at [73, 31] on span "[GEOGRAPHIC_DATA] - [GEOGRAPHIC_DATA]" at bounding box center [76, 30] width 89 height 10
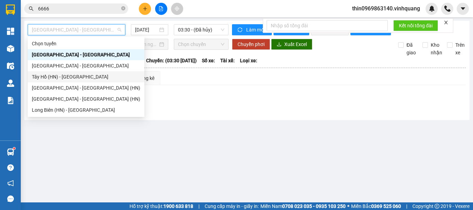
click at [60, 73] on div "Tây Hồ (HN) - [GEOGRAPHIC_DATA]" at bounding box center [86, 77] width 108 height 8
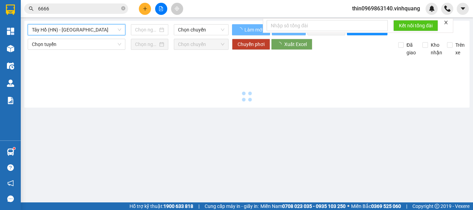
type input "[DATE]"
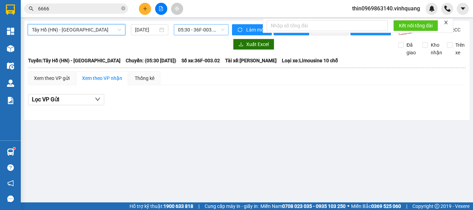
click at [190, 29] on span "05:30 - 36F-003.02" at bounding box center [201, 30] width 46 height 10
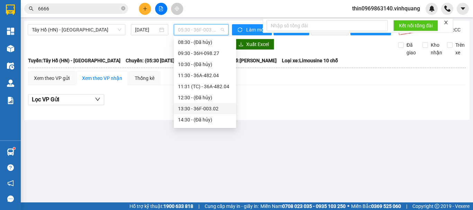
scroll to position [111, 0]
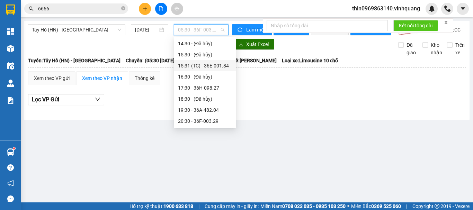
click at [190, 66] on div "15:31 (TC) - 36E-001.84" at bounding box center [205, 66] width 54 height 8
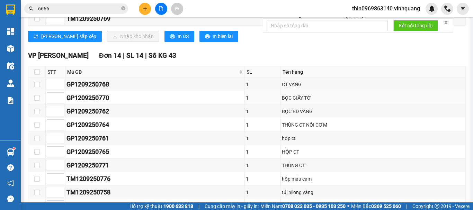
scroll to position [35, 0]
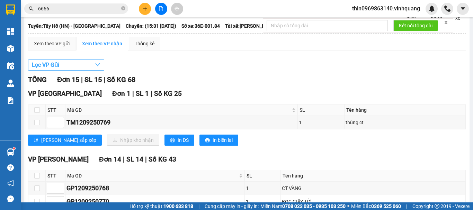
click at [68, 70] on button "Lọc VP Gửi" at bounding box center [66, 65] width 76 height 11
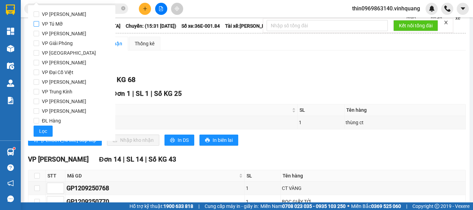
click at [34, 21] on input "VP Tú Mỡ" at bounding box center [37, 24] width 6 height 6
checkbox input "true"
click at [44, 130] on span "Lọc" at bounding box center [43, 132] width 8 height 8
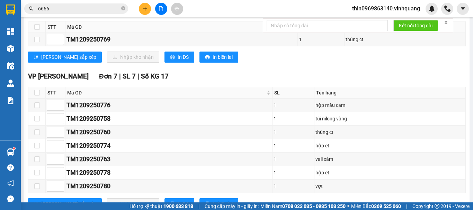
scroll to position [131, 0]
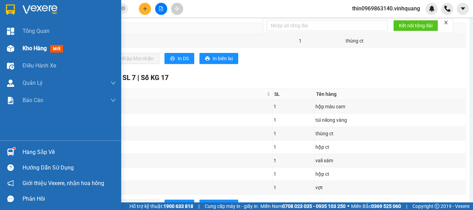
click at [32, 48] on span "Kho hàng" at bounding box center [35, 48] width 24 height 7
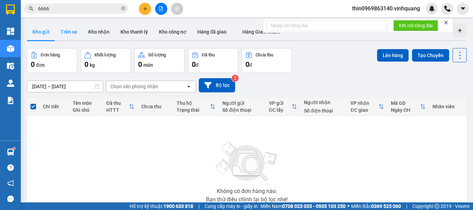
click at [75, 32] on button "Trên xe" at bounding box center [69, 32] width 28 height 17
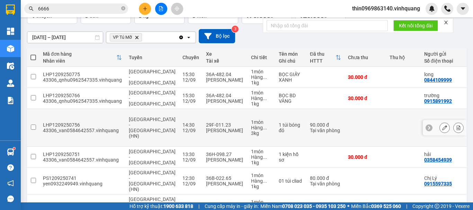
scroll to position [71, 0]
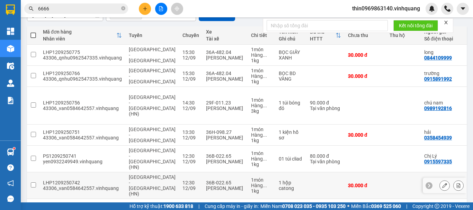
click at [32, 183] on input "checkbox" at bounding box center [33, 185] width 5 height 5
checkbox input "true"
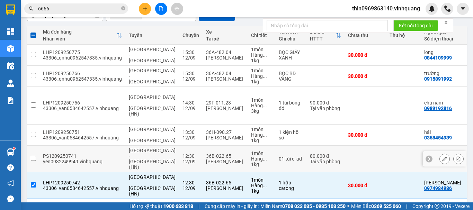
click at [34, 156] on input "checkbox" at bounding box center [33, 158] width 5 height 5
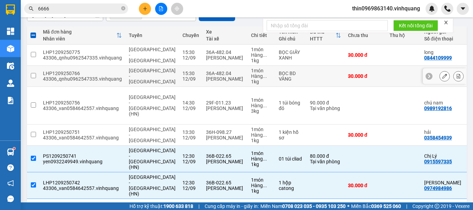
scroll to position [0, 0]
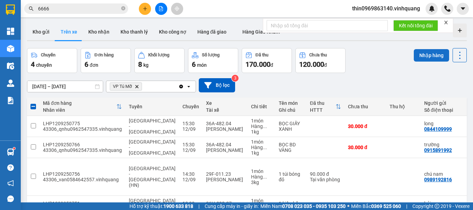
click at [422, 57] on button "Nhập hàng" at bounding box center [431, 55] width 35 height 12
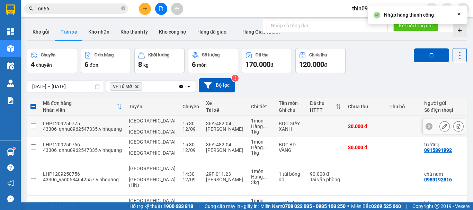
checkbox input "false"
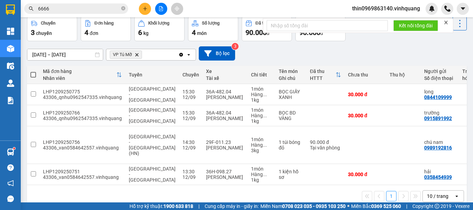
click at [253, 165] on tr "LHP1209250751 43306_van0584642557.vinhquang [GEOGRAPHIC_DATA] - [GEOGRAPHIC_DAT…" at bounding box center [343, 174] width 632 height 21
click at [220, 164] on tr "LHP1209250751 43306_van0584642557.vinhquang [GEOGRAPHIC_DATA] - [GEOGRAPHIC_DAT…" at bounding box center [343, 174] width 632 height 21
checkbox input "false"
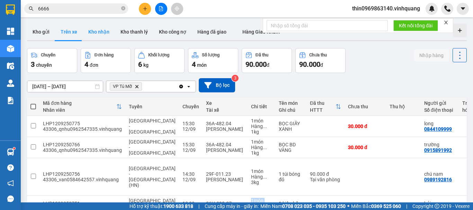
click at [99, 30] on button "Kho nhận" at bounding box center [99, 32] width 32 height 17
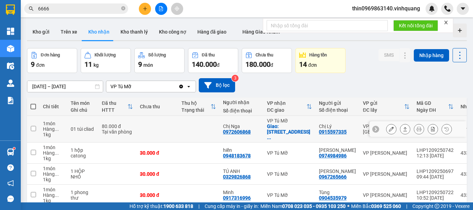
click at [231, 129] on div "0972606868" at bounding box center [237, 132] width 28 height 6
copy div "0972606868"
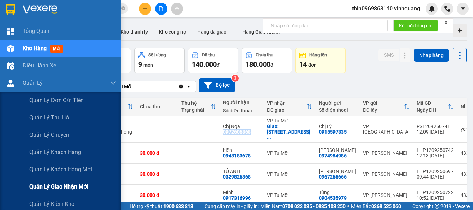
click at [64, 189] on span "Quản lý giao nhận mới" at bounding box center [58, 187] width 59 height 9
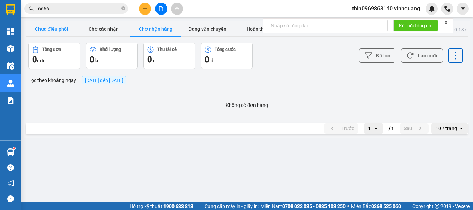
click at [58, 28] on button "Chưa điều phối" at bounding box center [52, 29] width 52 height 14
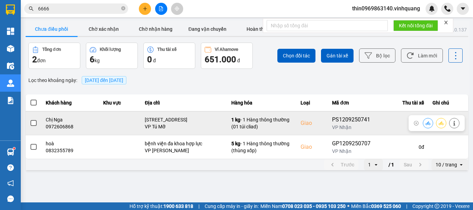
click at [34, 121] on span at bounding box center [33, 123] width 6 height 6
click at [30, 120] on input "checkbox" at bounding box center [30, 120] width 0 height 0
click at [428, 123] on icon at bounding box center [428, 123] width 5 height 4
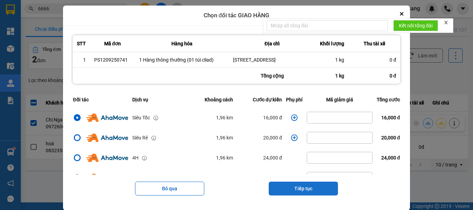
click at [296, 195] on button "Tiếp tục" at bounding box center [303, 189] width 69 height 14
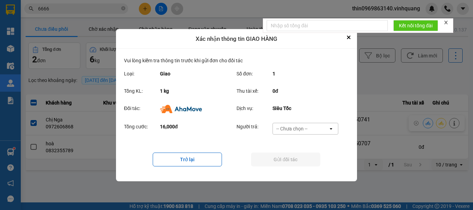
click at [286, 125] on div "-- Chưa chọn --" at bounding box center [292, 128] width 31 height 7
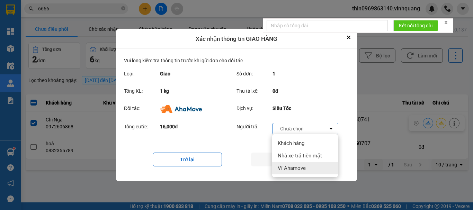
click at [291, 166] on span "Ví Ahamove" at bounding box center [292, 168] width 28 height 7
click at [291, 166] on button "Gửi đối tác" at bounding box center [285, 160] width 69 height 14
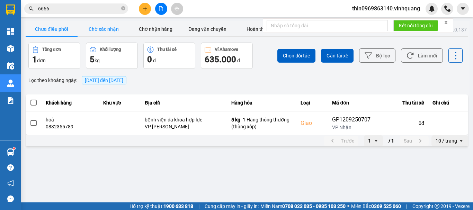
click at [108, 29] on button "Chờ xác nhận" at bounding box center [104, 29] width 52 height 14
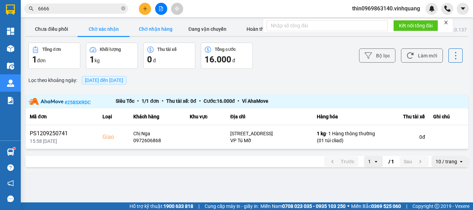
click at [160, 28] on button "Chờ nhận hàng" at bounding box center [156, 29] width 52 height 14
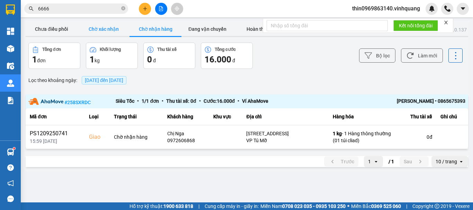
click at [113, 29] on button "Chờ xác nhận" at bounding box center [104, 29] width 52 height 14
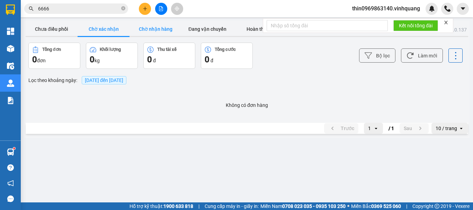
click at [152, 27] on button "Chờ nhận hàng" at bounding box center [156, 29] width 52 height 14
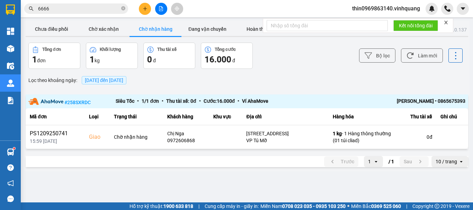
click at [147, 7] on icon "plus" at bounding box center [145, 8] width 5 height 5
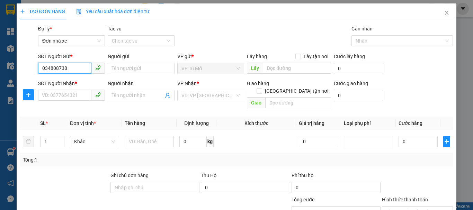
type input "0348087387"
click at [75, 82] on div "0348087387 - quang" at bounding box center [71, 83] width 58 height 8
type input "quang"
type input "0961238618"
type input "thúy"
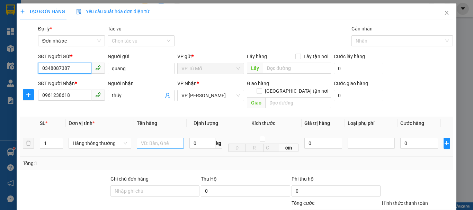
type input "0348087387"
click at [159, 141] on input "text" at bounding box center [160, 143] width 47 height 11
type input "ct bd vàng"
click at [201, 139] on input "0" at bounding box center [203, 143] width 26 height 11
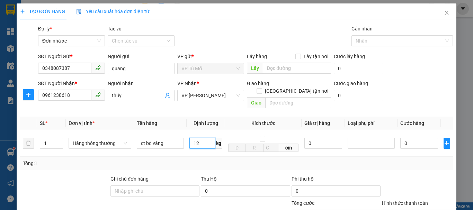
scroll to position [99, 0]
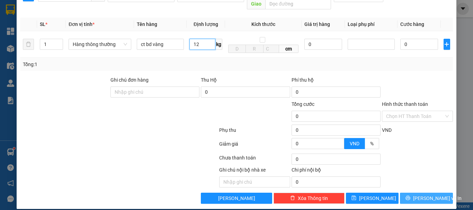
type input "12"
click at [432, 195] on span "[PERSON_NAME] và In" at bounding box center [437, 199] width 49 height 8
type input "40.000"
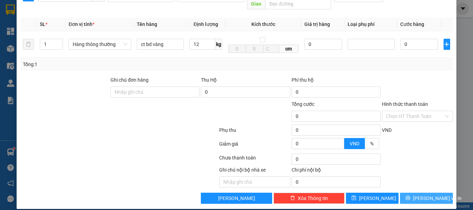
type input "40.000"
click at [432, 195] on span "[PERSON_NAME] và In" at bounding box center [437, 199] width 49 height 8
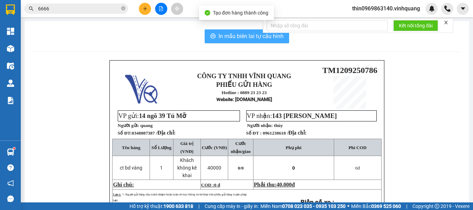
click at [239, 32] on span "In mẫu biên lai tự cấu hình" at bounding box center [251, 36] width 65 height 9
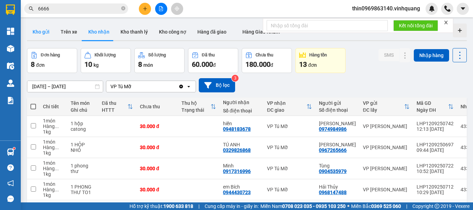
click at [39, 31] on button "Kho gửi" at bounding box center [41, 32] width 28 height 17
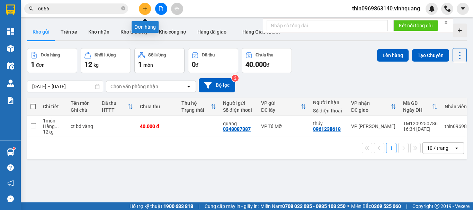
click at [141, 8] on button at bounding box center [145, 9] width 12 height 12
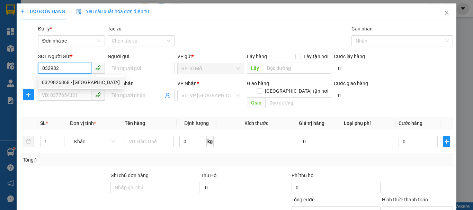
click at [79, 82] on div "0329826868 - [GEOGRAPHIC_DATA]" at bounding box center [81, 83] width 78 height 8
type input "0329826868"
type input "TÚ ANH"
type input "0974799422"
type input "QUYẾT"
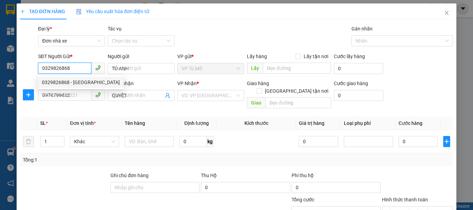
click at [79, 82] on div "0329826868 - [GEOGRAPHIC_DATA]" at bounding box center [81, 83] width 78 height 8
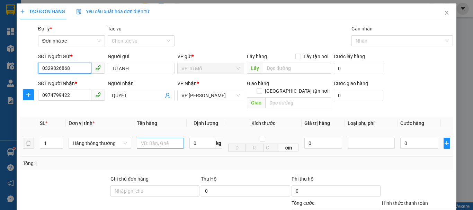
type input "0329826868"
click at [155, 138] on input "text" at bounding box center [160, 143] width 47 height 11
type input "n"
click at [159, 138] on input "bọc bd càng" at bounding box center [160, 143] width 47 height 11
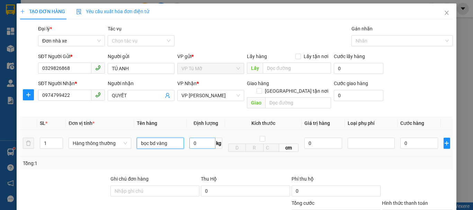
type input "bọc bd vàng"
click at [204, 138] on input "0" at bounding box center [203, 143] width 26 height 11
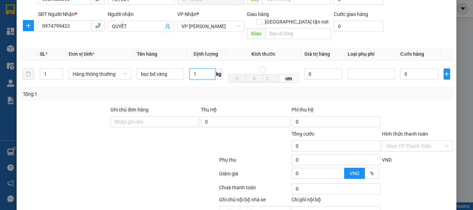
scroll to position [99, 0]
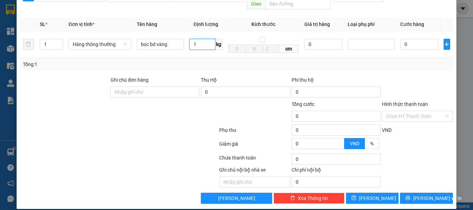
type input "1"
click at [429, 195] on span "[PERSON_NAME] và In" at bounding box center [437, 199] width 49 height 8
type input "30.000"
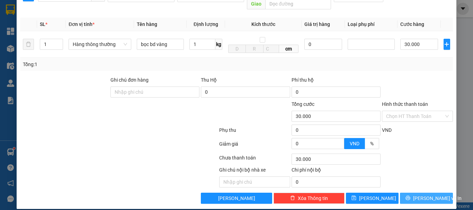
click at [429, 195] on span "[PERSON_NAME] và In" at bounding box center [437, 199] width 49 height 8
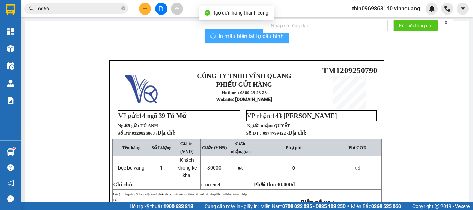
click at [222, 40] on span "In mẫu biên lai tự cấu hình" at bounding box center [251, 36] width 65 height 9
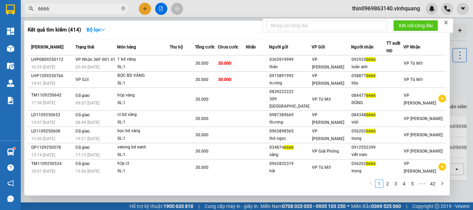
click at [59, 8] on input "6666" at bounding box center [79, 9] width 82 height 8
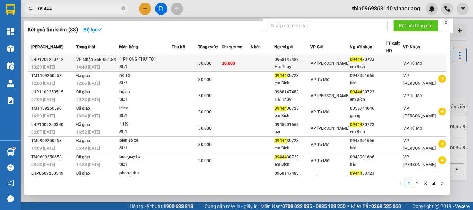
type input "09444"
click at [231, 60] on span "30.000" at bounding box center [228, 63] width 13 height 6
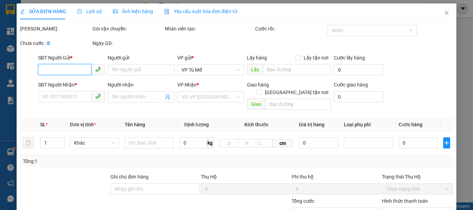
type input "0968147488"
type input "Hải Thủy"
type input "0944430723"
type input "em Bích"
type input "30.000"
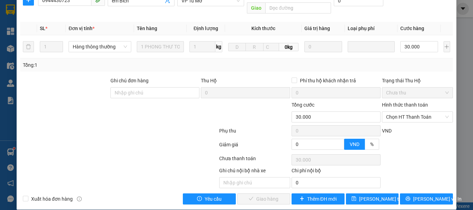
scroll to position [104, 0]
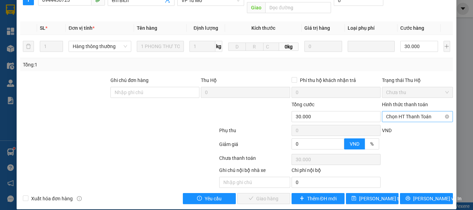
click at [407, 112] on span "Chọn HT Thanh Toán" at bounding box center [417, 117] width 63 height 10
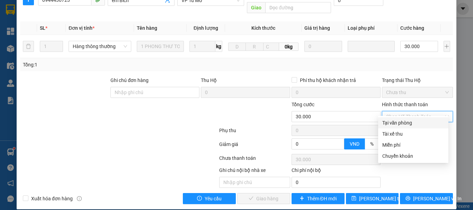
click at [411, 124] on div "Tại văn phòng" at bounding box center [414, 123] width 62 height 8
type input "0"
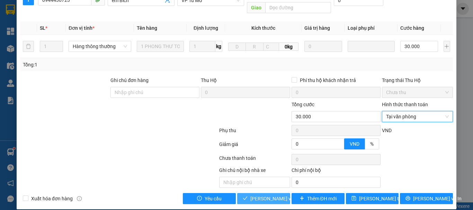
click at [273, 193] on button "[PERSON_NAME] và Giao hàng" at bounding box center [263, 198] width 53 height 11
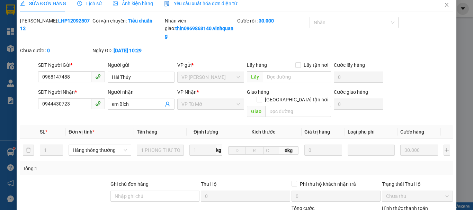
scroll to position [0, 0]
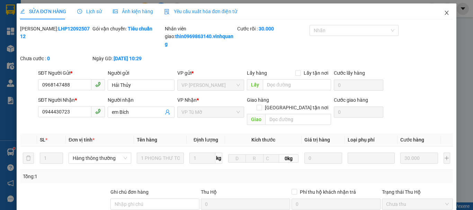
click at [444, 10] on icon "close" at bounding box center [447, 13] width 6 height 6
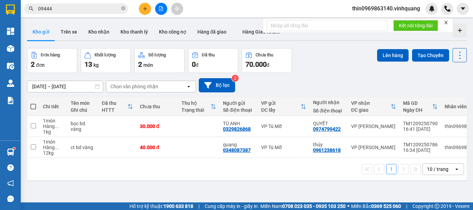
click at [35, 107] on span at bounding box center [33, 107] width 6 height 6
click at [33, 103] on input "checkbox" at bounding box center [33, 103] width 0 height 0
checkbox input "true"
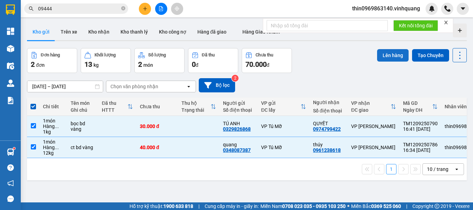
click at [390, 58] on button "Lên hàng" at bounding box center [393, 55] width 32 height 12
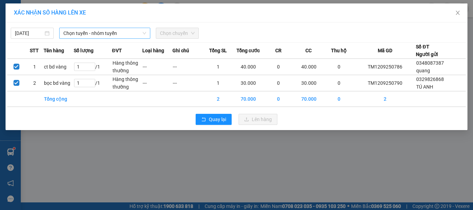
click at [111, 38] on span "Chọn tuyến - nhóm tuyến" at bounding box center [104, 33] width 83 height 10
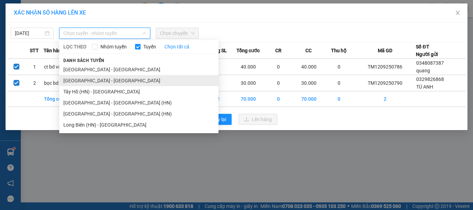
click at [77, 81] on li "[GEOGRAPHIC_DATA] - [GEOGRAPHIC_DATA]" at bounding box center [138, 80] width 159 height 11
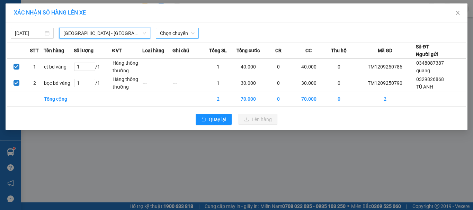
click at [183, 34] on span "Chọn chuyến" at bounding box center [177, 33] width 35 height 10
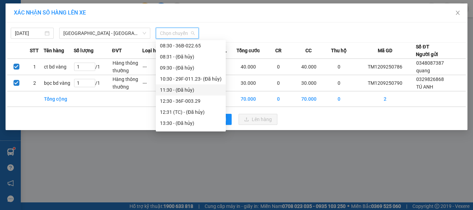
scroll to position [122, 0]
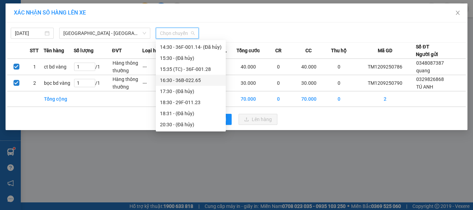
click at [191, 81] on div "16:30 - 36B-022.65" at bounding box center [191, 81] width 62 height 8
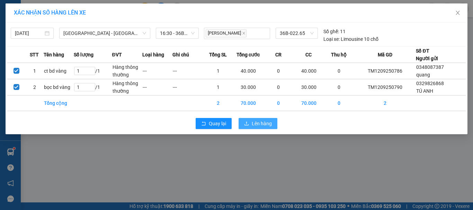
click at [259, 124] on span "Lên hàng" at bounding box center [262, 124] width 20 height 8
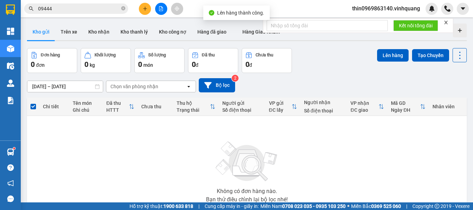
click at [161, 7] on icon "file-add" at bounding box center [161, 8] width 5 height 5
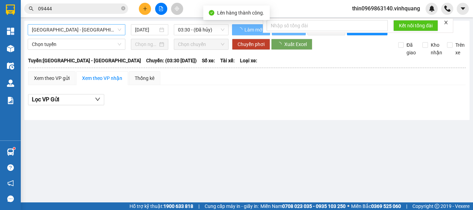
click at [76, 28] on span "[GEOGRAPHIC_DATA] - [GEOGRAPHIC_DATA]" at bounding box center [76, 30] width 89 height 10
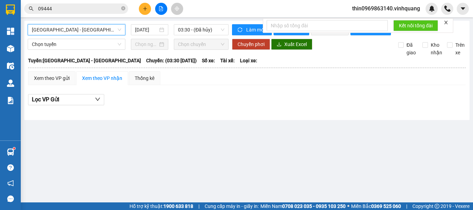
click at [76, 28] on span "[GEOGRAPHIC_DATA] - [GEOGRAPHIC_DATA]" at bounding box center [76, 30] width 89 height 10
click at [69, 23] on div "[GEOGRAPHIC_DATA] - [GEOGRAPHIC_DATA] [DATE] 03:30 - ([GEOGRAPHIC_DATA]) Làm mớ…" at bounding box center [247, 70] width 446 height 99
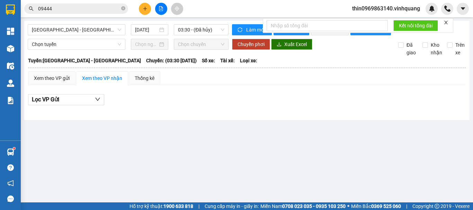
click at [69, 23] on div "[GEOGRAPHIC_DATA] - [GEOGRAPHIC_DATA] [DATE] 03:30 - ([GEOGRAPHIC_DATA]) Làm mớ…" at bounding box center [247, 70] width 446 height 99
click at [70, 26] on span "[GEOGRAPHIC_DATA] - [GEOGRAPHIC_DATA]" at bounding box center [76, 30] width 89 height 10
click at [70, 30] on span "[GEOGRAPHIC_DATA] - [GEOGRAPHIC_DATA]" at bounding box center [76, 30] width 89 height 10
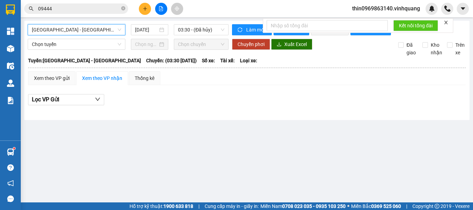
click at [70, 30] on span "[GEOGRAPHIC_DATA] - [GEOGRAPHIC_DATA]" at bounding box center [76, 30] width 89 height 10
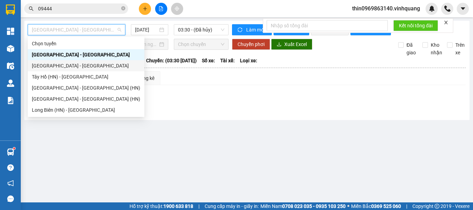
click at [62, 68] on div "[GEOGRAPHIC_DATA] - [GEOGRAPHIC_DATA]" at bounding box center [86, 66] width 108 height 8
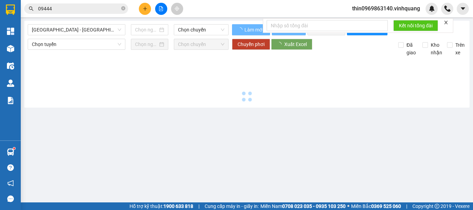
type input "[DATE]"
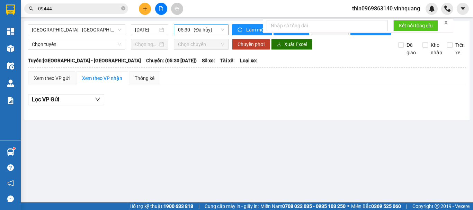
click at [203, 35] on span "05:30 - (Đã hủy)" at bounding box center [201, 30] width 46 height 10
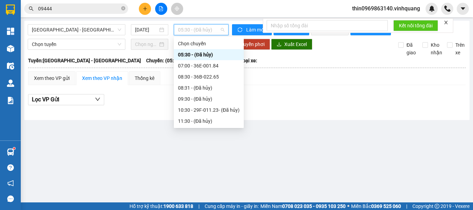
scroll to position [104, 0]
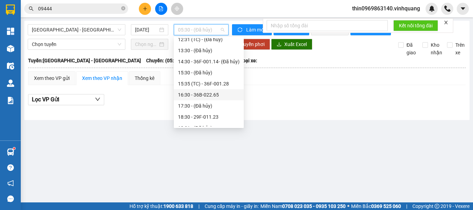
click at [207, 96] on div "16:30 - 36B-022.65" at bounding box center [209, 95] width 62 height 8
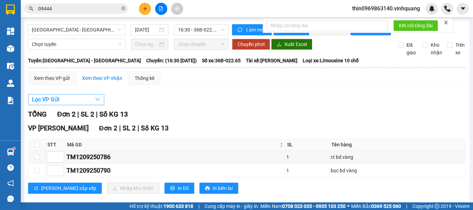
click at [64, 105] on button "Lọc VP Gửi" at bounding box center [66, 99] width 76 height 11
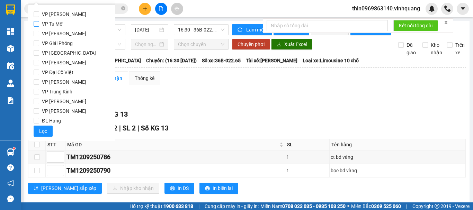
click at [38, 24] on input "VP Tú Mỡ" at bounding box center [37, 24] width 6 height 6
checkbox input "true"
click at [43, 130] on span "Lọc" at bounding box center [43, 132] width 8 height 8
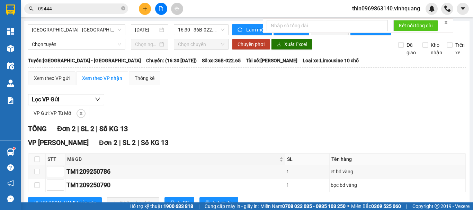
scroll to position [31, 0]
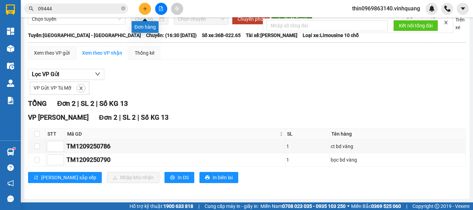
click at [146, 12] on button at bounding box center [145, 9] width 12 height 12
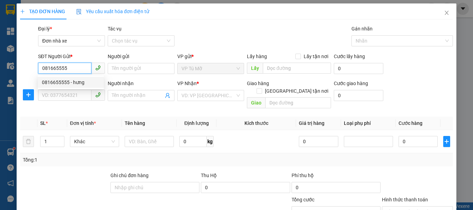
click at [75, 85] on div "0816655555 - hưng" at bounding box center [71, 83] width 58 height 8
type input "0816655555"
type input "hưng"
type input "0988529999"
type input "thìn"
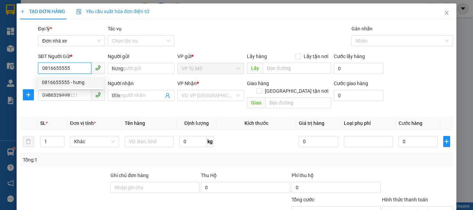
click at [75, 85] on div "0816655555 - hưng" at bounding box center [71, 83] width 58 height 8
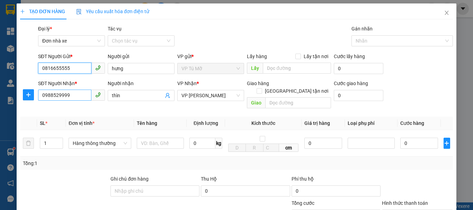
type input "0816655555"
click at [89, 99] on input "0988529999" at bounding box center [64, 95] width 53 height 11
click at [68, 92] on input "0988529999" at bounding box center [64, 95] width 53 height 11
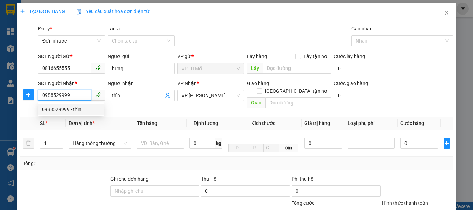
click at [68, 92] on input "0988529999" at bounding box center [64, 95] width 53 height 11
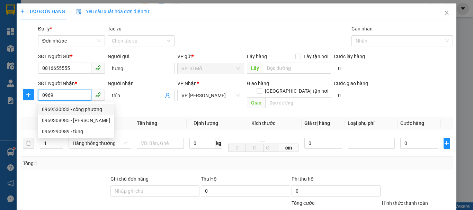
click at [76, 111] on div "0969530333 - công phương" at bounding box center [76, 110] width 68 height 8
type input "0969530333"
type input "công phương"
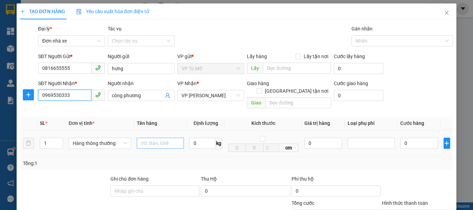
type input "0969530333"
click at [157, 138] on input "text" at bounding box center [160, 143] width 47 height 11
type input "ct bd vàng"
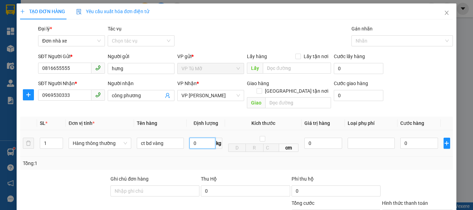
click at [199, 138] on input "0" at bounding box center [203, 143] width 26 height 11
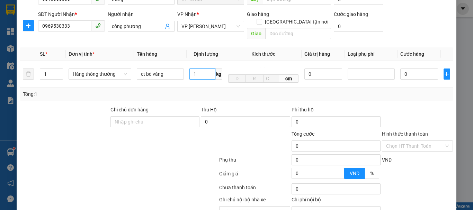
scroll to position [99, 0]
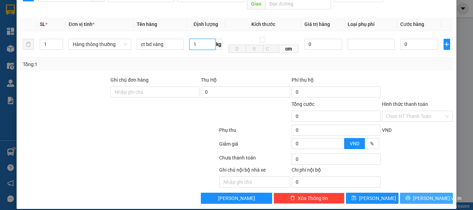
type input "1"
click at [422, 193] on button "[PERSON_NAME] và In" at bounding box center [426, 198] width 53 height 11
type input "30.000"
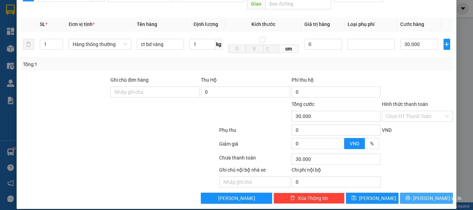
click at [422, 193] on button "[PERSON_NAME] và In" at bounding box center [426, 198] width 53 height 11
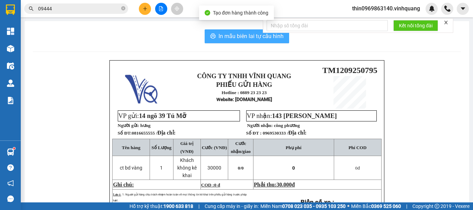
click at [230, 37] on span "In mẫu biên lai tự cấu hình" at bounding box center [251, 36] width 65 height 9
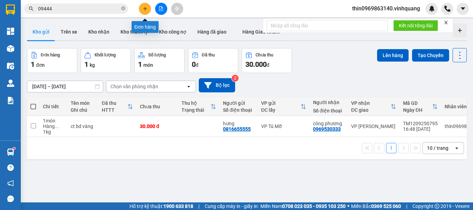
click at [147, 5] on button at bounding box center [145, 9] width 12 height 12
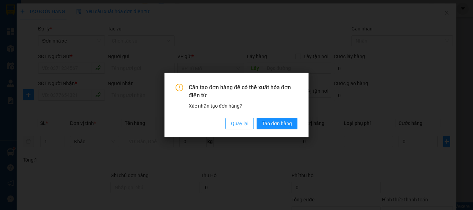
click at [244, 124] on span "Quay lại" at bounding box center [239, 124] width 17 height 8
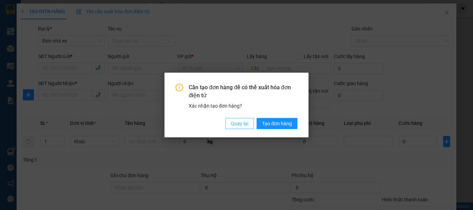
click at [238, 121] on span "Quay lại" at bounding box center [239, 124] width 17 height 8
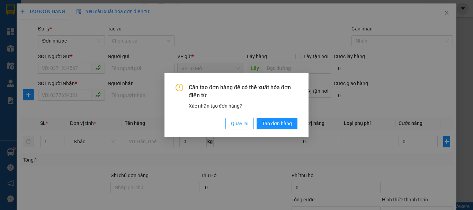
click at [238, 121] on span "Quay lại" at bounding box center [239, 124] width 17 height 8
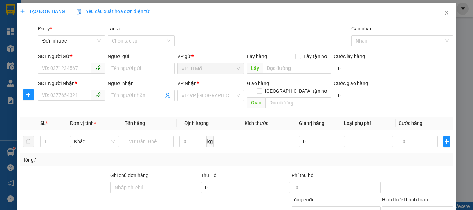
click at [167, 29] on span "Quay lại" at bounding box center [165, 28] width 3 height 1
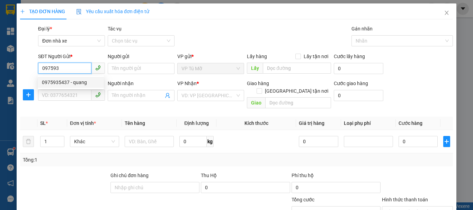
click at [61, 81] on div "0975935437 - quang" at bounding box center [71, 83] width 58 height 8
type input "0975935437"
type input "quang"
type input "0396565955"
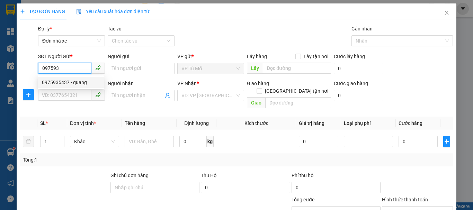
type input "hiệp"
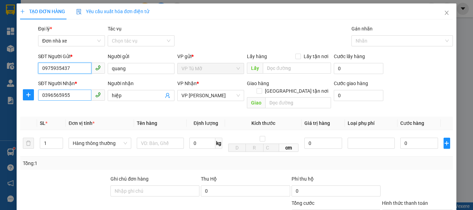
type input "0975935437"
click at [75, 96] on input "0396565955" at bounding box center [64, 95] width 53 height 11
type input "0936660404"
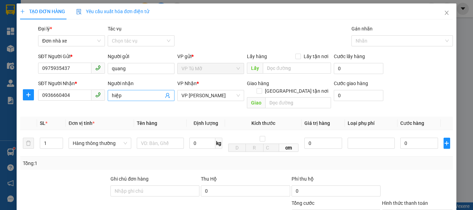
click at [127, 97] on input "hiệp" at bounding box center [138, 96] width 52 height 8
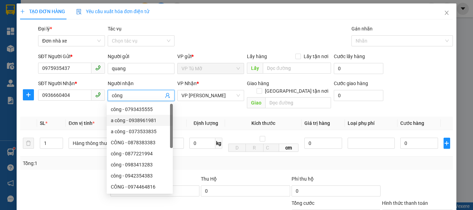
type input "công"
click at [99, 163] on div "Transit Pickup Surcharge Ids Transit Deliver Surcharge Ids Transit Deliver Surc…" at bounding box center [236, 164] width 433 height 278
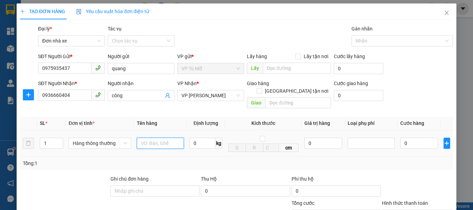
click at [174, 138] on input "text" at bounding box center [160, 143] width 47 height 11
type input "ct đen"
click at [203, 138] on input "0" at bounding box center [203, 143] width 26 height 11
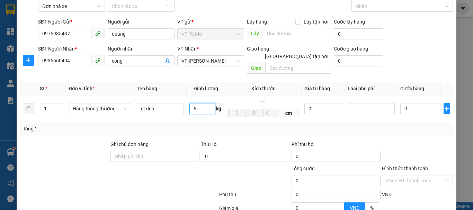
scroll to position [99, 0]
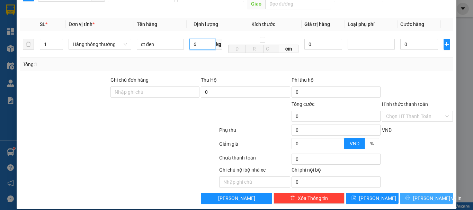
type input "6"
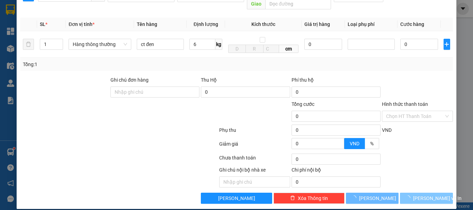
click at [421, 195] on span "[PERSON_NAME] và In" at bounding box center [437, 199] width 49 height 8
type input "40.000"
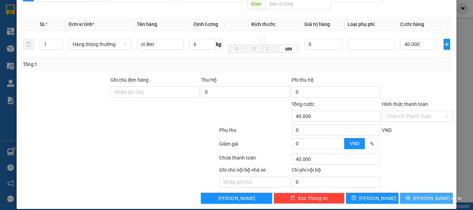
click at [421, 195] on span "[PERSON_NAME] và In" at bounding box center [437, 199] width 49 height 8
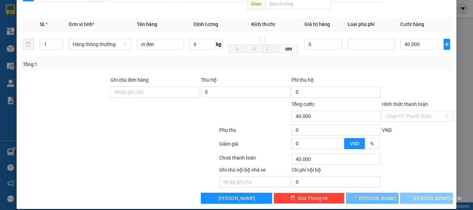
click at [421, 195] on span "[PERSON_NAME] và In" at bounding box center [437, 199] width 49 height 8
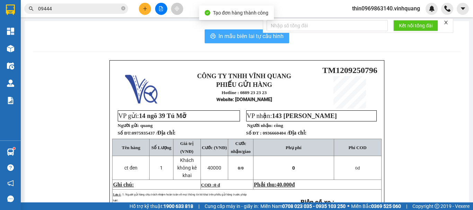
click at [233, 40] on span "In mẫu biên lai tự cấu hình" at bounding box center [251, 36] width 65 height 9
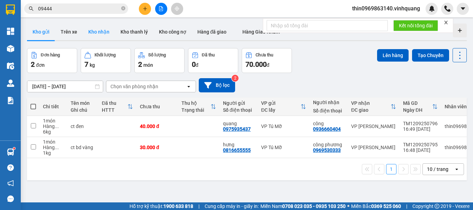
click at [99, 31] on button "Kho nhận" at bounding box center [99, 32] width 32 height 17
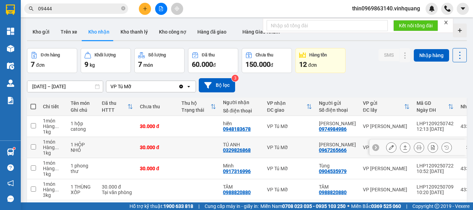
click at [35, 149] on input "checkbox" at bounding box center [33, 146] width 5 height 5
click at [34, 147] on input "checkbox" at bounding box center [33, 146] width 5 height 5
checkbox input "true"
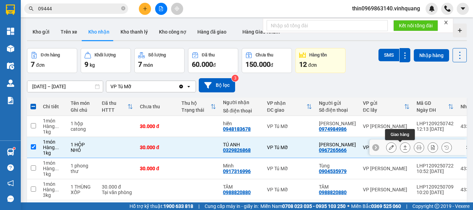
click at [403, 149] on icon at bounding box center [405, 147] width 5 height 5
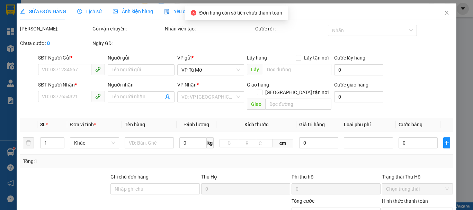
type input "0967265666"
type input "[PERSON_NAME]"
type input "0329826868"
type input "TÚ ANH"
type input "30.000"
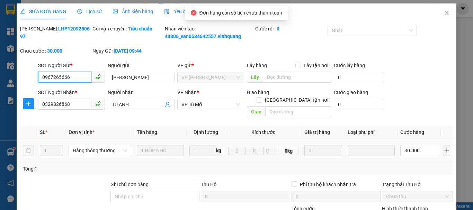
scroll to position [69, 0]
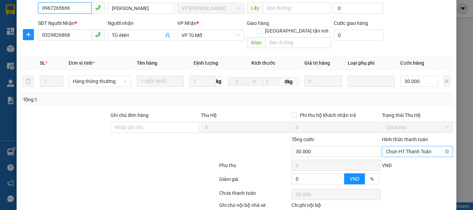
click at [409, 147] on span "Chọn HT Thanh Toán" at bounding box center [417, 152] width 63 height 10
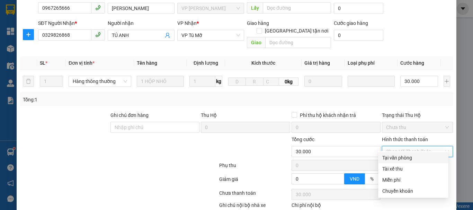
click at [400, 159] on div "Tại văn phòng" at bounding box center [414, 158] width 62 height 8
type input "0"
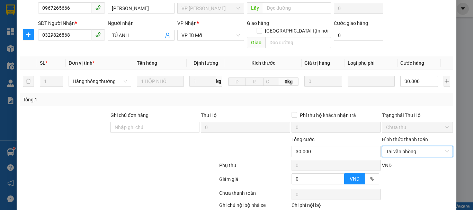
scroll to position [104, 0]
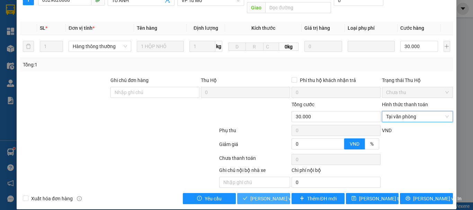
click at [263, 195] on span "[PERSON_NAME] và Giao hàng" at bounding box center [284, 199] width 67 height 8
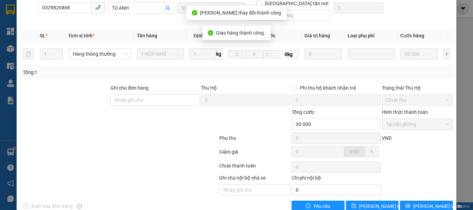
scroll to position [0, 0]
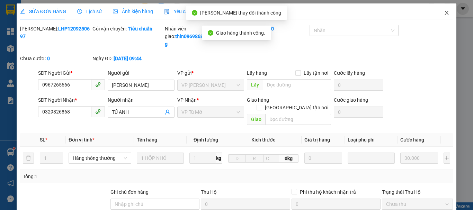
click at [444, 13] on icon "close" at bounding box center [447, 13] width 6 height 6
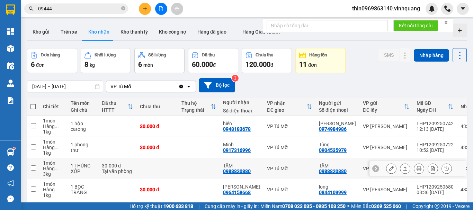
click at [245, 172] on div "0988820880" at bounding box center [237, 172] width 28 height 6
copy div "0988820880"
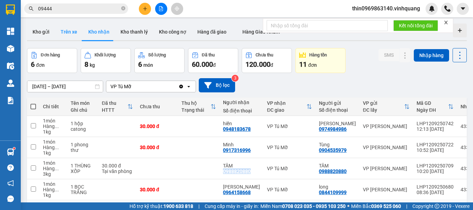
click at [61, 29] on button "Trên xe" at bounding box center [69, 32] width 28 height 17
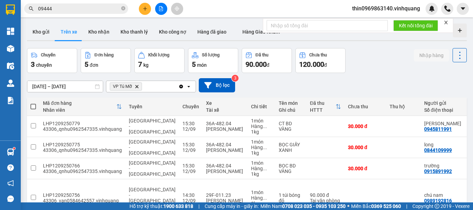
scroll to position [35, 0]
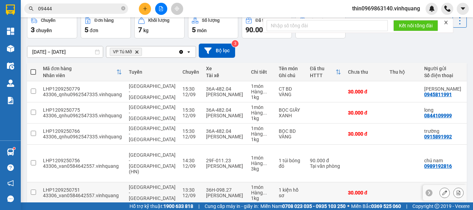
click at [35, 190] on input "checkbox" at bounding box center [33, 192] width 5 height 5
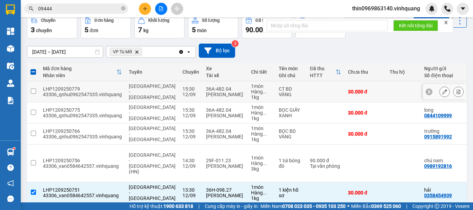
scroll to position [0, 0]
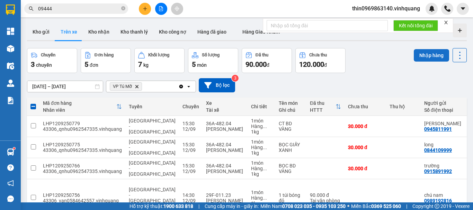
click at [420, 56] on button "Nhập hàng" at bounding box center [431, 55] width 35 height 12
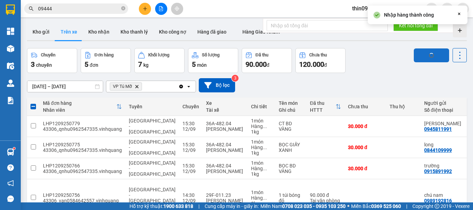
checkbox input "false"
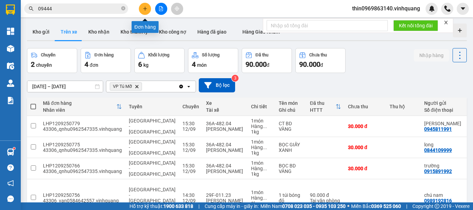
click at [144, 8] on icon "plus" at bounding box center [145, 8] width 5 height 5
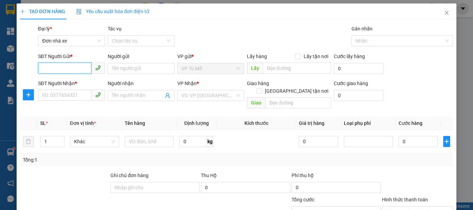
click at [60, 63] on input "SĐT Người Gửi *" at bounding box center [64, 68] width 53 height 11
click at [61, 68] on input "SĐT Người Gửi *" at bounding box center [64, 68] width 53 height 11
click at [60, 82] on div "0964600836 - tú" at bounding box center [71, 83] width 58 height 8
type input "0964600836"
type input "tú"
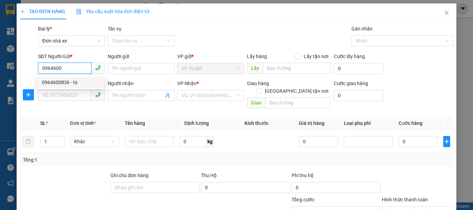
type input "0967686472"
type input "[PERSON_NAME]"
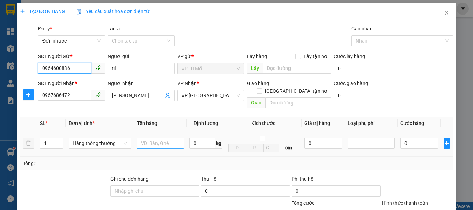
type input "0964600836"
click at [153, 138] on input "text" at bounding box center [160, 143] width 47 height 11
type input "bọc đen"
click at [195, 138] on input "0" at bounding box center [203, 143] width 26 height 11
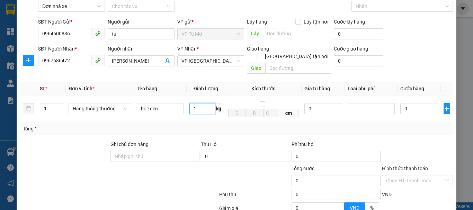
scroll to position [99, 0]
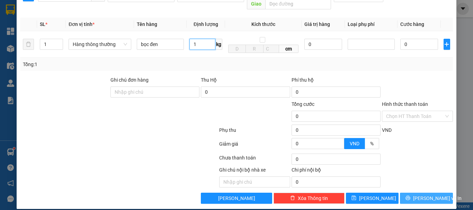
type input "1"
click at [405, 193] on button "[PERSON_NAME] và In" at bounding box center [426, 198] width 53 height 11
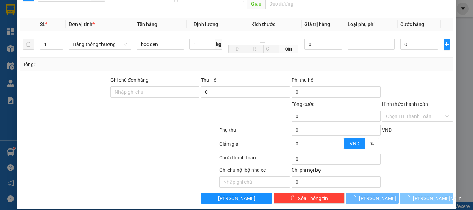
type input "30.000"
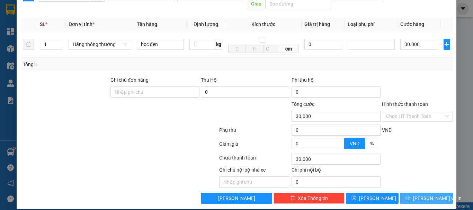
click at [405, 193] on button "[PERSON_NAME] và In" at bounding box center [426, 198] width 53 height 11
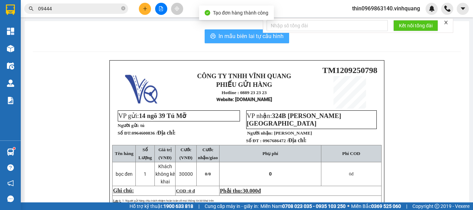
click at [232, 40] on span "In mẫu biên lai tự cấu hình" at bounding box center [251, 36] width 65 height 9
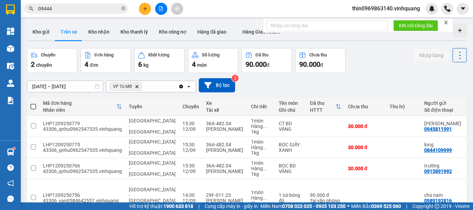
click at [89, 11] on input "09444" at bounding box center [79, 9] width 82 height 8
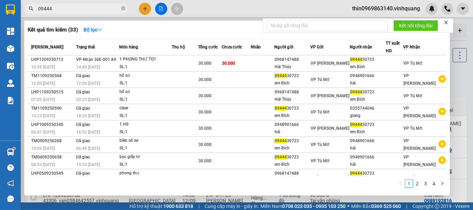
click at [89, 11] on input "09444" at bounding box center [79, 9] width 82 height 8
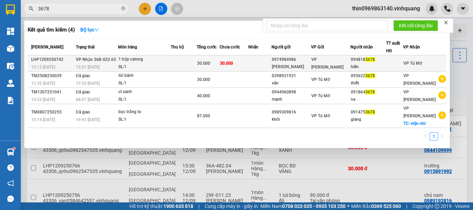
type input "3678"
click at [195, 64] on td at bounding box center [184, 63] width 26 height 16
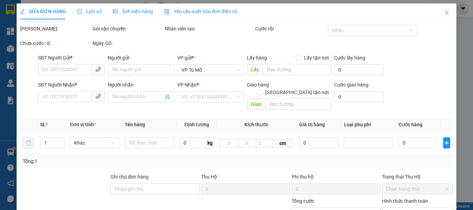
type input "0974984986"
type input "[PERSON_NAME]"
type input "0948183678"
type input "hiền"
type input "30.000"
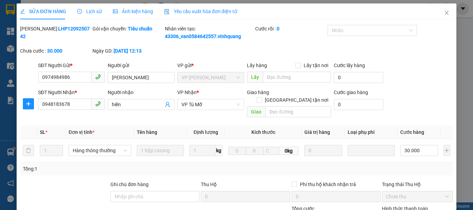
scroll to position [104, 0]
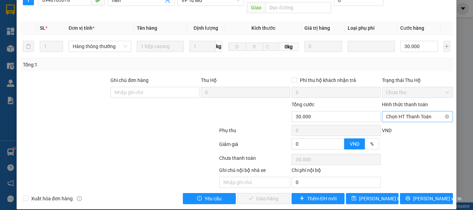
drag, startPoint x: 277, startPoint y: 123, endPoint x: 428, endPoint y: 112, distance: 151.5
click at [428, 112] on span "Chọn HT Thanh Toán" at bounding box center [417, 117] width 63 height 10
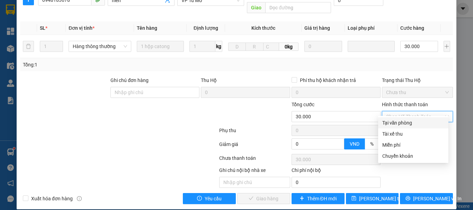
click at [394, 124] on div "Tại văn phòng" at bounding box center [414, 123] width 62 height 8
click at [394, 127] on div "VND" at bounding box center [417, 133] width 72 height 12
type input "0"
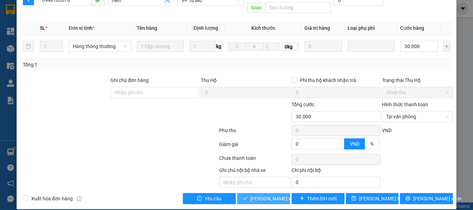
click at [262, 195] on span "[PERSON_NAME] và Giao hàng" at bounding box center [284, 199] width 67 height 8
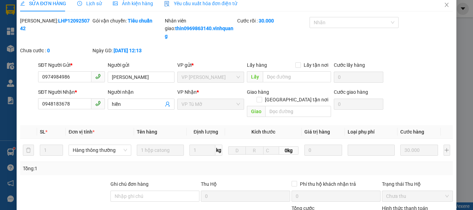
scroll to position [0, 0]
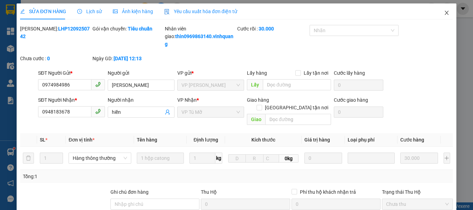
click at [444, 14] on icon "close" at bounding box center [447, 13] width 6 height 6
click at [441, 14] on div "thin0969863140.vinhquang" at bounding box center [410, 9] width 126 height 12
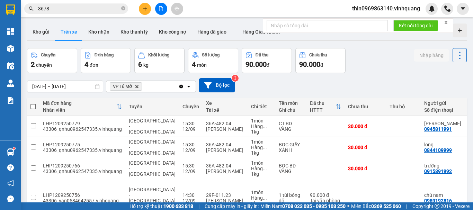
click at [146, 9] on icon "plus" at bounding box center [145, 8] width 5 height 5
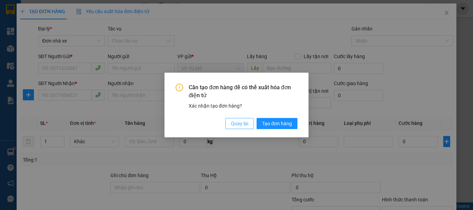
click at [240, 125] on span "Quay lại" at bounding box center [239, 124] width 17 height 8
click at [240, 125] on div "Cần tạo đơn hàng để có thể xuất hóa đơn điện tử Xác nhận tạo đơn hàng? Quay lại…" at bounding box center [237, 105] width 144 height 65
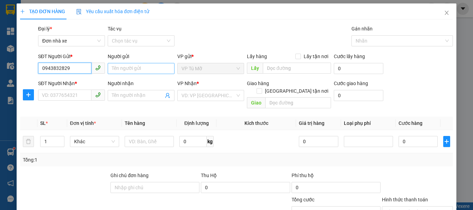
type input "0943832829"
click at [134, 73] on input "Người gửi" at bounding box center [141, 68] width 67 height 11
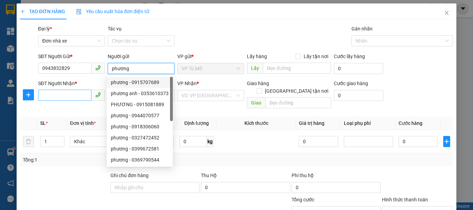
type input "phương"
click at [74, 91] on input "SĐT Người Nhận *" at bounding box center [64, 95] width 53 height 11
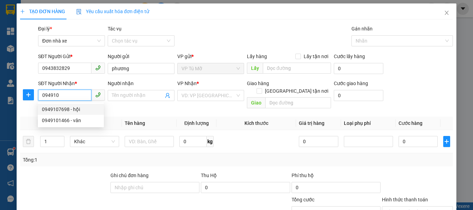
click at [80, 110] on div "0949107698 - hội" at bounding box center [71, 110] width 58 height 8
type input "0949107698"
type input "hội"
checkbox input "true"
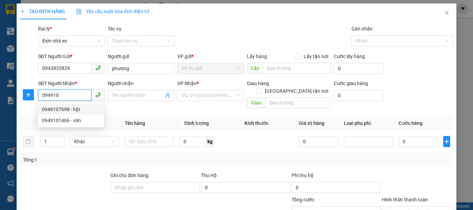
type input "99 mật sơn th"
type input "40.000"
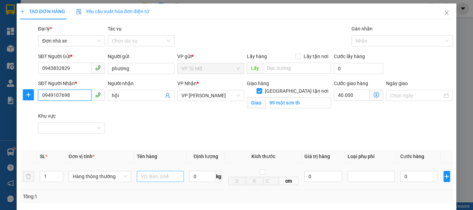
type input "0949107698"
click at [153, 179] on input "text" at bounding box center [160, 176] width 47 height 11
type input "túi clia"
click at [196, 180] on input "0" at bounding box center [203, 176] width 26 height 11
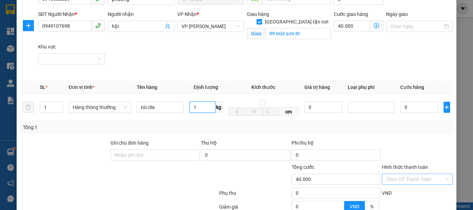
scroll to position [104, 0]
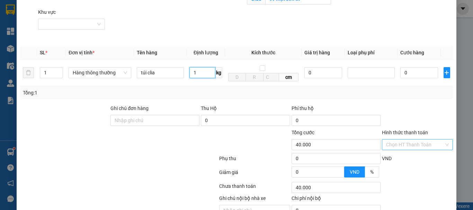
type input "1"
click at [406, 145] on input "Hình thức thanh toán" at bounding box center [415, 145] width 58 height 10
type input "30.000"
type input "70.000"
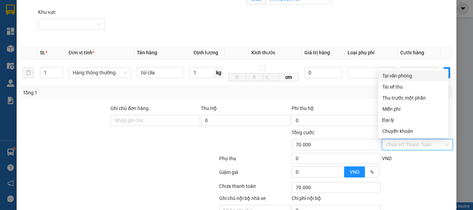
click at [392, 78] on div "Tại văn phòng" at bounding box center [414, 76] width 62 height 8
click at [392, 78] on td at bounding box center [371, 73] width 53 height 27
type input "0"
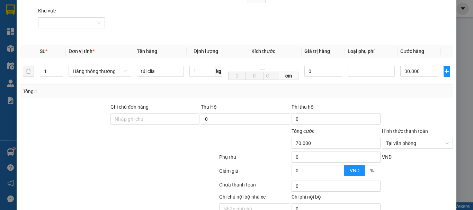
scroll to position [140, 0]
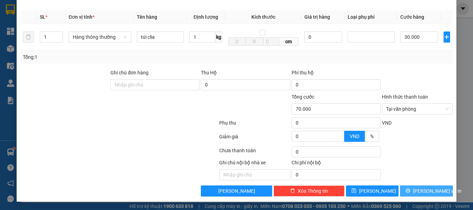
click at [423, 192] on span "[PERSON_NAME] và In" at bounding box center [437, 191] width 49 height 8
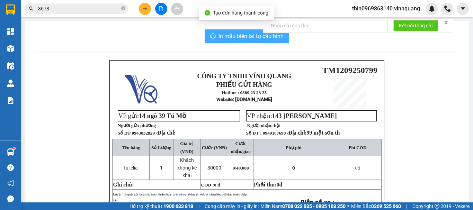
click at [245, 37] on span "In mẫu biên lai tự cấu hình" at bounding box center [251, 36] width 65 height 9
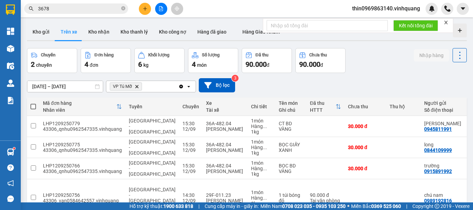
click at [80, 16] on div "Kết quả tìm kiếm ( 4 ) Bộ lọc Mã ĐH Trạng thái Món hàng Thu hộ Tổng cước Chưa c…" at bounding box center [236, 8] width 473 height 17
click at [82, 9] on input "3678" at bounding box center [79, 9] width 82 height 8
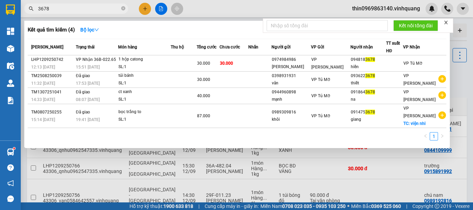
click at [82, 9] on input "3678" at bounding box center [79, 9] width 82 height 8
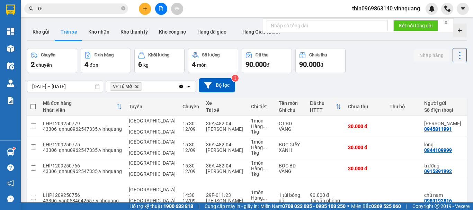
type input "0"
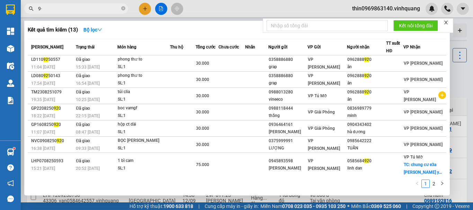
type input "9"
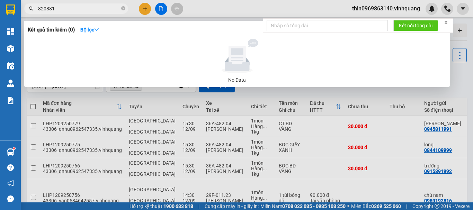
click at [54, 9] on input "820881" at bounding box center [79, 9] width 82 height 8
click at [55, 9] on input "820881" at bounding box center [79, 9] width 82 height 8
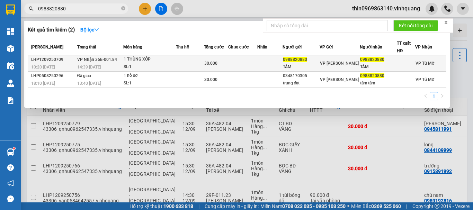
type input "0988820880"
click at [170, 64] on div "SL: 1" at bounding box center [150, 67] width 52 height 8
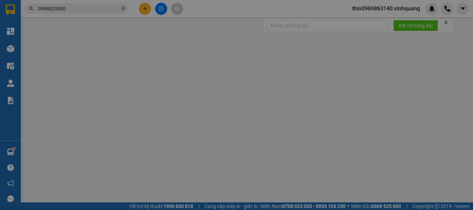
type input "0988820880"
type input "TÂM"
type input "0988820880"
type input "TÂM"
type input "30.000"
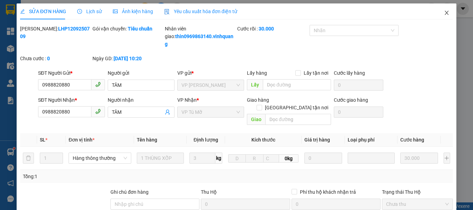
click at [444, 13] on icon "close" at bounding box center [447, 13] width 6 height 6
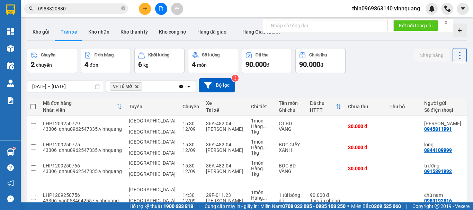
click at [148, 9] on button at bounding box center [145, 9] width 12 height 12
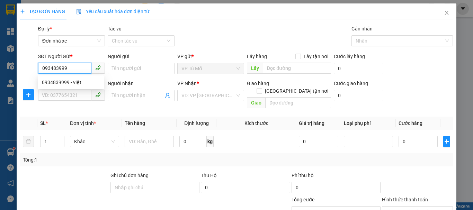
type input "0934839999"
click at [78, 83] on div "0934839999 - việt" at bounding box center [71, 83] width 58 height 8
type input "việt"
type input "0975666888"
type input "cường"
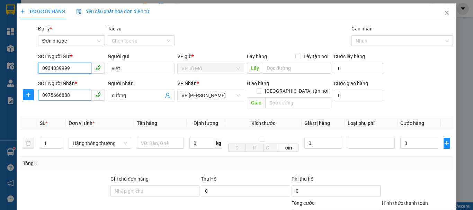
type input "0934839999"
click at [77, 95] on input "0975666888" at bounding box center [64, 95] width 53 height 11
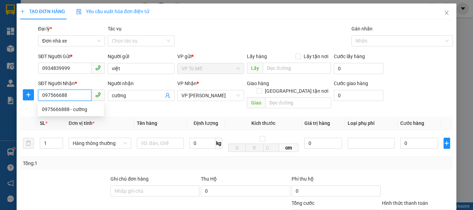
type input "0975666888"
click at [74, 109] on div "0975666888 - cường" at bounding box center [71, 110] width 58 height 8
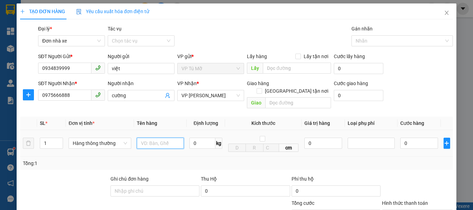
click at [157, 138] on input "text" at bounding box center [160, 143] width 47 height 11
click at [151, 138] on input "thngf ct" at bounding box center [160, 143] width 47 height 11
type input "thung ct"
click at [199, 138] on input "0" at bounding box center [203, 143] width 26 height 11
type input "12"
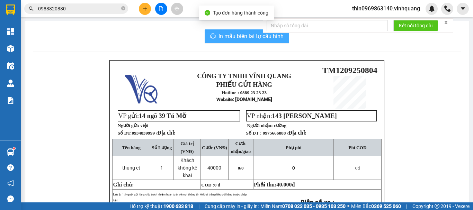
click at [236, 35] on span "In mẫu biên lai tự cấu hình" at bounding box center [251, 36] width 65 height 9
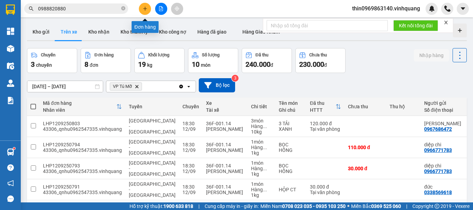
click at [143, 9] on icon "plus" at bounding box center [145, 8] width 5 height 5
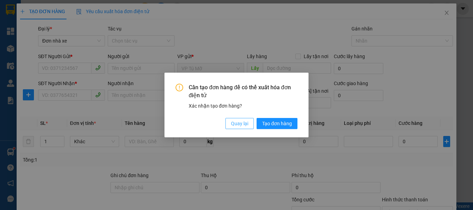
click at [240, 124] on span "Quay lại" at bounding box center [239, 124] width 17 height 8
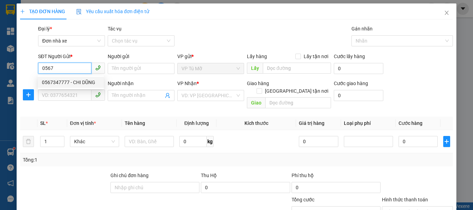
click at [83, 84] on div "0567347777 - CHI DŨNG" at bounding box center [71, 83] width 58 height 8
type input "0567347777"
type input "CHI DŨNG"
type input "0945245236"
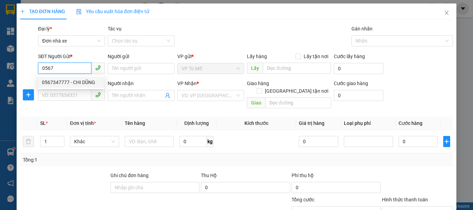
type input "TAM TÁO"
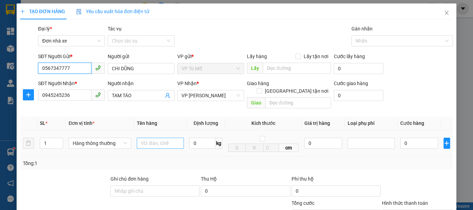
type input "0567347777"
click at [146, 138] on input "text" at bounding box center [160, 143] width 47 height 11
type input "ct vàng dính liền"
click at [196, 141] on input "0" at bounding box center [203, 143] width 26 height 11
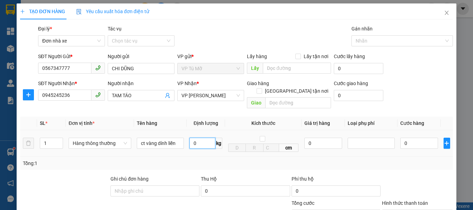
click at [196, 141] on input "0" at bounding box center [203, 143] width 26 height 11
type input "6"
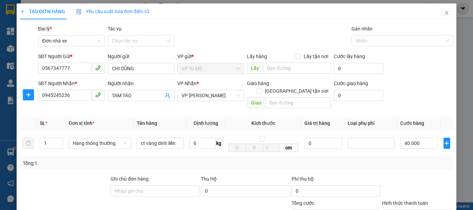
type input "40.000"
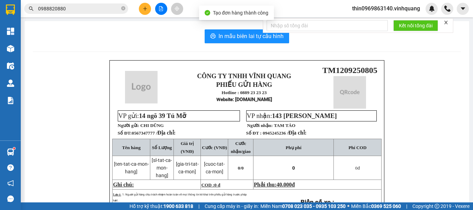
click at [433, 192] on div "CÔNG TY TNHH VĨNH QUANG PHIẾU GỬI HÀNG Hotline : 0889 23 23 23 Website : [DOMAI…" at bounding box center [247, 178] width 428 height 237
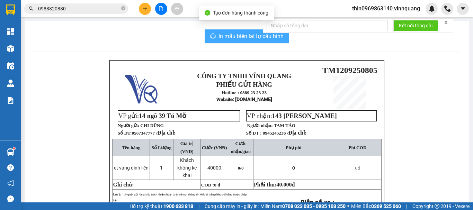
click at [247, 37] on span "In mẫu biên lai tự cấu hình" at bounding box center [251, 36] width 65 height 9
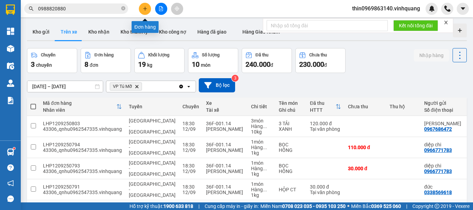
click at [144, 5] on button at bounding box center [145, 9] width 12 height 12
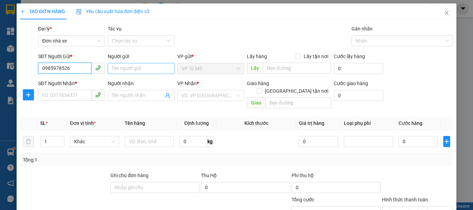
type input "0985978526"
click at [138, 72] on input "Người gửi" at bounding box center [141, 68] width 67 height 11
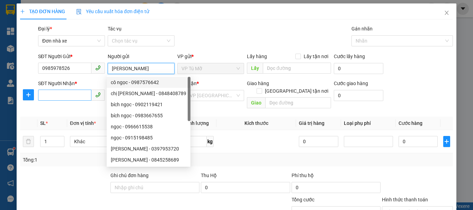
type input "[PERSON_NAME]"
click at [79, 96] on input "SĐT Người Nhận *" at bounding box center [64, 95] width 53 height 11
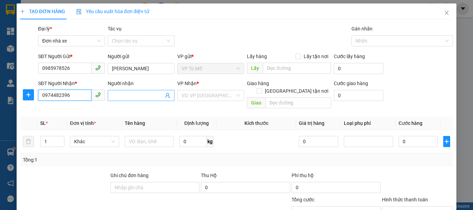
type input "0974482396"
click at [131, 98] on input "Người nhận" at bounding box center [138, 96] width 52 height 8
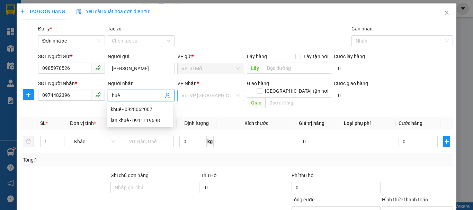
type input "huê"
click at [210, 96] on input "search" at bounding box center [209, 95] width 54 height 10
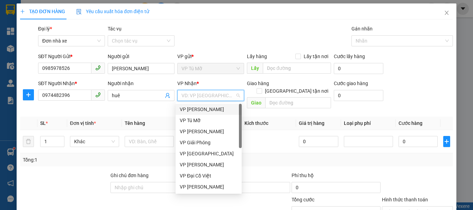
click at [207, 108] on div "VP [PERSON_NAME]" at bounding box center [209, 110] width 58 height 8
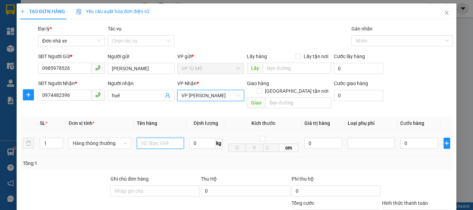
click at [149, 138] on input "text" at bounding box center [160, 143] width 47 height 11
type input "hộp ct"
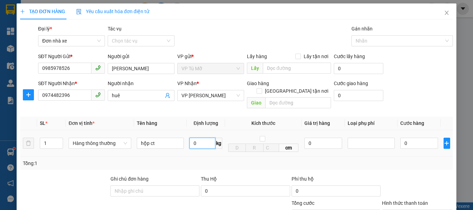
click at [199, 138] on input "0" at bounding box center [203, 143] width 26 height 11
type input "1"
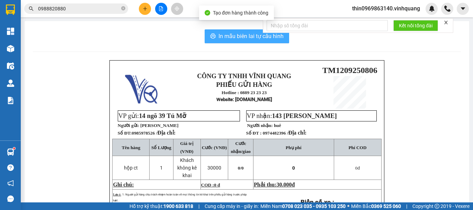
click at [229, 35] on span "In mẫu biên lai tự cấu hình" at bounding box center [251, 36] width 65 height 9
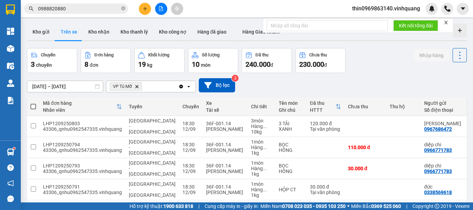
click at [73, 11] on input "0988820880" at bounding box center [79, 9] width 82 height 8
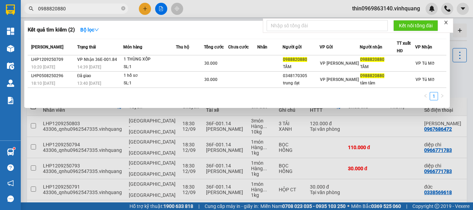
click at [73, 11] on input "0988820880" at bounding box center [79, 9] width 82 height 8
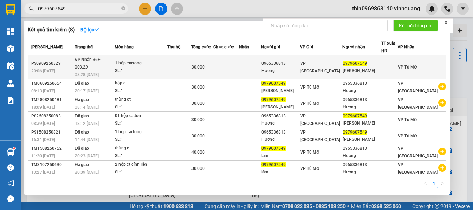
type input "0979607549"
click at [213, 63] on div "30.000" at bounding box center [202, 67] width 21 height 8
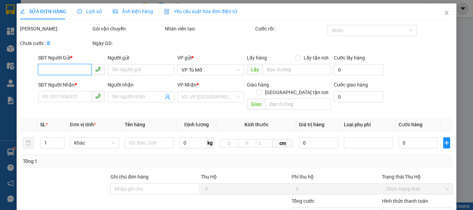
type input "0965336813"
type input "Hương"
type input "0979607549"
type input "[PERSON_NAME]"
type input "30.000"
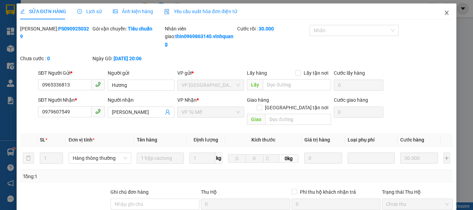
click at [444, 15] on icon "close" at bounding box center [447, 13] width 6 height 6
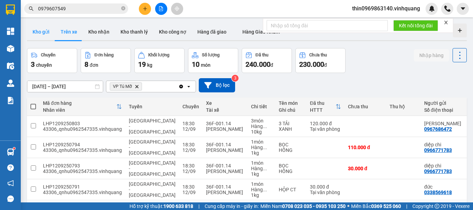
click at [37, 28] on button "Kho gửi" at bounding box center [41, 32] width 28 height 17
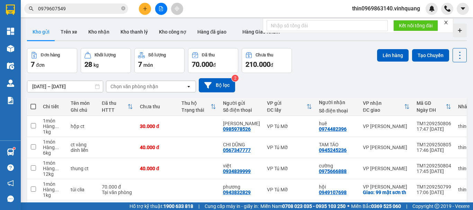
click at [32, 106] on span at bounding box center [33, 107] width 6 height 6
click at [33, 103] on input "checkbox" at bounding box center [33, 103] width 0 height 0
checkbox input "true"
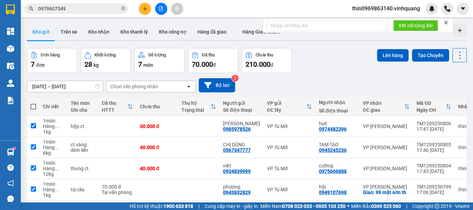
checkbox input "true"
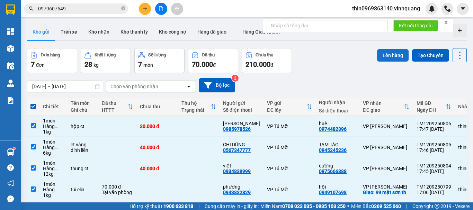
click at [383, 57] on button "Lên hàng" at bounding box center [393, 55] width 32 height 12
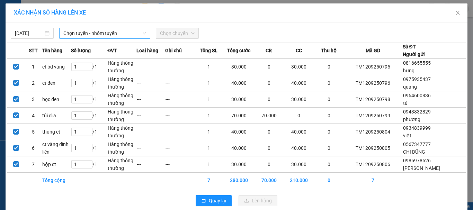
click at [90, 33] on span "Chọn tuyến - nhóm tuyến" at bounding box center [104, 33] width 83 height 10
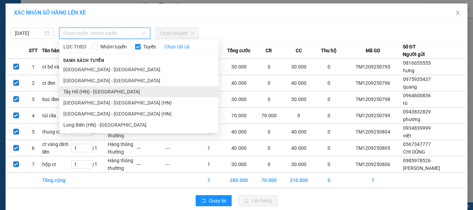
click at [84, 89] on li "Tây Hồ (HN) - [GEOGRAPHIC_DATA]" at bounding box center [138, 91] width 159 height 11
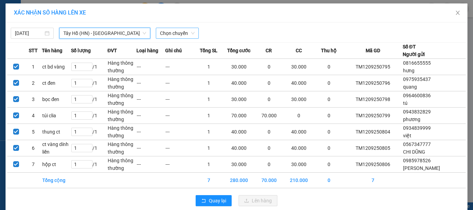
click at [184, 33] on span "Chọn chuyến" at bounding box center [177, 33] width 35 height 10
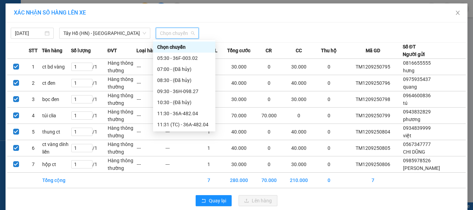
click at [190, 199] on div "17:30 - 36H-098.27" at bounding box center [184, 203] width 54 height 8
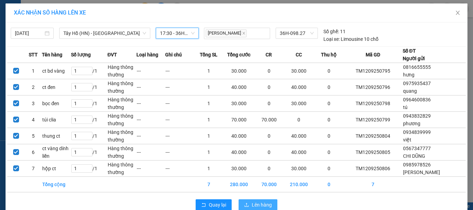
click at [256, 206] on span "Lên hàng" at bounding box center [262, 205] width 20 height 8
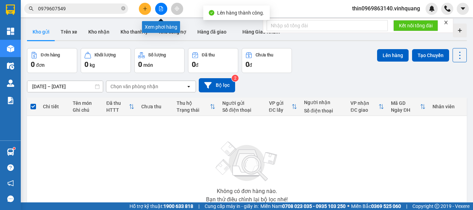
click at [164, 7] on button at bounding box center [161, 9] width 12 height 12
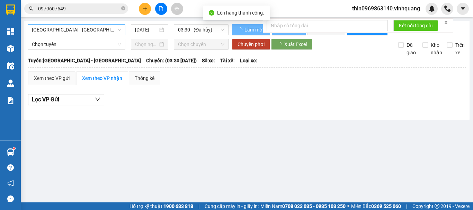
click at [95, 33] on span "[GEOGRAPHIC_DATA] - [GEOGRAPHIC_DATA]" at bounding box center [76, 30] width 89 height 10
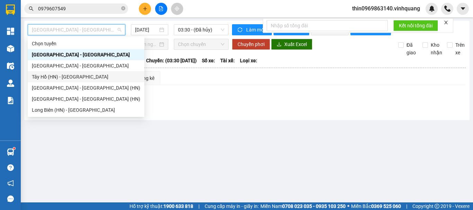
click at [50, 77] on div "Tây Hồ (HN) - [GEOGRAPHIC_DATA]" at bounding box center [86, 77] width 108 height 8
type input "[DATE]"
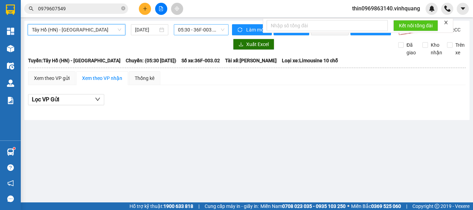
click at [192, 30] on span "05:30 - 36F-003.02" at bounding box center [201, 30] width 46 height 10
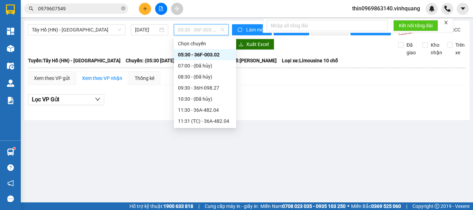
click at [204, 195] on div "17:30 - 36H-098.27" at bounding box center [205, 199] width 54 height 8
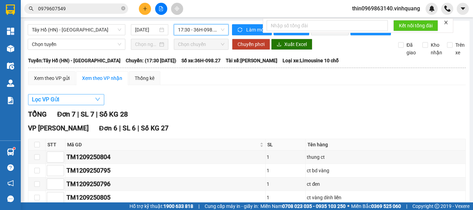
click at [59, 104] on span "Lọc VP Gửi" at bounding box center [45, 99] width 27 height 9
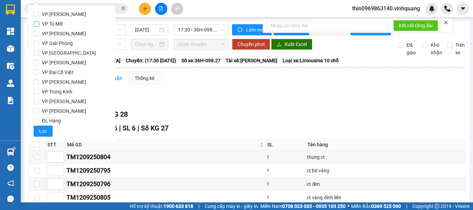
click at [35, 23] on input "VP Tú Mỡ" at bounding box center [37, 24] width 6 height 6
click at [43, 129] on span "Lọc" at bounding box center [43, 132] width 8 height 8
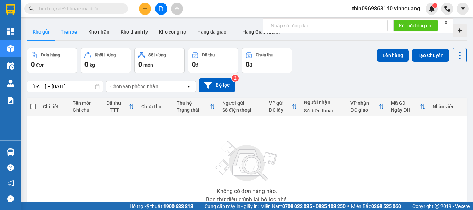
click at [67, 28] on button "Trên xe" at bounding box center [69, 32] width 28 height 17
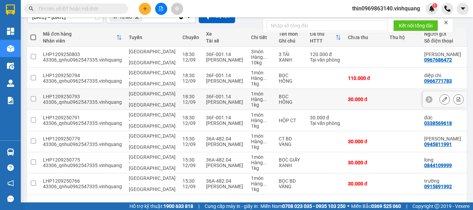
scroll to position [114, 0]
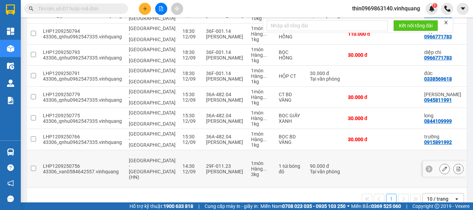
click at [33, 166] on input "checkbox" at bounding box center [33, 168] width 5 height 5
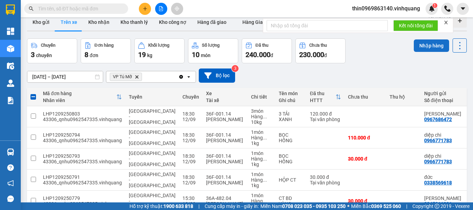
scroll to position [0, 0]
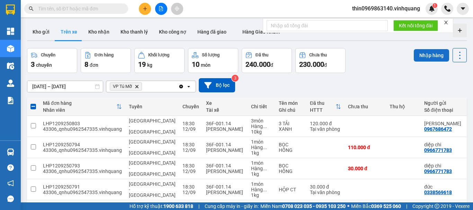
click at [428, 59] on button "Nhập hàng" at bounding box center [431, 55] width 35 height 12
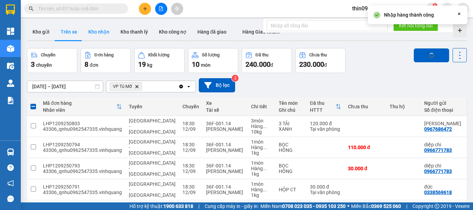
checkbox input "false"
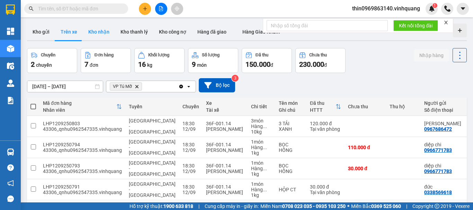
click at [103, 33] on button "Kho nhận" at bounding box center [99, 32] width 32 height 17
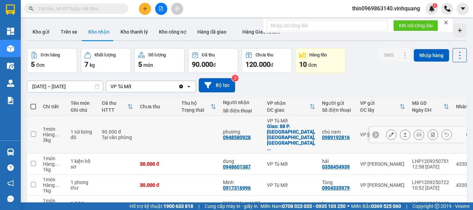
click at [238, 135] on div "0948580928" at bounding box center [237, 138] width 28 height 6
copy div "0948580928"
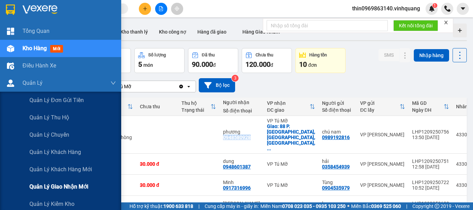
click at [74, 186] on span "Quản lý giao nhận mới" at bounding box center [58, 187] width 59 height 9
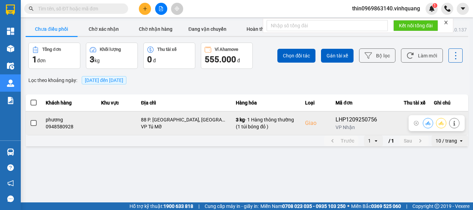
click at [33, 124] on span at bounding box center [33, 123] width 6 height 6
click at [30, 120] on input "checkbox" at bounding box center [30, 120] width 0 height 0
click at [432, 126] on button at bounding box center [428, 123] width 10 height 12
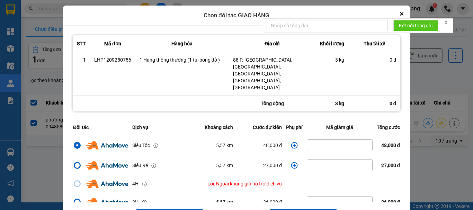
scroll to position [35, 0]
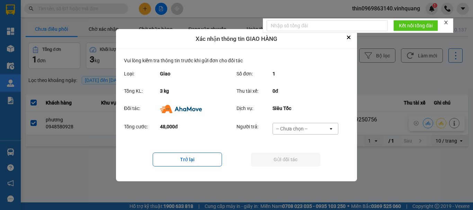
click at [298, 130] on div "-- Chưa chọn --" at bounding box center [292, 128] width 31 height 7
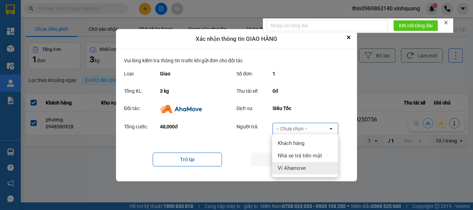
click at [296, 167] on span "Ví Ahamove" at bounding box center [292, 168] width 28 height 7
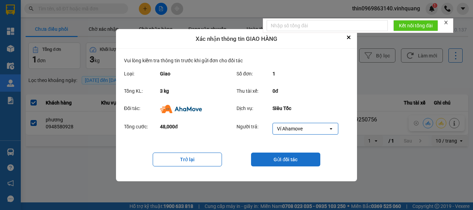
click at [297, 158] on button "Gửi đối tác" at bounding box center [285, 160] width 69 height 14
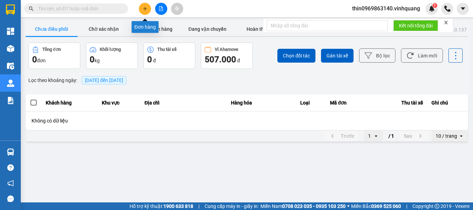
click at [144, 7] on icon "plus" at bounding box center [145, 8] width 5 height 5
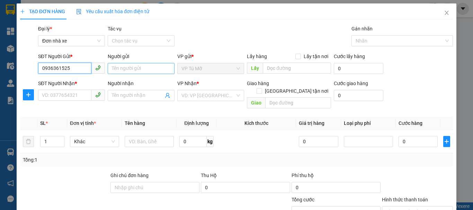
type input "0936361525"
click at [139, 68] on input "Người gửi" at bounding box center [141, 68] width 67 height 11
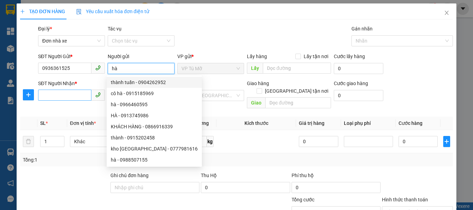
type input "hà"
click at [60, 96] on input "SĐT Người Nhận *" at bounding box center [64, 95] width 53 height 11
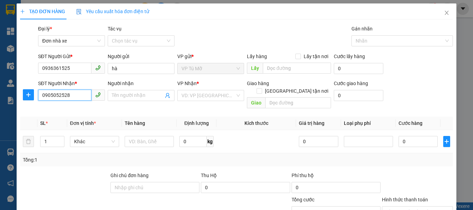
type input "0905052528"
click at [137, 90] on div "Người nhận" at bounding box center [141, 85] width 67 height 10
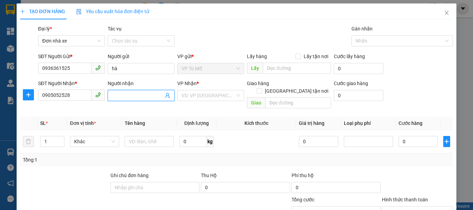
click at [133, 97] on input "Người nhận" at bounding box center [138, 96] width 52 height 8
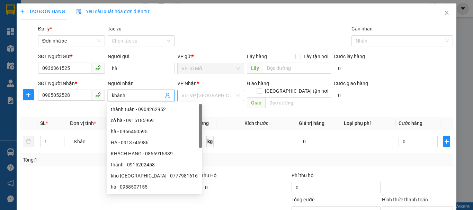
type input "khánh"
click at [196, 91] on input "search" at bounding box center [209, 95] width 54 height 10
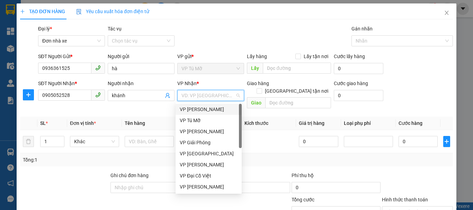
click at [206, 112] on div "VP [PERSON_NAME]" at bounding box center [209, 110] width 58 height 8
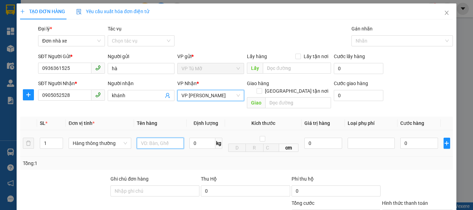
click at [142, 138] on input "text" at bounding box center [160, 143] width 47 height 11
type input "ct trắng"
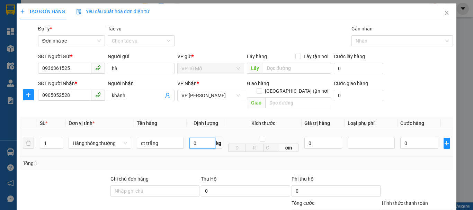
click at [203, 138] on input "0" at bounding box center [203, 143] width 26 height 11
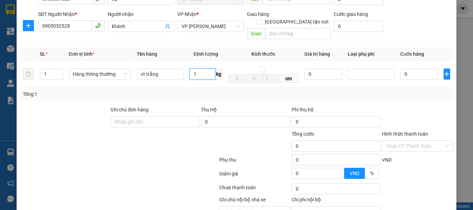
scroll to position [99, 0]
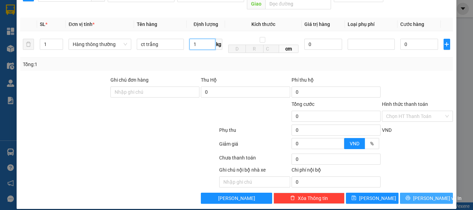
type input "1"
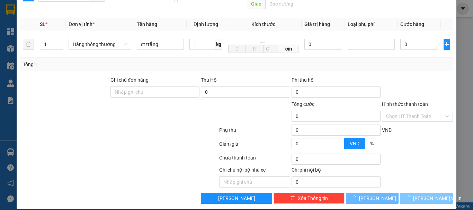
click at [420, 195] on span "[PERSON_NAME] và In" at bounding box center [437, 199] width 49 height 8
type input "30.000"
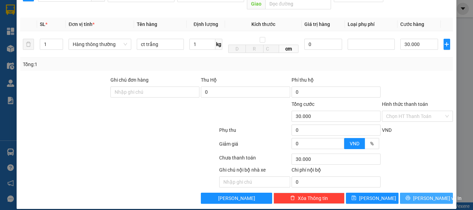
click at [420, 195] on span "[PERSON_NAME] và In" at bounding box center [437, 199] width 49 height 8
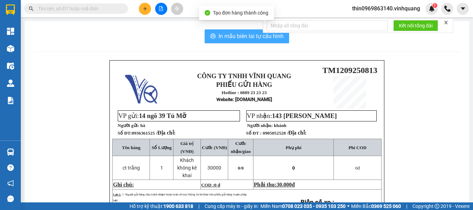
click at [256, 36] on span "In mẫu biên lai tự cấu hình" at bounding box center [251, 36] width 65 height 9
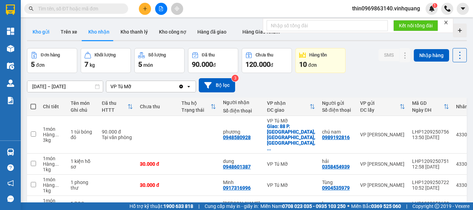
click at [43, 32] on button "Kho gửi" at bounding box center [41, 32] width 28 height 17
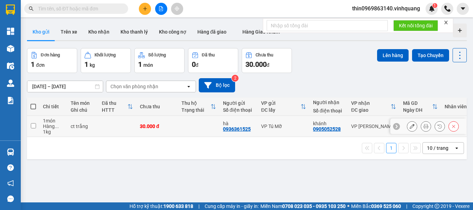
click at [426, 126] on div at bounding box center [433, 126] width 52 height 10
click at [424, 126] on icon at bounding box center [426, 126] width 5 height 5
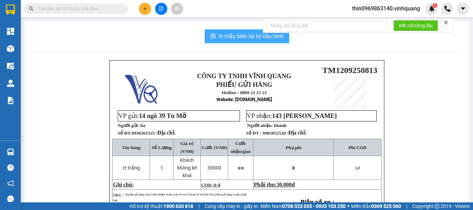
click at [223, 36] on span "In mẫu biên lai tự cấu hình" at bounding box center [251, 36] width 65 height 9
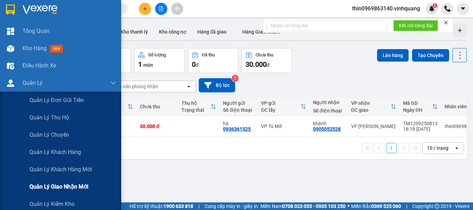
click at [65, 185] on span "Quản lý giao nhận mới" at bounding box center [58, 187] width 59 height 9
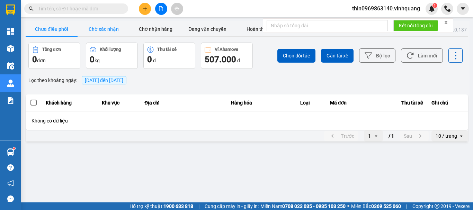
click at [113, 26] on button "Chờ xác nhận" at bounding box center [104, 29] width 52 height 14
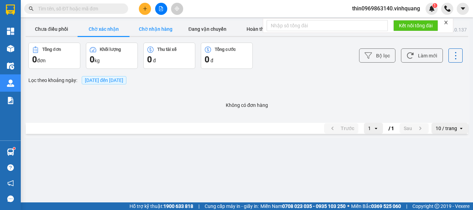
click at [158, 27] on button "Chờ nhận hàng" at bounding box center [156, 29] width 52 height 14
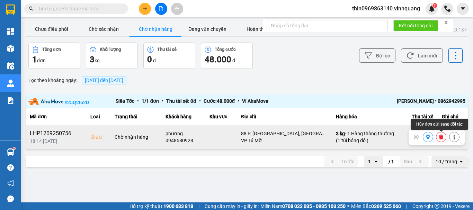
click at [440, 135] on icon at bounding box center [441, 137] width 5 height 5
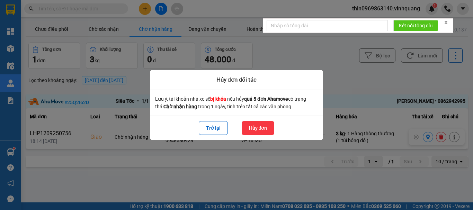
click at [258, 131] on button "Hủy đơn" at bounding box center [258, 128] width 33 height 14
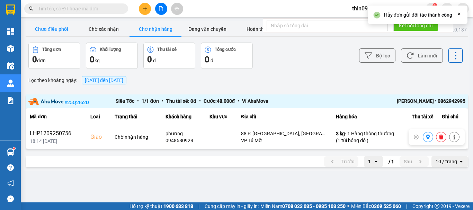
click at [53, 29] on button "Chưa điều phối" at bounding box center [52, 29] width 52 height 14
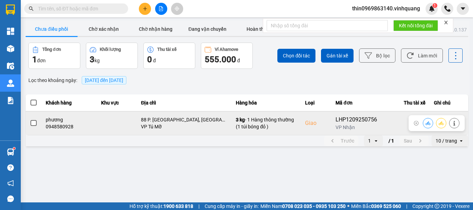
click at [35, 123] on span at bounding box center [33, 123] width 6 height 6
click at [30, 120] on input "checkbox" at bounding box center [30, 120] width 0 height 0
click at [431, 123] on button at bounding box center [428, 123] width 10 height 12
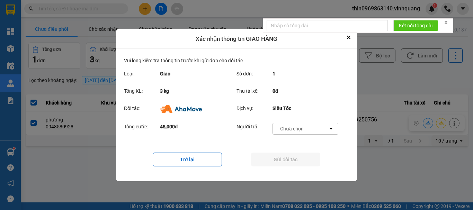
click at [307, 129] on div "-- Chưa chọn --" at bounding box center [292, 128] width 31 height 7
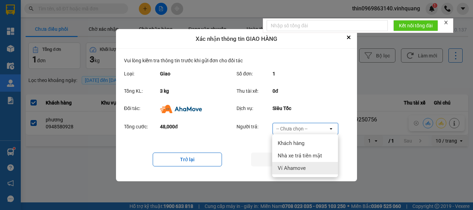
click at [300, 168] on span "Ví Ahamove" at bounding box center [292, 168] width 28 height 7
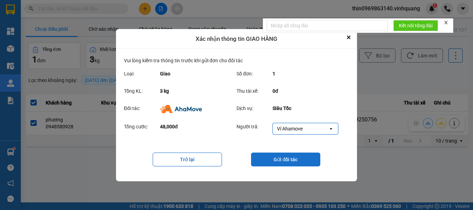
click at [304, 160] on button "Gửi đối tác" at bounding box center [285, 160] width 69 height 14
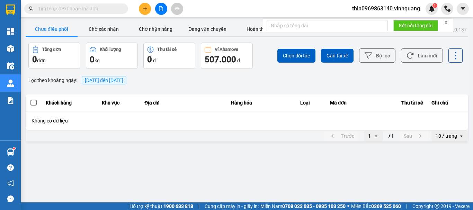
click at [94, 9] on input "text" at bounding box center [79, 9] width 82 height 8
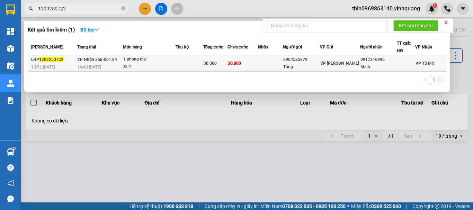
type input "1209250722"
click at [210, 64] on span "30.000" at bounding box center [210, 63] width 13 height 5
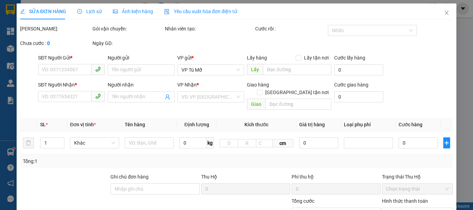
type input "0904535979"
type input "Tùng"
type input "0917316996"
type input "Minh"
type input "30.000"
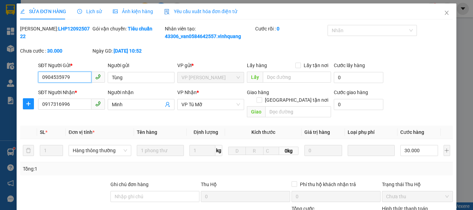
scroll to position [104, 0]
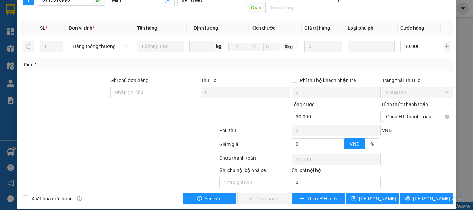
click at [392, 112] on span "Chọn HT Thanh Toán" at bounding box center [417, 117] width 63 height 10
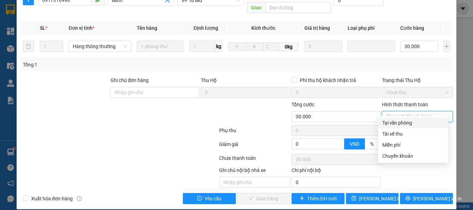
click at [398, 123] on div "Tại văn phòng" at bounding box center [414, 123] width 62 height 8
type input "0"
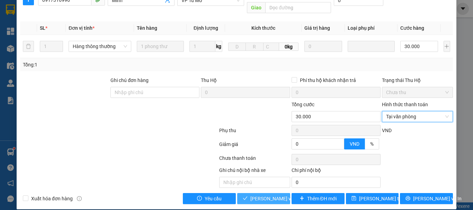
click at [262, 195] on span "[PERSON_NAME] và Giao hàng" at bounding box center [284, 199] width 67 height 8
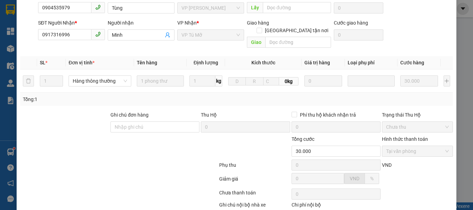
scroll to position [0, 0]
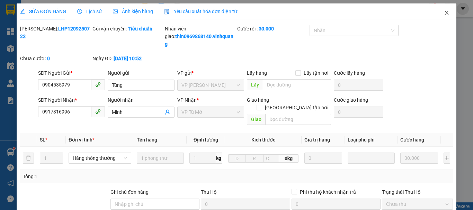
click at [444, 12] on icon "close" at bounding box center [447, 13] width 6 height 6
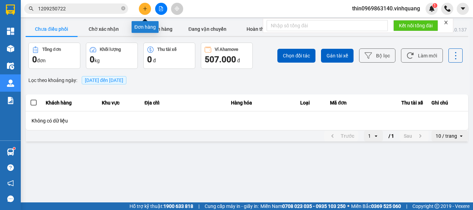
click at [146, 5] on button at bounding box center [145, 9] width 12 height 12
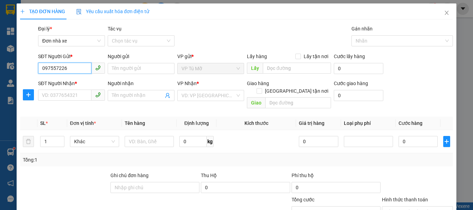
click at [54, 70] on input "097557226" at bounding box center [64, 68] width 53 height 11
type input "0975557226"
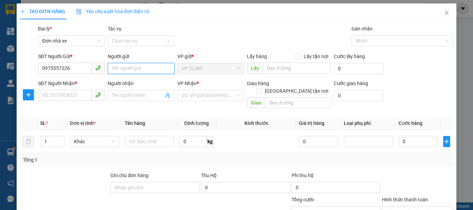
click at [137, 69] on input "Người gửi" at bounding box center [141, 68] width 67 height 11
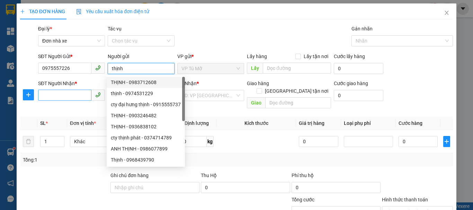
type input "thịnh"
click at [75, 96] on input "SĐT Người Nhận *" at bounding box center [64, 95] width 53 height 11
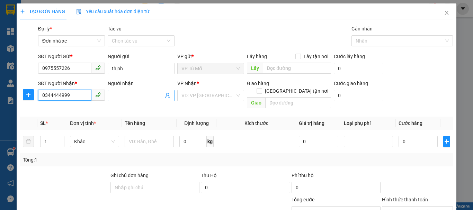
type input "0344444999"
click at [120, 93] on input "Người nhận" at bounding box center [138, 96] width 52 height 8
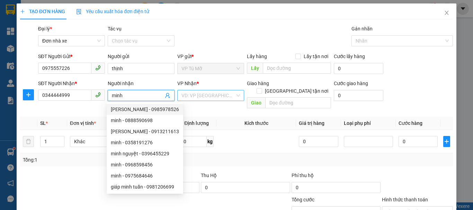
type input "minh"
click at [205, 96] on input "search" at bounding box center [209, 95] width 54 height 10
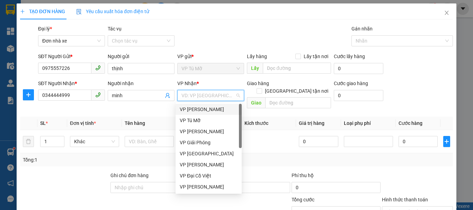
click at [201, 112] on div "VP [PERSON_NAME]" at bounding box center [209, 110] width 58 height 8
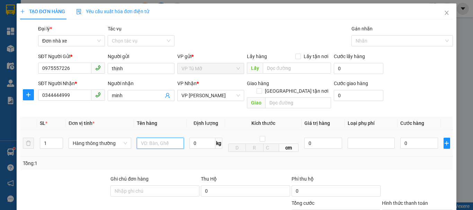
click at [153, 138] on input "text" at bounding box center [160, 143] width 47 height 11
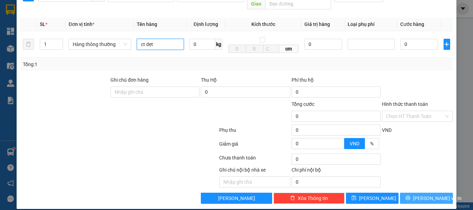
type input "ct dẹt"
click at [430, 195] on span "[PERSON_NAME] và In" at bounding box center [437, 199] width 49 height 8
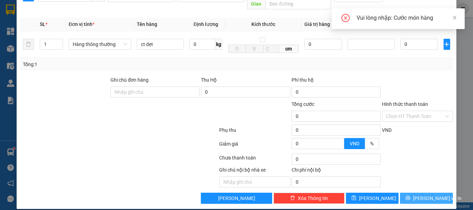
click at [430, 195] on span "[PERSON_NAME] và In" at bounding box center [437, 199] width 49 height 8
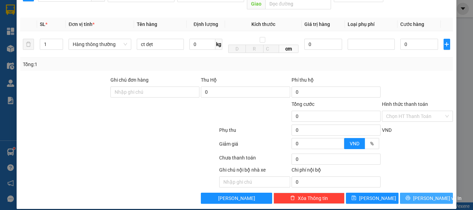
scroll to position [64, 0]
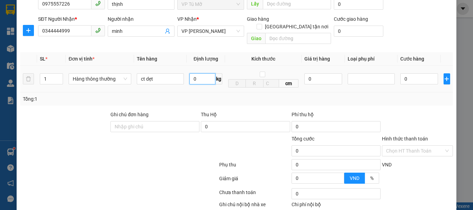
click at [203, 74] on input "0" at bounding box center [203, 78] width 26 height 11
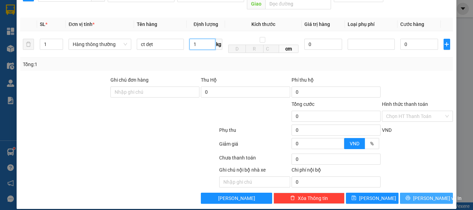
type input "1"
click at [425, 195] on span "[PERSON_NAME] và In" at bounding box center [437, 199] width 49 height 8
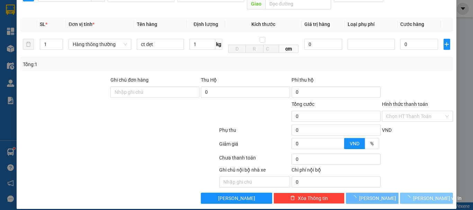
type input "30.000"
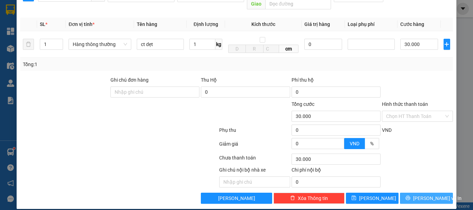
click at [421, 195] on span "[PERSON_NAME] và In" at bounding box center [437, 199] width 49 height 8
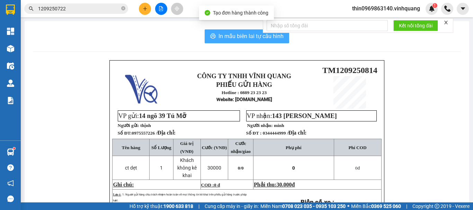
click at [234, 32] on span "In mẫu biên lai tự cấu hình" at bounding box center [251, 36] width 65 height 9
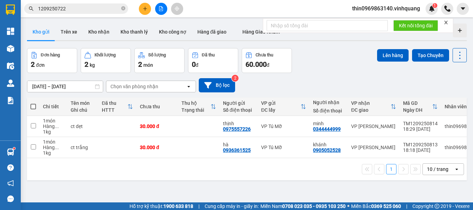
click at [146, 5] on button at bounding box center [145, 9] width 12 height 12
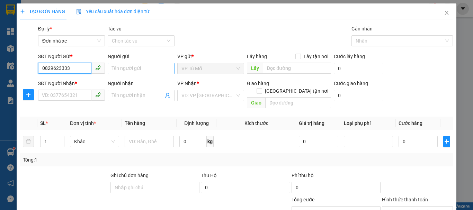
type input "0829623333"
click at [129, 67] on input "Người gửi" at bounding box center [141, 68] width 67 height 11
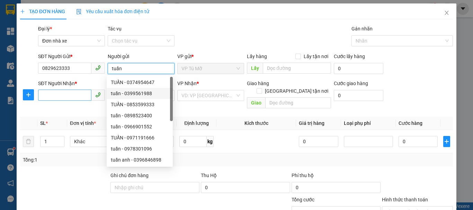
type input "tuấn"
click at [60, 91] on input "SĐT Người Nhận *" at bounding box center [64, 95] width 53 height 11
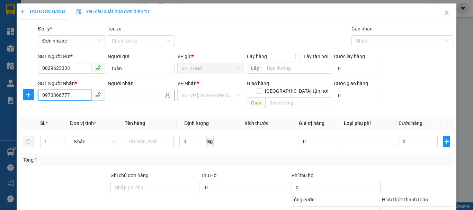
type input "0973366777"
click at [114, 94] on input "Người nhận" at bounding box center [138, 96] width 52 height 8
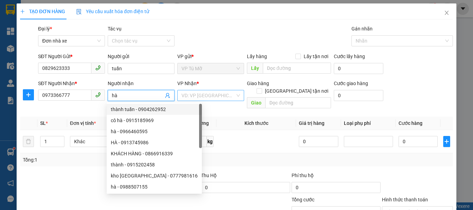
type input "hà"
click at [201, 96] on input "search" at bounding box center [209, 95] width 54 height 10
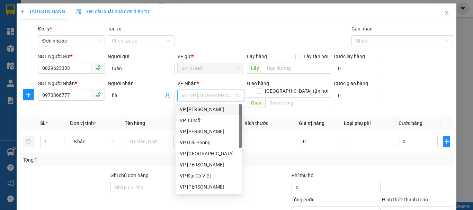
click at [204, 110] on div "VP [PERSON_NAME]" at bounding box center [209, 110] width 58 height 8
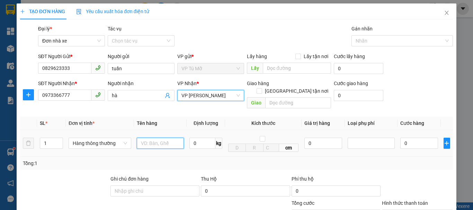
click at [148, 138] on input "text" at bounding box center [160, 143] width 47 height 11
type input "ct bd vàng"
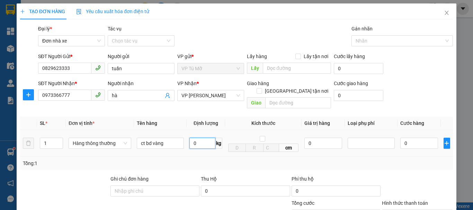
click at [196, 141] on input "0" at bounding box center [203, 143] width 26 height 11
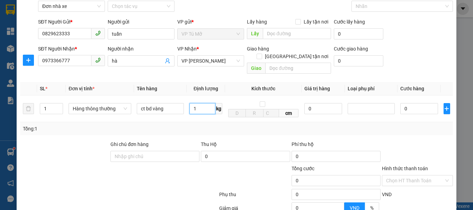
scroll to position [99, 0]
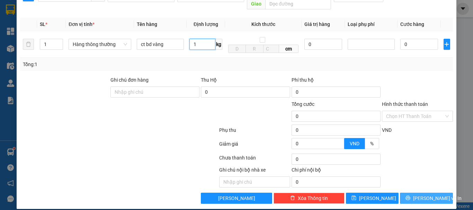
type input "1"
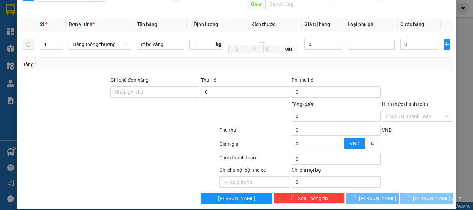
click at [431, 195] on span "[PERSON_NAME] và In" at bounding box center [437, 199] width 49 height 8
type input "30.000"
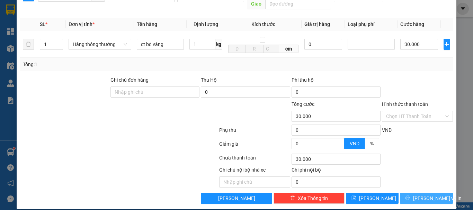
click at [431, 195] on span "[PERSON_NAME] và In" at bounding box center [437, 199] width 49 height 8
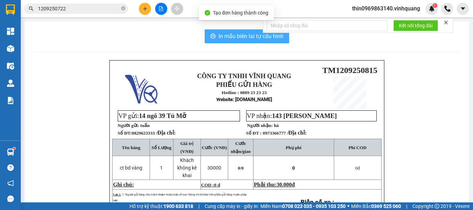
click at [235, 36] on span "In mẫu biên lai tự cấu hình" at bounding box center [251, 36] width 65 height 9
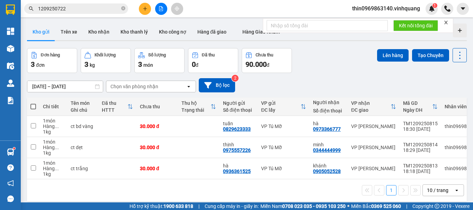
click at [152, 11] on div at bounding box center [161, 9] width 52 height 12
click at [144, 10] on icon "plus" at bounding box center [145, 8] width 5 height 5
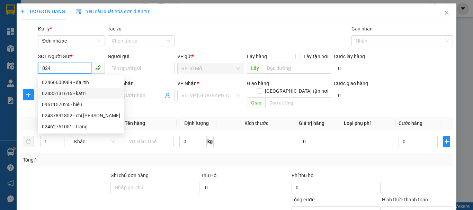
click at [82, 94] on div "02435131616 - katri" at bounding box center [81, 94] width 78 height 8
type input "02435131616"
type input "katri"
type input "0984845245"
type input "bsi tùng"
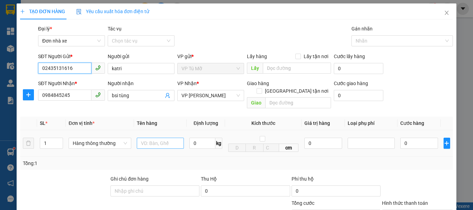
type input "02435131616"
click at [156, 138] on input "text" at bounding box center [160, 143] width 47 height 11
type input "hộp nhỏ"
click at [208, 140] on input "0" at bounding box center [203, 143] width 26 height 11
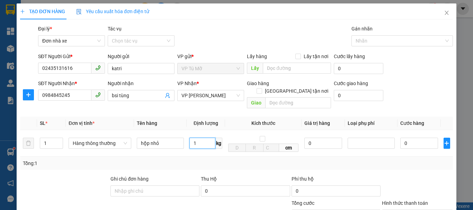
scroll to position [99, 0]
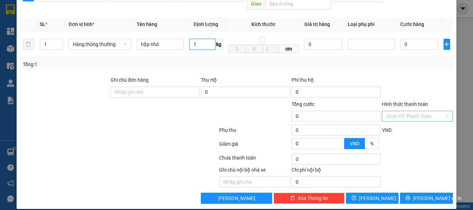
type input "1"
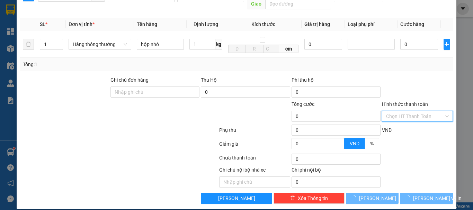
click at [413, 111] on input "Hình thức thanh toán" at bounding box center [415, 116] width 58 height 10
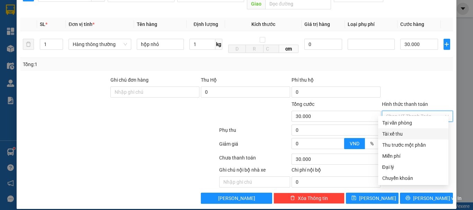
type input "30.000"
click at [398, 124] on div "Tại văn phòng" at bounding box center [414, 123] width 62 height 8
type input "0"
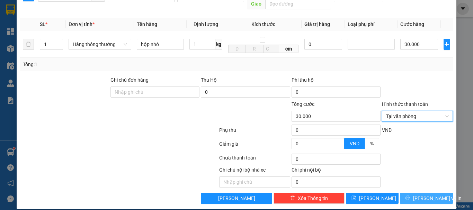
click at [415, 195] on button "[PERSON_NAME] và In" at bounding box center [426, 198] width 53 height 11
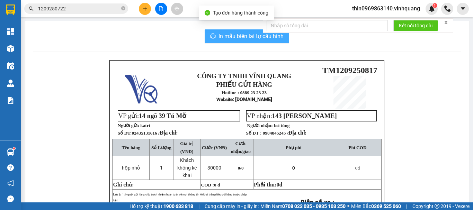
click at [226, 35] on span "In mẫu biên lai tự cấu hình" at bounding box center [251, 36] width 65 height 9
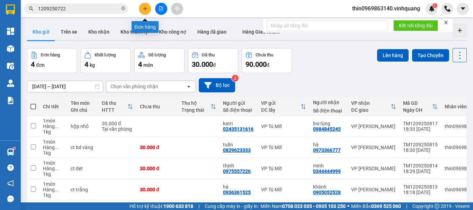
click at [146, 11] on button at bounding box center [145, 9] width 12 height 12
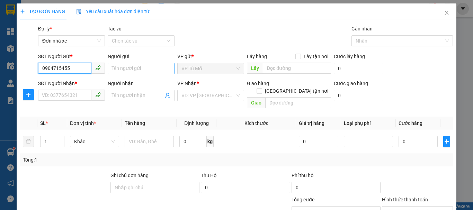
type input "0904715455"
click at [156, 67] on input "Người gửi" at bounding box center [141, 68] width 67 height 11
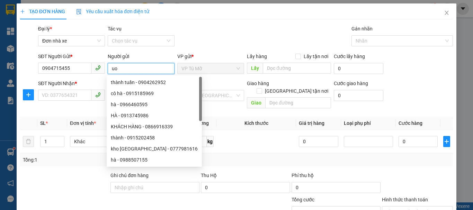
type input "u"
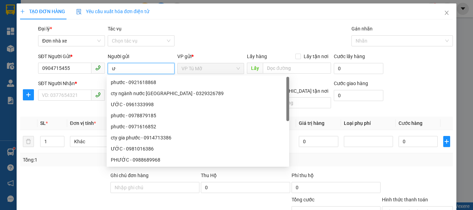
type input "ư"
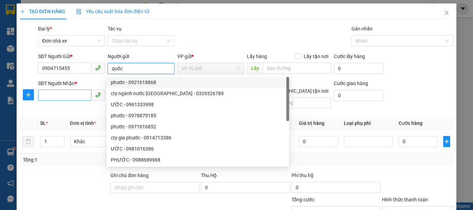
type input "quốc"
click at [67, 99] on input "SĐT Người Nhận *" at bounding box center [64, 95] width 53 height 11
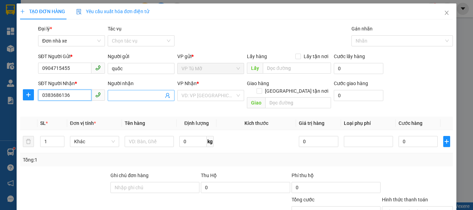
type input "0383686136"
click at [126, 96] on input "Người nhận" at bounding box center [138, 96] width 52 height 8
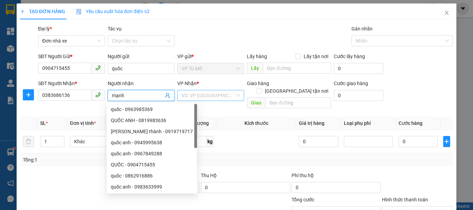
type input "mạnh"
click at [189, 95] on input "search" at bounding box center [209, 95] width 54 height 10
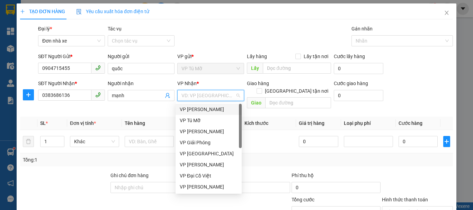
click at [206, 112] on div "VP [PERSON_NAME]" at bounding box center [209, 110] width 58 height 8
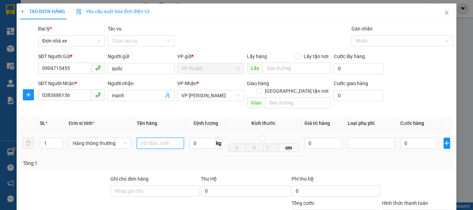
click at [150, 139] on input "text" at bounding box center [160, 143] width 47 height 11
type input "bọc nilong vàng"
click at [196, 138] on input "0" at bounding box center [203, 143] width 26 height 11
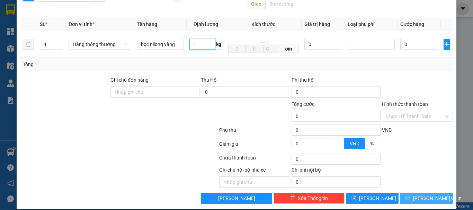
type input "1"
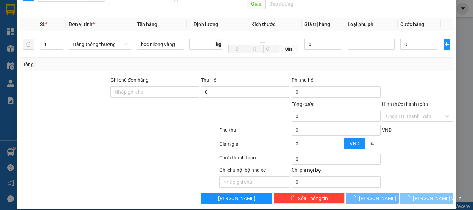
type input "30.000"
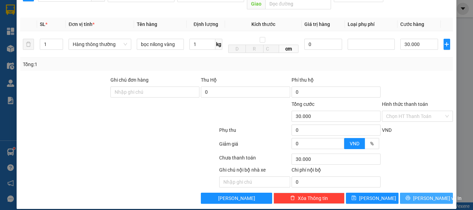
click at [411, 196] on icon "printer" at bounding box center [408, 198] width 5 height 5
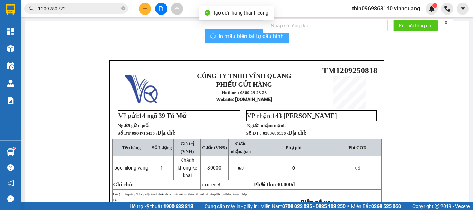
click at [253, 36] on span "In mẫu biên lai tự cấu hình" at bounding box center [251, 36] width 65 height 9
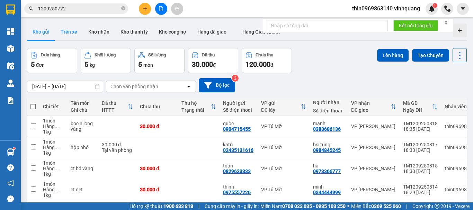
click at [69, 32] on button "Trên xe" at bounding box center [69, 32] width 28 height 17
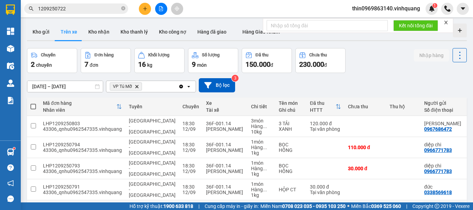
scroll to position [93, 0]
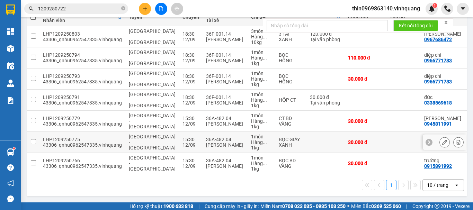
click at [34, 139] on input "checkbox" at bounding box center [33, 141] width 5 height 5
checkbox input "true"
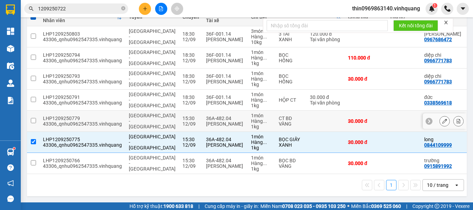
click at [34, 118] on input "checkbox" at bounding box center [33, 120] width 5 height 5
click at [32, 118] on input "checkbox" at bounding box center [33, 120] width 5 height 5
checkbox input "true"
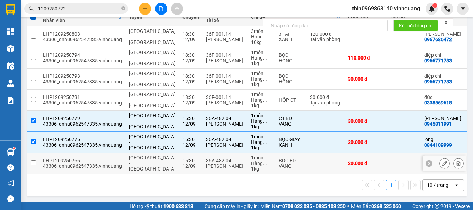
click at [34, 160] on input "checkbox" at bounding box center [33, 162] width 5 height 5
checkbox input "true"
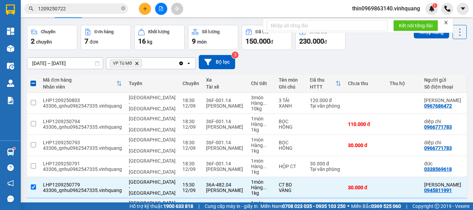
scroll to position [0, 0]
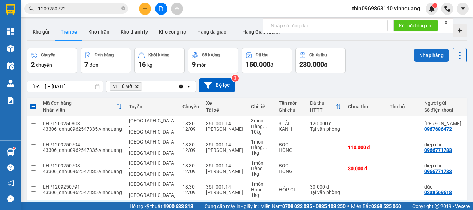
click at [424, 54] on button "Nhập hàng" at bounding box center [431, 55] width 35 height 12
click at [42, 31] on button "Kho gửi" at bounding box center [41, 32] width 28 height 17
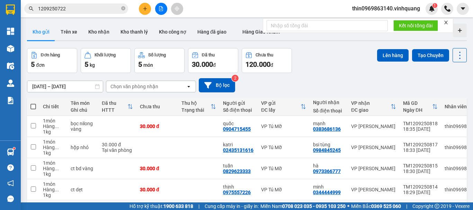
click at [32, 105] on span at bounding box center [33, 107] width 6 height 6
click at [33, 103] on input "checkbox" at bounding box center [33, 103] width 0 height 0
checkbox input "true"
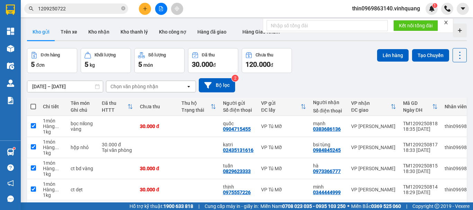
checkbox input "true"
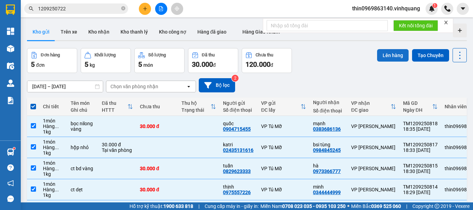
click at [397, 55] on button "Lên hàng" at bounding box center [393, 55] width 32 height 12
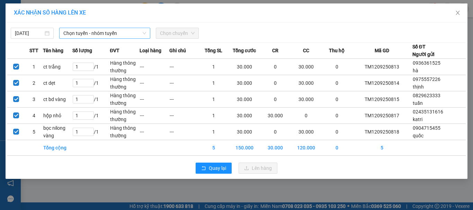
click at [73, 34] on span "Chọn tuyến - nhóm tuyến" at bounding box center [104, 33] width 83 height 10
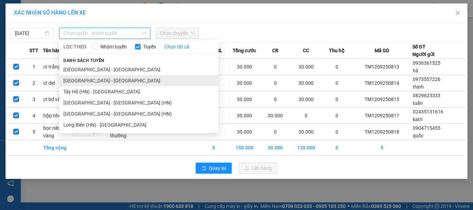
click at [84, 80] on li "[GEOGRAPHIC_DATA] - [GEOGRAPHIC_DATA]" at bounding box center [138, 80] width 159 height 11
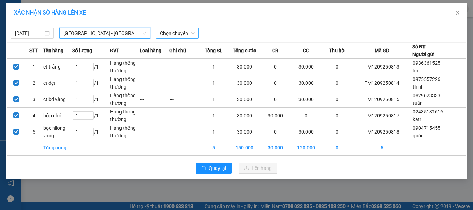
click at [169, 28] on span "Chọn chuyến" at bounding box center [177, 33] width 35 height 10
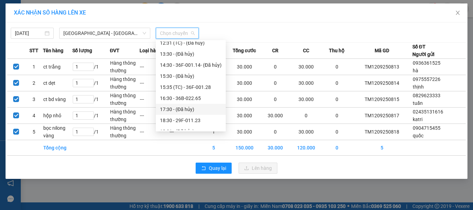
scroll to position [122, 0]
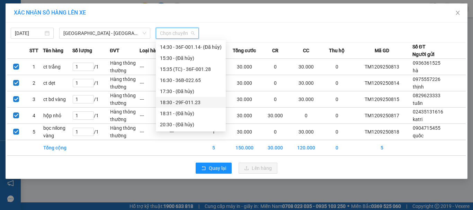
click at [195, 104] on div "18:30 - 29F-011.23" at bounding box center [191, 103] width 62 height 8
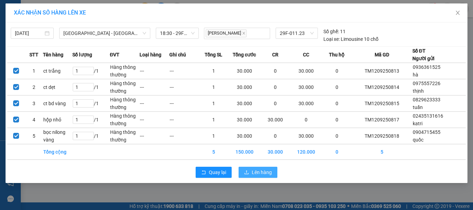
click at [260, 170] on span "Lên hàng" at bounding box center [262, 173] width 20 height 8
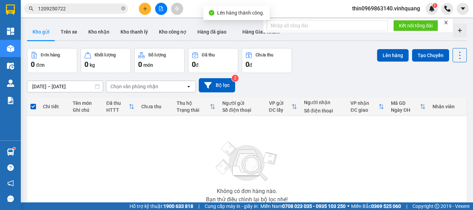
click at [162, 10] on icon "file-add" at bounding box center [161, 8] width 5 height 5
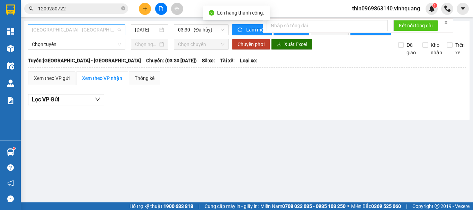
click at [86, 30] on span "[GEOGRAPHIC_DATA] - [GEOGRAPHIC_DATA]" at bounding box center [76, 30] width 89 height 10
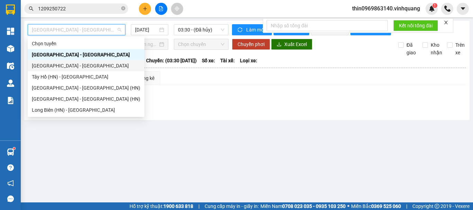
click at [54, 67] on div "[GEOGRAPHIC_DATA] - [GEOGRAPHIC_DATA]" at bounding box center [86, 66] width 108 height 8
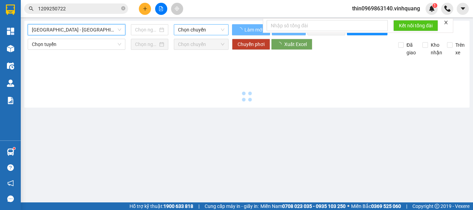
type input "[DATE]"
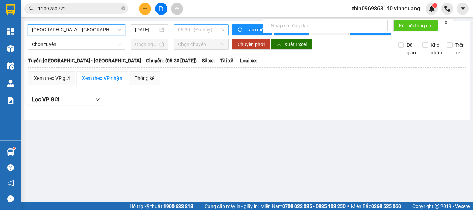
click at [201, 29] on span "05:30 - (Đã hủy)" at bounding box center [201, 30] width 46 height 10
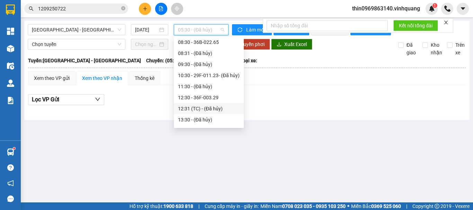
scroll to position [122, 0]
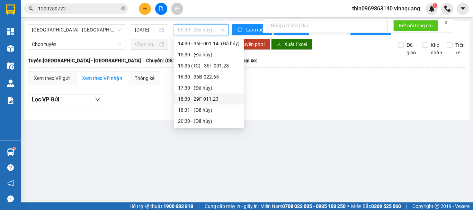
click at [213, 102] on div "18:30 - 29F-011.23" at bounding box center [209, 99] width 62 height 8
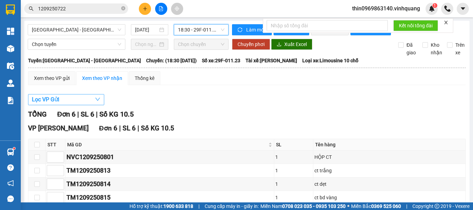
click at [89, 102] on button "Lọc VP Gửi" at bounding box center [66, 99] width 76 height 11
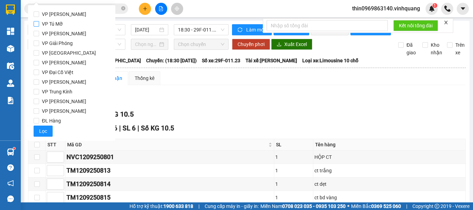
click at [36, 21] on input "VP Tú Mỡ" at bounding box center [37, 24] width 6 height 6
checkbox input "true"
click at [46, 134] on span "Lọc" at bounding box center [43, 132] width 8 height 8
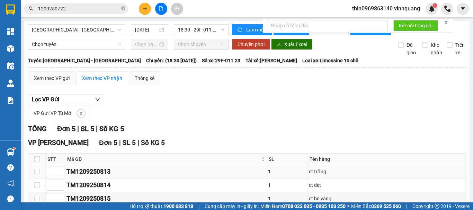
scroll to position [69, 0]
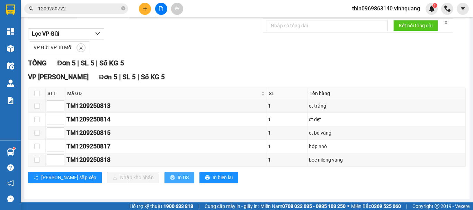
click at [178, 181] on span "In DS" at bounding box center [183, 178] width 11 height 8
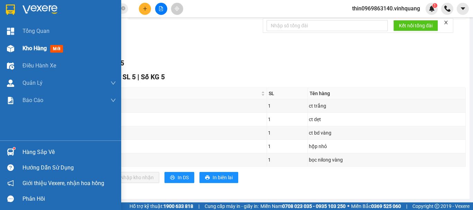
click at [31, 46] on span "Kho hàng" at bounding box center [35, 48] width 24 height 7
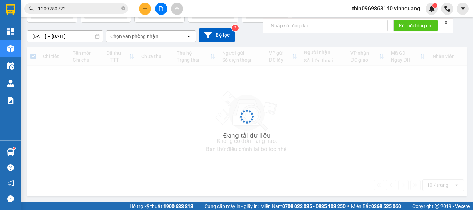
scroll to position [50, 0]
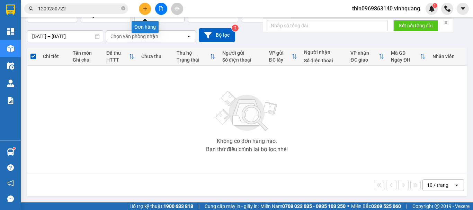
click at [145, 11] on icon "plus" at bounding box center [145, 8] width 5 height 5
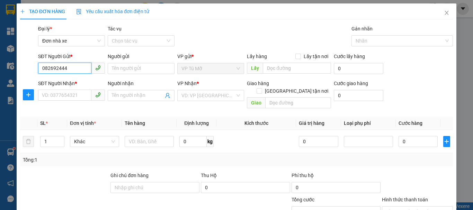
type input "0826924444"
click at [84, 82] on div "0826924444 - tuấn anh" at bounding box center [76, 83] width 68 height 8
type input "tuấn anh"
type input "0849006789"
type input "hùng"
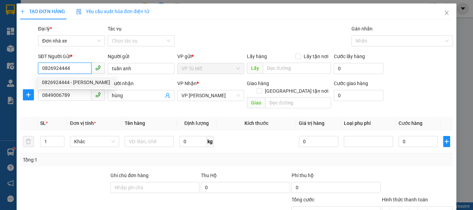
click at [84, 82] on div "0826924444 - tuấn anh" at bounding box center [76, 83] width 68 height 8
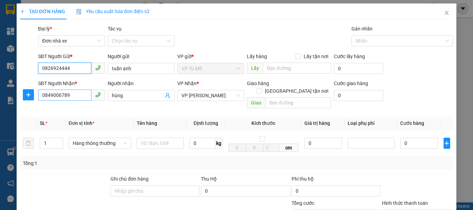
type input "0826924444"
click at [77, 93] on input "0849006789" at bounding box center [64, 95] width 53 height 11
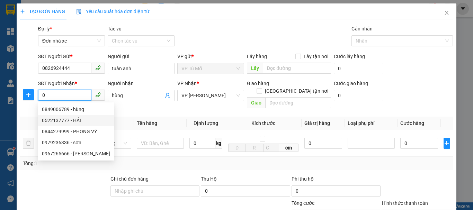
click at [73, 120] on div "0522137777 - HẢI" at bounding box center [76, 121] width 68 height 8
type input "0522137777"
type input "HẢI"
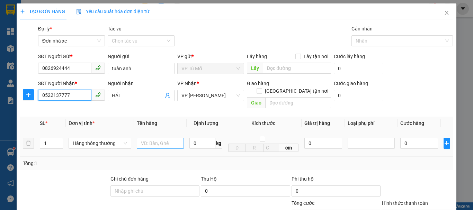
type input "0522137777"
click at [155, 140] on input "text" at bounding box center [160, 143] width 47 height 11
type input "hộp bd vàng"
click at [199, 138] on input "0" at bounding box center [203, 143] width 26 height 11
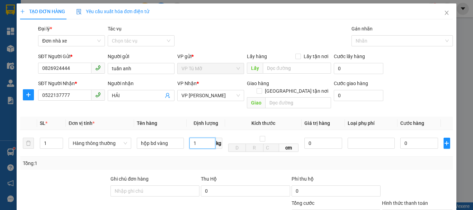
scroll to position [99, 0]
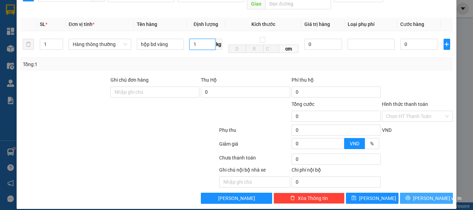
type input "1"
click at [442, 193] on button "[PERSON_NAME] và In" at bounding box center [426, 198] width 53 height 11
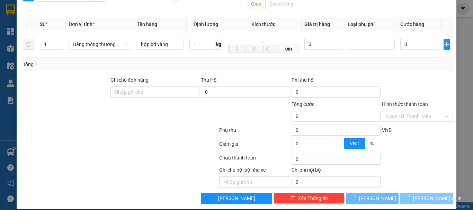
type input "30.000"
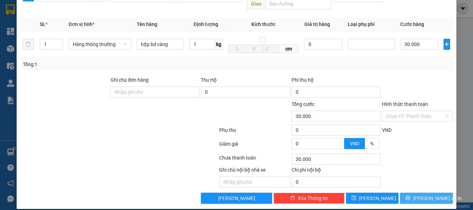
click at [427, 195] on span "[PERSON_NAME] và In" at bounding box center [437, 199] width 49 height 8
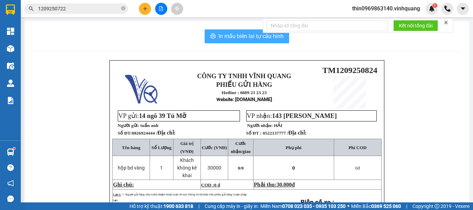
click at [254, 34] on span "In mẫu biên lai tự cấu hình" at bounding box center [251, 36] width 65 height 9
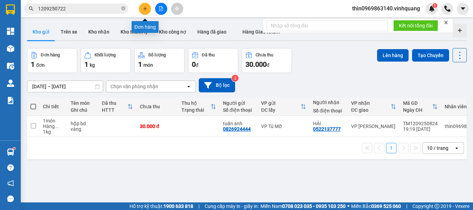
click at [140, 9] on button at bounding box center [145, 9] width 12 height 12
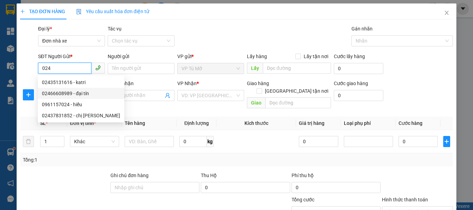
click at [80, 94] on div "02466608989 - đại tín" at bounding box center [81, 94] width 78 height 8
type input "02466608989"
type input "đại tín"
type input "0984127808"
type input "lab đại tín"
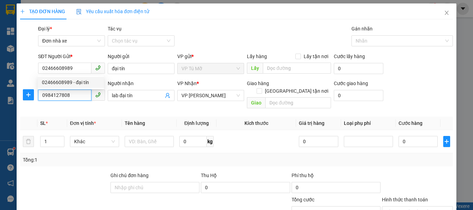
click at [80, 94] on input "0984127808" at bounding box center [64, 95] width 53 height 11
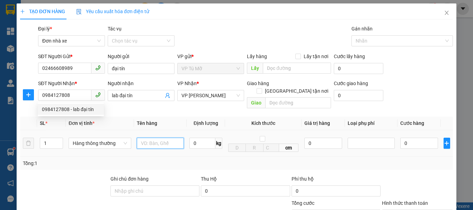
click at [158, 138] on input "text" at bounding box center [160, 143] width 47 height 11
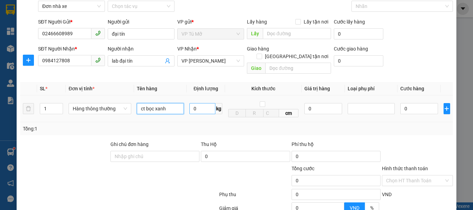
type input "ct bọc xanh"
click at [200, 104] on input "0" at bounding box center [203, 108] width 26 height 11
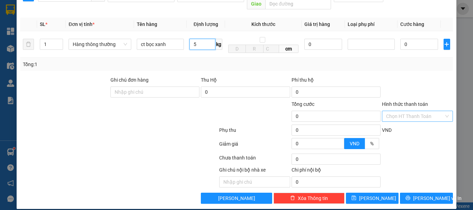
type input "5"
click at [411, 111] on input "Hình thức thanh toán" at bounding box center [415, 116] width 58 height 10
type input "30.000"
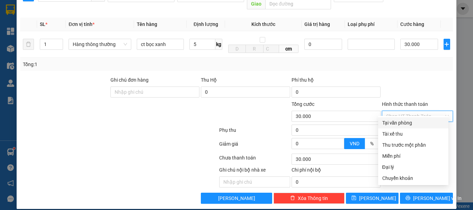
click at [397, 123] on div "Tại văn phòng" at bounding box center [414, 123] width 62 height 8
type input "0"
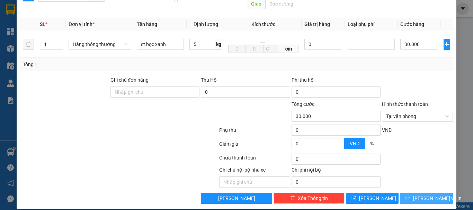
click at [419, 195] on span "[PERSON_NAME] và In" at bounding box center [437, 199] width 49 height 8
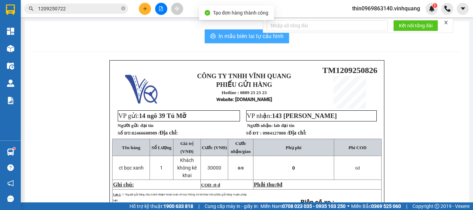
click at [227, 37] on span "In mẫu biên lai tự cấu hình" at bounding box center [251, 36] width 65 height 9
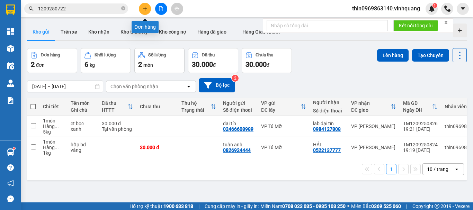
click at [145, 10] on icon "plus" at bounding box center [145, 8] width 5 height 5
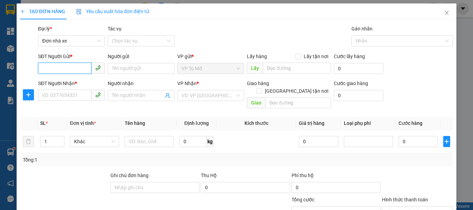
click at [63, 68] on input "SĐT Người Gửi *" at bounding box center [64, 68] width 53 height 11
type input "0947383036"
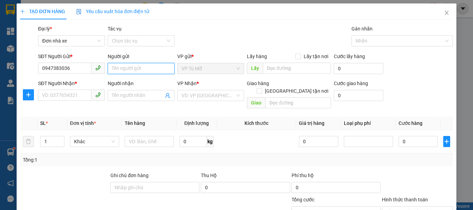
click at [124, 64] on input "Người gửi" at bounding box center [141, 68] width 67 height 11
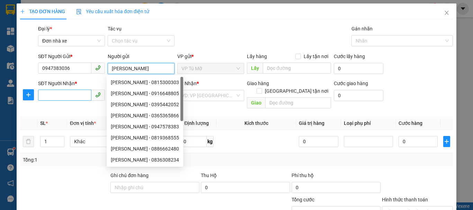
type input "quỳnh anh"
click at [71, 98] on input "SĐT Người Nhận *" at bounding box center [64, 95] width 53 height 11
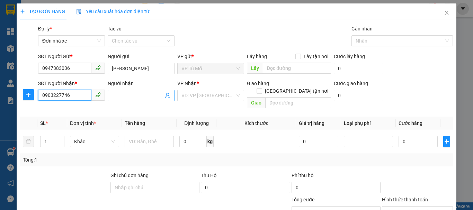
type input "0903227746"
click at [123, 93] on input "Người nhận" at bounding box center [138, 96] width 52 height 8
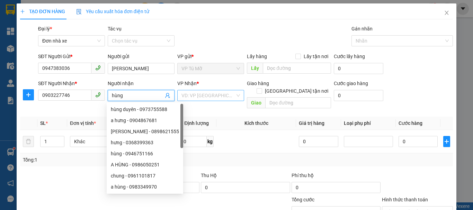
type input "hùng"
click at [199, 96] on input "search" at bounding box center [209, 95] width 54 height 10
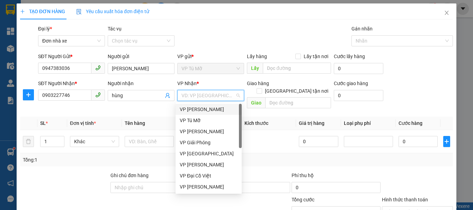
click at [208, 107] on div "VP [PERSON_NAME]" at bounding box center [209, 110] width 58 height 8
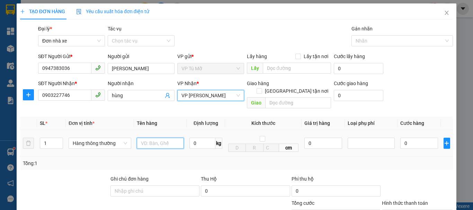
click at [158, 138] on input "text" at bounding box center [160, 143] width 47 height 11
type input "túi trắng"
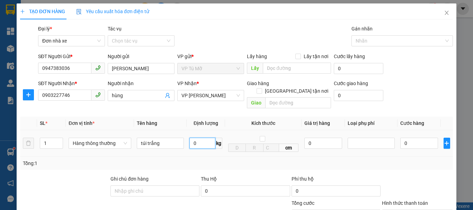
click at [200, 139] on input "0" at bounding box center [203, 143] width 26 height 11
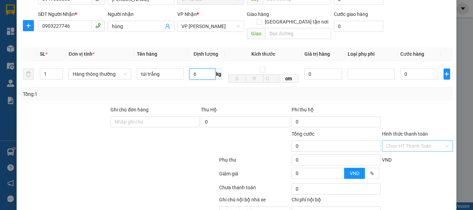
type input "6"
click at [426, 141] on input "Hình thức thanh toán" at bounding box center [415, 146] width 58 height 10
type input "40.000"
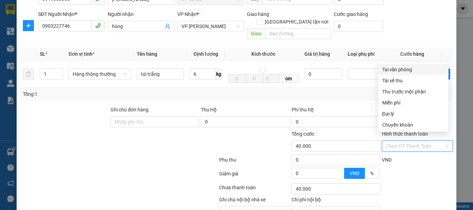
click at [396, 70] on div "Tại văn phòng" at bounding box center [414, 70] width 62 height 8
type input "0"
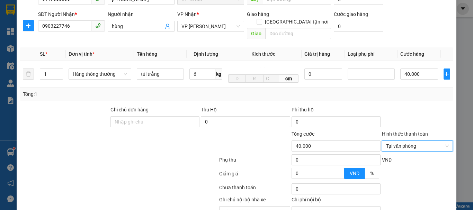
scroll to position [99, 0]
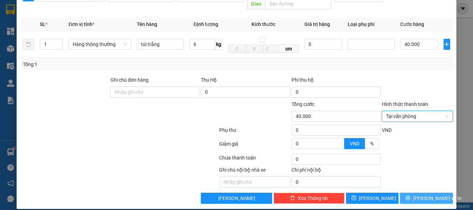
click at [421, 195] on span "[PERSON_NAME] và In" at bounding box center [437, 199] width 49 height 8
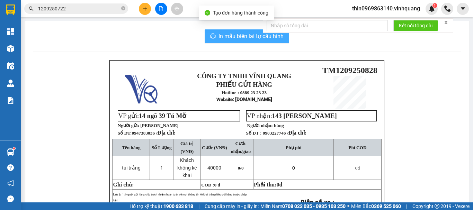
click at [241, 39] on span "In mẫu biên lai tự cấu hình" at bounding box center [251, 36] width 65 height 9
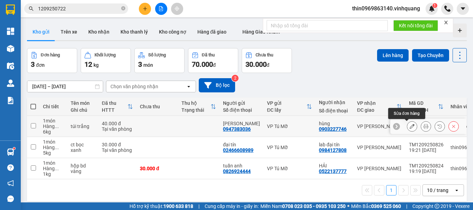
click at [410, 127] on icon at bounding box center [412, 126] width 5 height 5
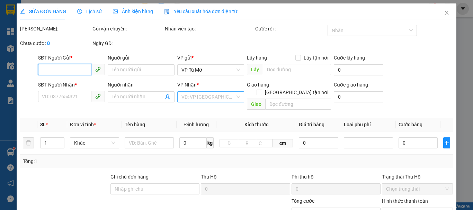
type input "0947383036"
type input "quỳnh anh"
type input "0903227746"
type input "hùng"
type input "40.000"
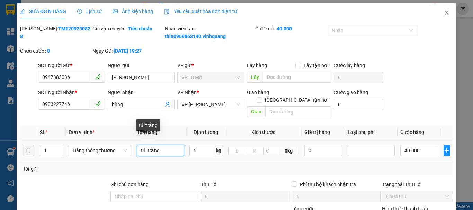
click at [167, 145] on input "túi trắng" at bounding box center [160, 150] width 47 height 11
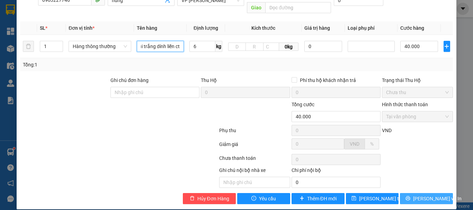
type input "túi trắng dính liền ct"
click at [411, 196] on icon "printer" at bounding box center [408, 198] width 5 height 5
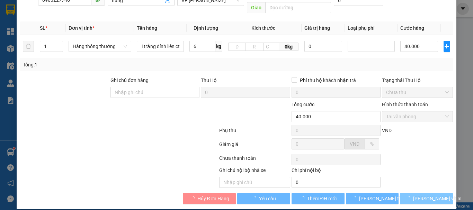
scroll to position [0, 0]
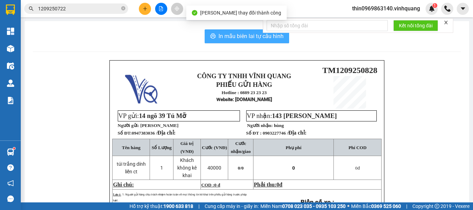
click at [231, 38] on span "In mẫu biên lai tự cấu hình" at bounding box center [251, 36] width 65 height 9
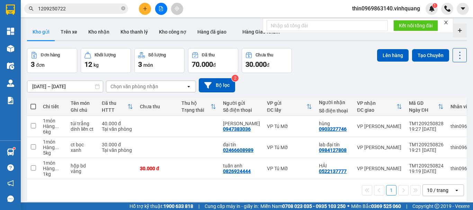
click at [145, 7] on icon "plus" at bounding box center [145, 9] width 0 height 4
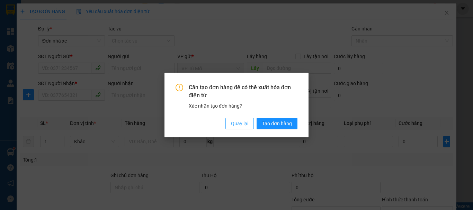
click at [242, 125] on span "Quay lại" at bounding box center [239, 124] width 17 height 8
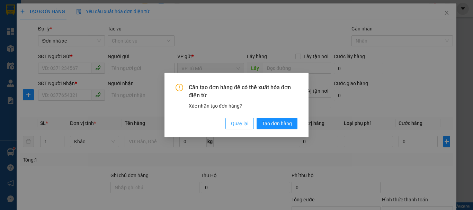
click at [241, 123] on span "Quay lại" at bounding box center [239, 124] width 17 height 8
click at [241, 123] on div "Cần tạo đơn hàng để có thể xuất hóa đơn điện tử Xác nhận tạo đơn hàng? Quay lại…" at bounding box center [237, 105] width 144 height 65
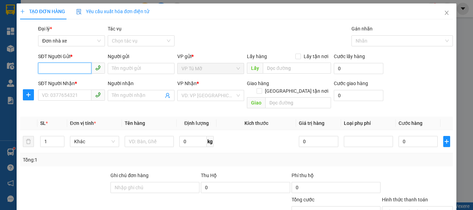
click at [77, 70] on input "SĐT Người Gửi *" at bounding box center [64, 68] width 53 height 11
click at [68, 68] on input "0917" at bounding box center [64, 68] width 53 height 11
click at [86, 81] on div "0917316996 - Minh" at bounding box center [81, 83] width 78 height 8
type input "0917316996"
type input "Minh"
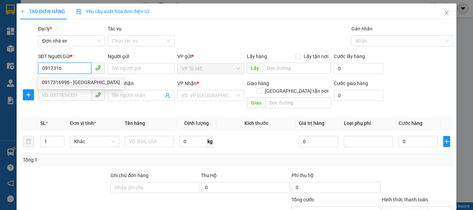
type input "0904535979"
type input "Tùng"
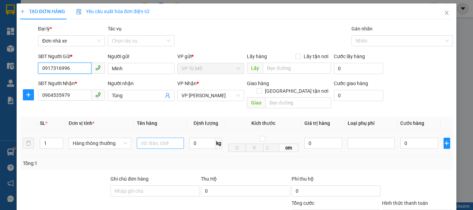
type input "0917316996"
click at [148, 138] on input "text" at bounding box center [160, 143] width 47 height 11
type input "ct đen"
click at [202, 138] on input "0" at bounding box center [203, 143] width 26 height 11
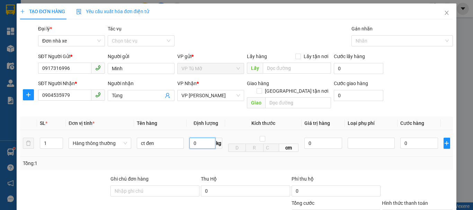
click at [202, 138] on input "0" at bounding box center [203, 143] width 26 height 11
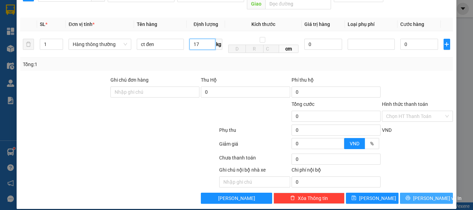
type input "17"
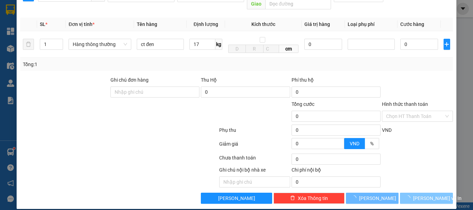
click at [425, 195] on span "[PERSON_NAME] và In" at bounding box center [437, 199] width 49 height 8
type input "50.000"
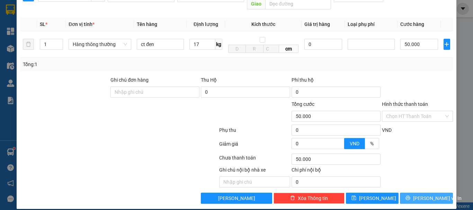
click at [425, 195] on span "[PERSON_NAME] và In" at bounding box center [437, 199] width 49 height 8
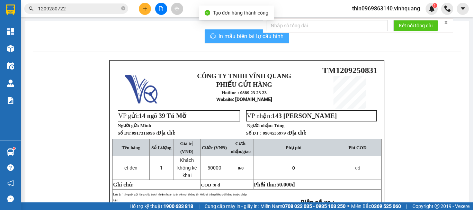
click at [238, 38] on span "In mẫu biên lai tự cấu hình" at bounding box center [251, 36] width 65 height 9
click at [238, 37] on span "In mẫu biên lai tự cấu hình" at bounding box center [251, 36] width 65 height 9
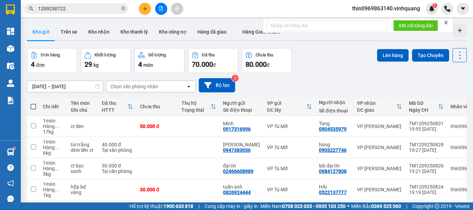
click at [36, 105] on th at bounding box center [33, 107] width 12 height 18
click at [34, 105] on span at bounding box center [33, 107] width 6 height 6
click at [33, 103] on input "checkbox" at bounding box center [33, 103] width 0 height 0
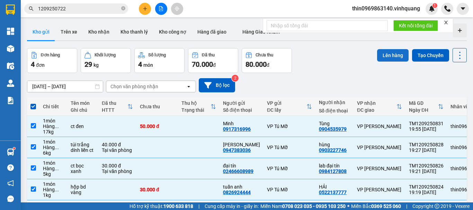
click at [378, 55] on button "Lên hàng" at bounding box center [393, 55] width 32 height 12
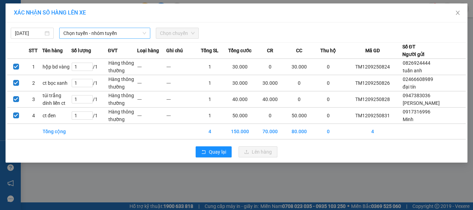
click at [121, 33] on span "Chọn tuyến - nhóm tuyến" at bounding box center [104, 33] width 83 height 10
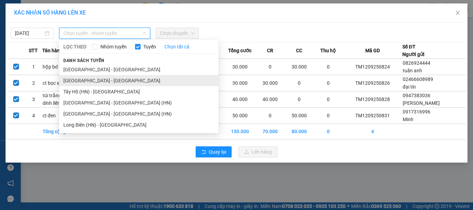
click at [98, 78] on li "[GEOGRAPHIC_DATA] - [GEOGRAPHIC_DATA]" at bounding box center [138, 80] width 159 height 11
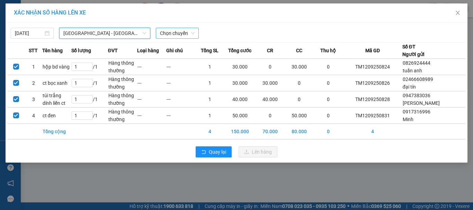
click at [176, 33] on span "Chọn chuyến" at bounding box center [177, 33] width 35 height 10
click at [179, 34] on span "Chọn chuyến" at bounding box center [177, 33] width 35 height 10
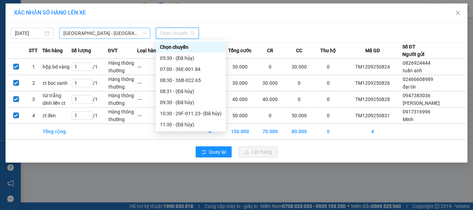
click at [74, 35] on span "[GEOGRAPHIC_DATA] - [GEOGRAPHIC_DATA]" at bounding box center [104, 33] width 83 height 10
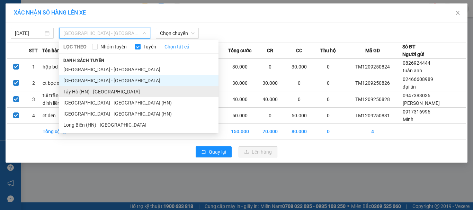
click at [80, 94] on li "Tây Hồ (HN) - [GEOGRAPHIC_DATA]" at bounding box center [138, 91] width 159 height 11
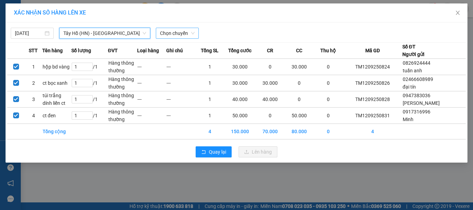
click at [177, 33] on span "Chọn chuyến" at bounding box center [177, 33] width 35 height 10
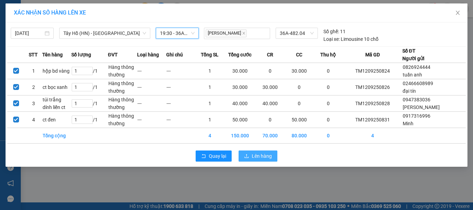
click at [262, 158] on span "Lên hàng" at bounding box center [262, 156] width 20 height 8
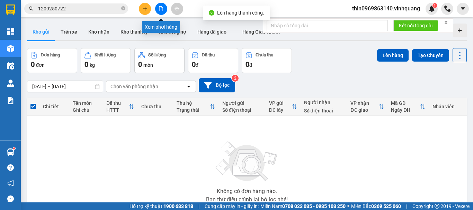
click at [166, 10] on button at bounding box center [161, 9] width 12 height 12
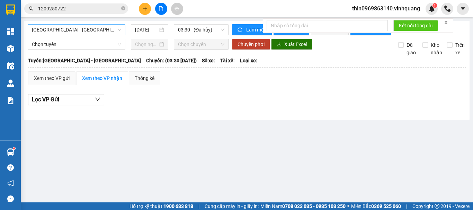
click at [80, 33] on span "[GEOGRAPHIC_DATA] - [GEOGRAPHIC_DATA]" at bounding box center [76, 30] width 89 height 10
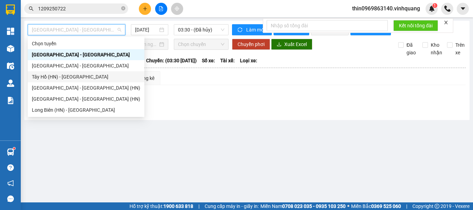
click at [63, 79] on div "Tây Hồ (HN) - [GEOGRAPHIC_DATA]" at bounding box center [86, 77] width 108 height 8
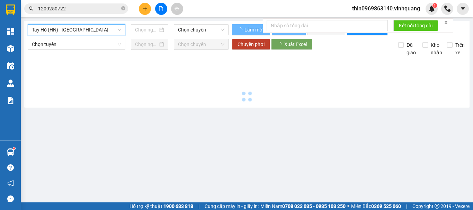
type input "[DATE]"
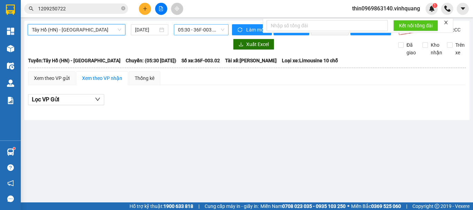
click at [202, 31] on span "05:30 - 36F-003.02" at bounding box center [201, 30] width 46 height 10
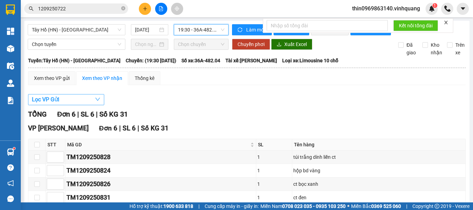
click at [86, 105] on button "Lọc VP Gửi" at bounding box center [66, 99] width 76 height 11
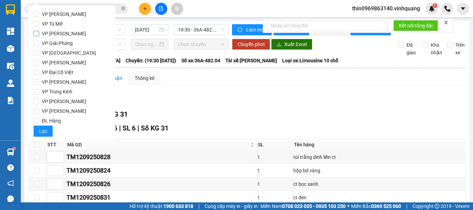
click at [35, 31] on input "VP [PERSON_NAME]" at bounding box center [37, 34] width 6 height 6
checkbox input "true"
click at [36, 35] on input "VP [PERSON_NAME]" at bounding box center [37, 34] width 6 height 6
click at [38, 21] on label "VP Tú Mỡ" at bounding box center [72, 24] width 76 height 10
click at [38, 21] on input "VP Tú Mỡ" at bounding box center [37, 24] width 6 height 6
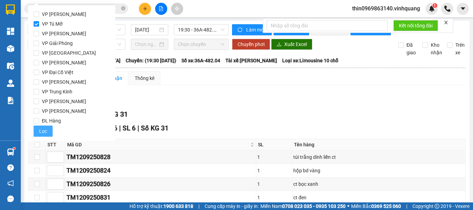
click at [43, 128] on span "Lọc" at bounding box center [43, 132] width 8 height 8
